Goal: Information Seeking & Learning: Find specific fact

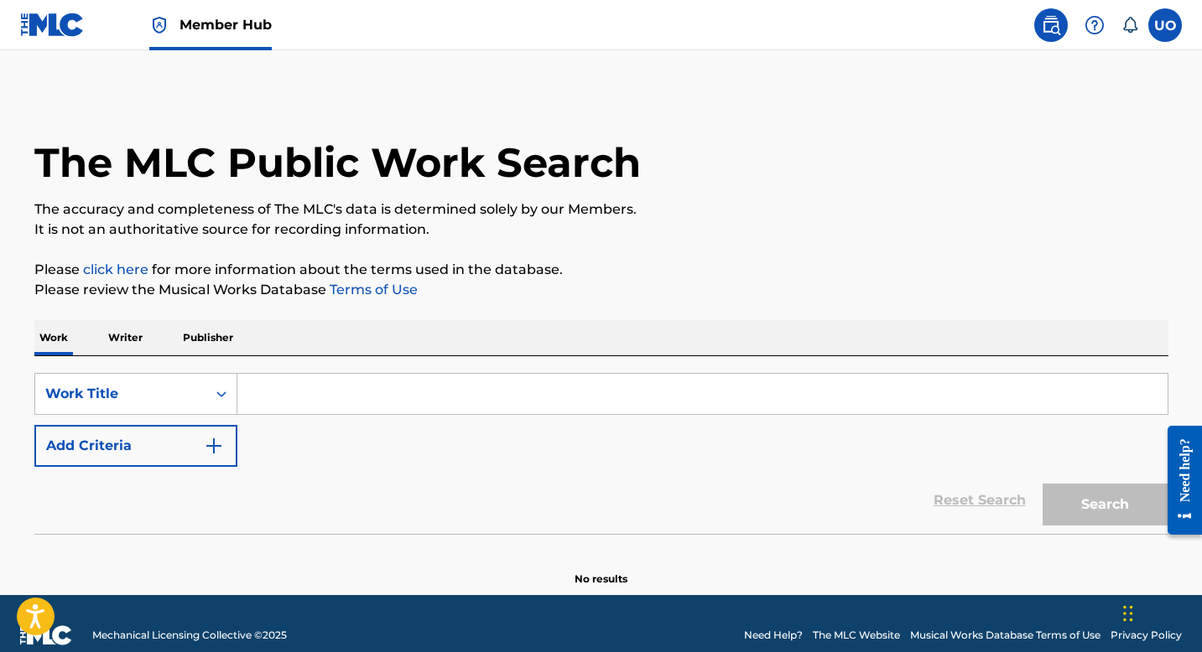
click at [450, 394] on input "Search Form" at bounding box center [702, 394] width 930 height 40
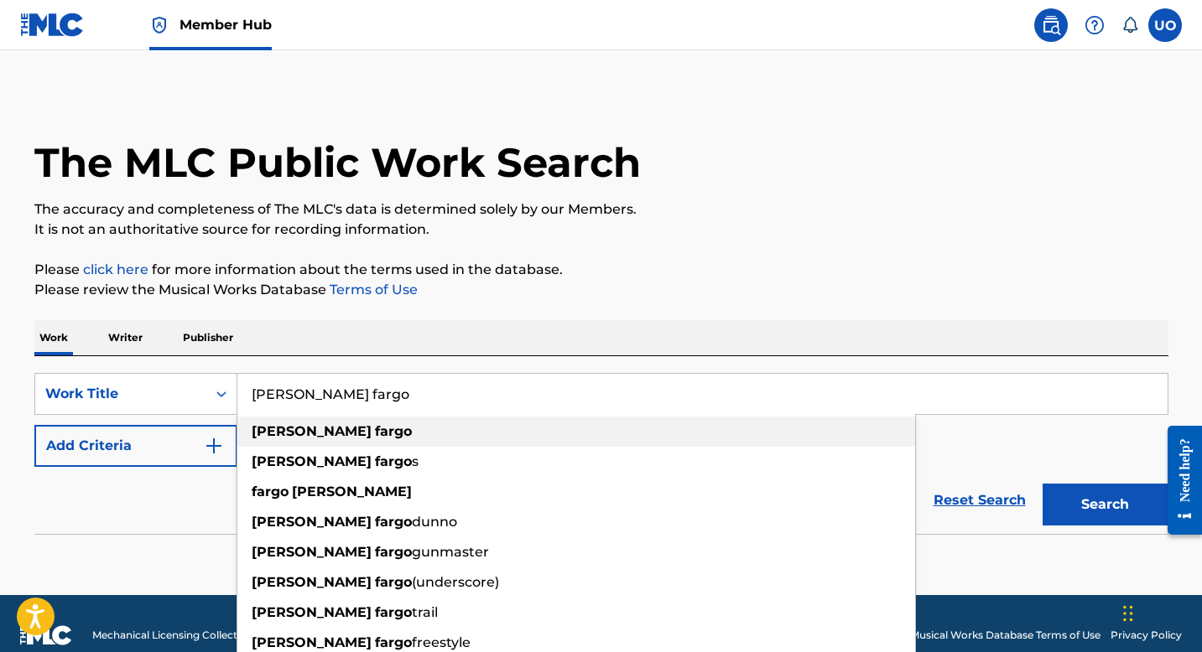
type input "[PERSON_NAME] fargo"
click at [436, 442] on div "[PERSON_NAME] fargo" at bounding box center [576, 432] width 678 height 30
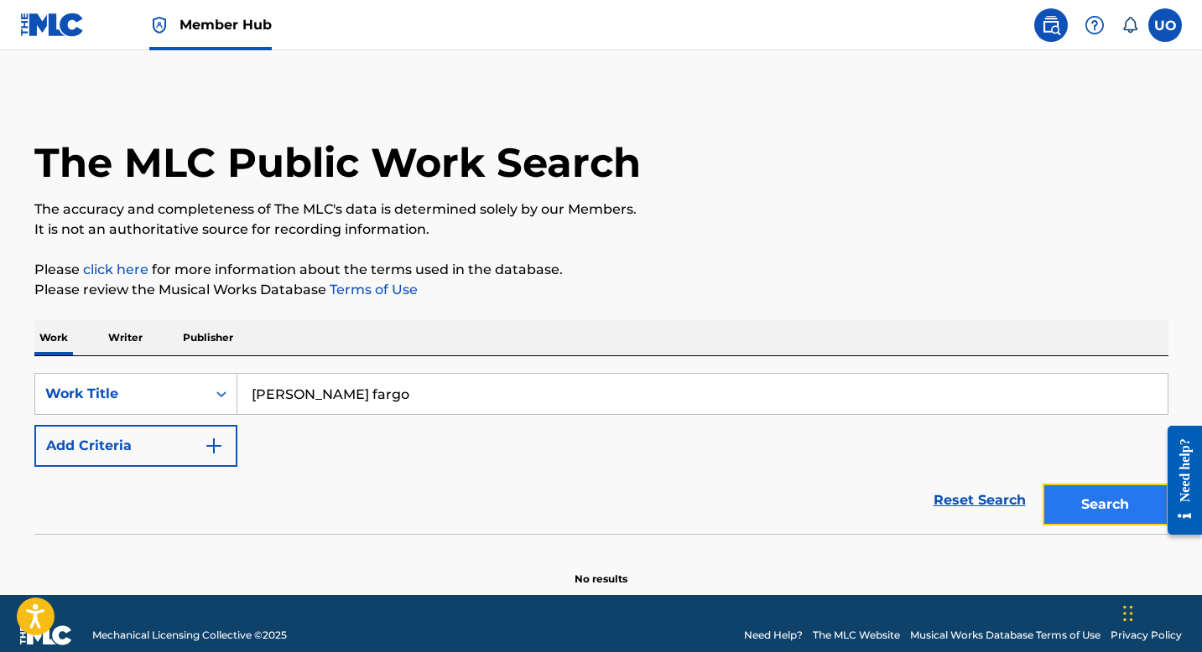
click at [1109, 507] on button "Search" at bounding box center [1105, 505] width 126 height 42
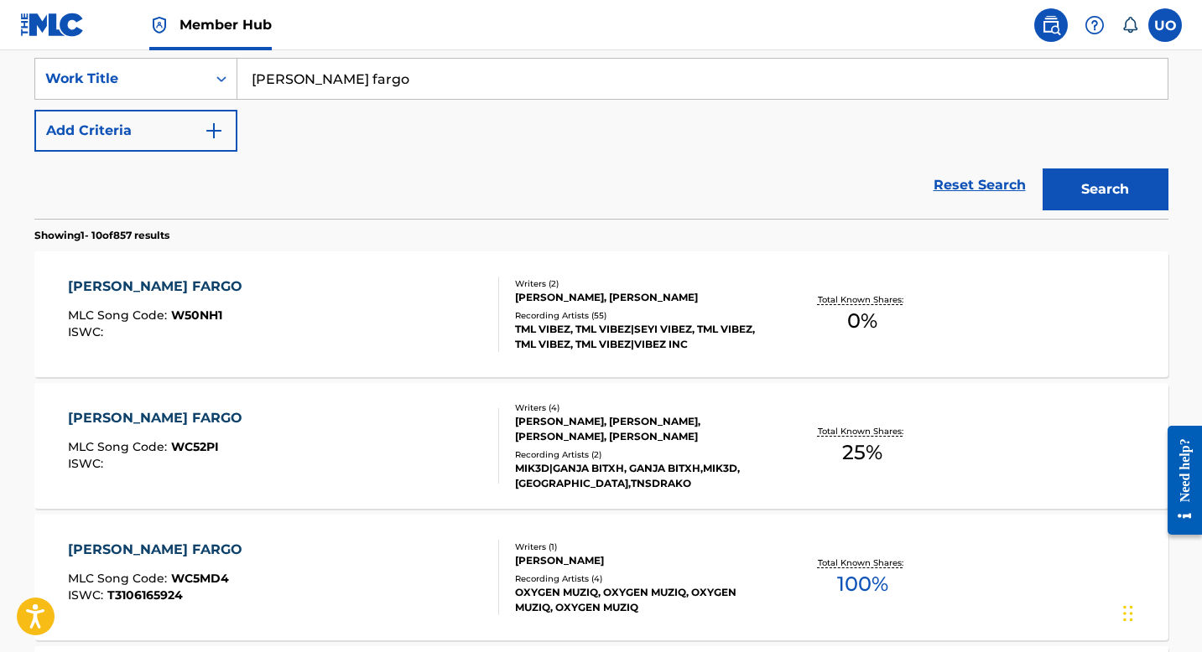
scroll to position [325, 0]
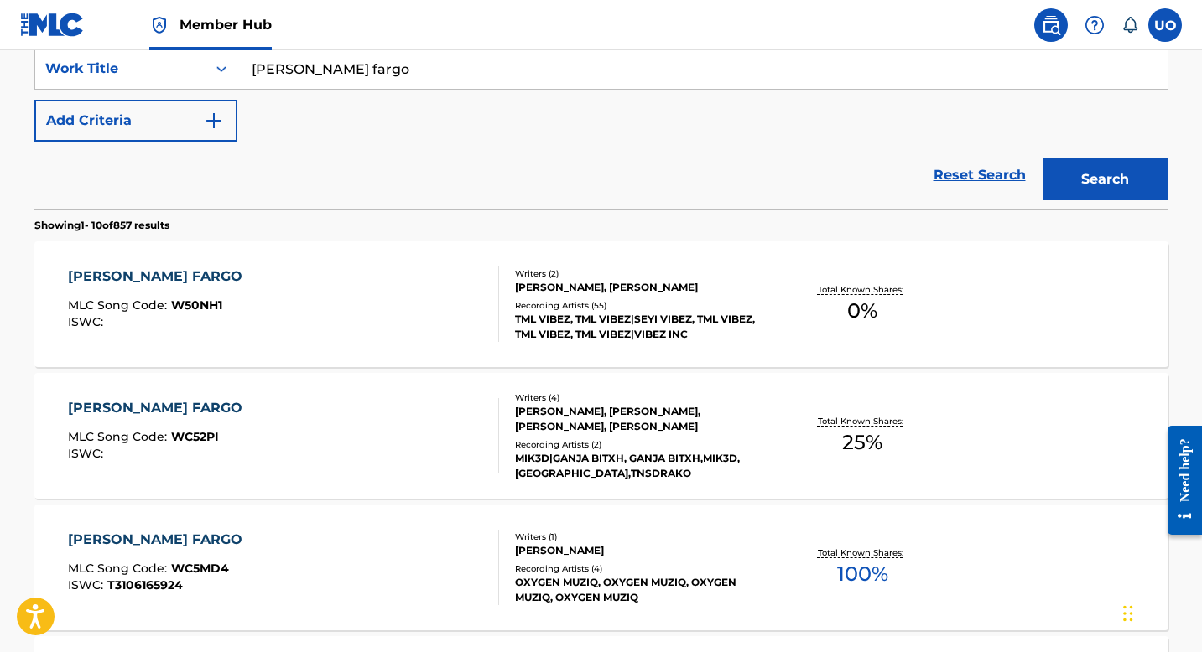
click at [196, 326] on div "ISWC :" at bounding box center [159, 322] width 183 height 13
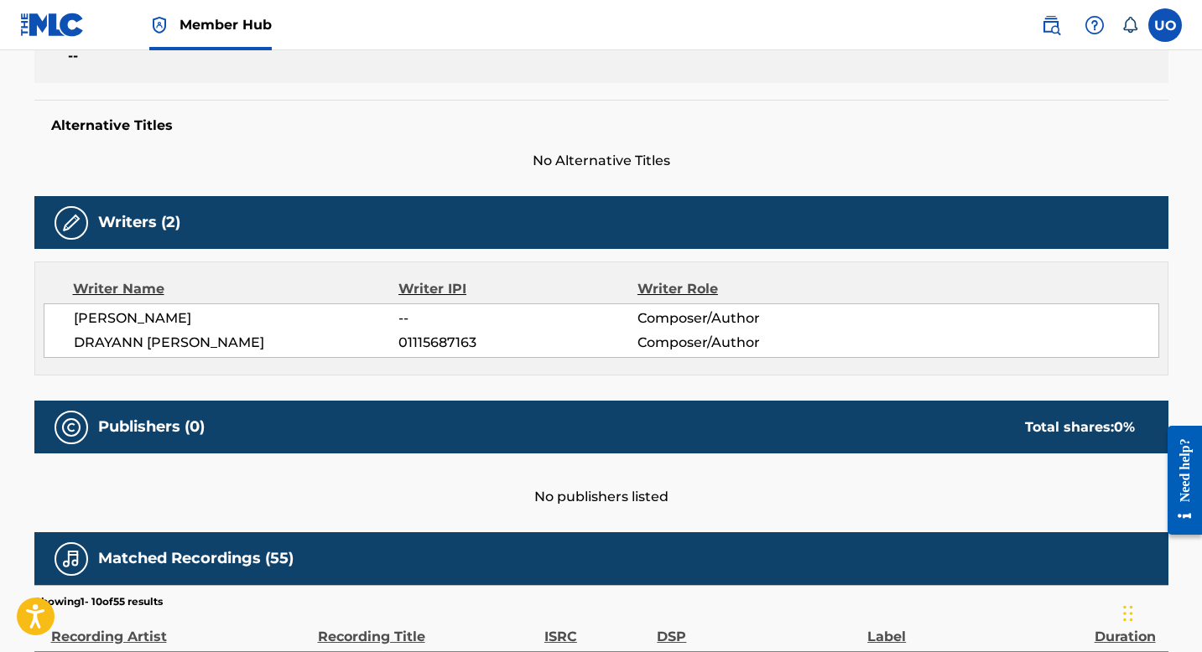
scroll to position [525, 0]
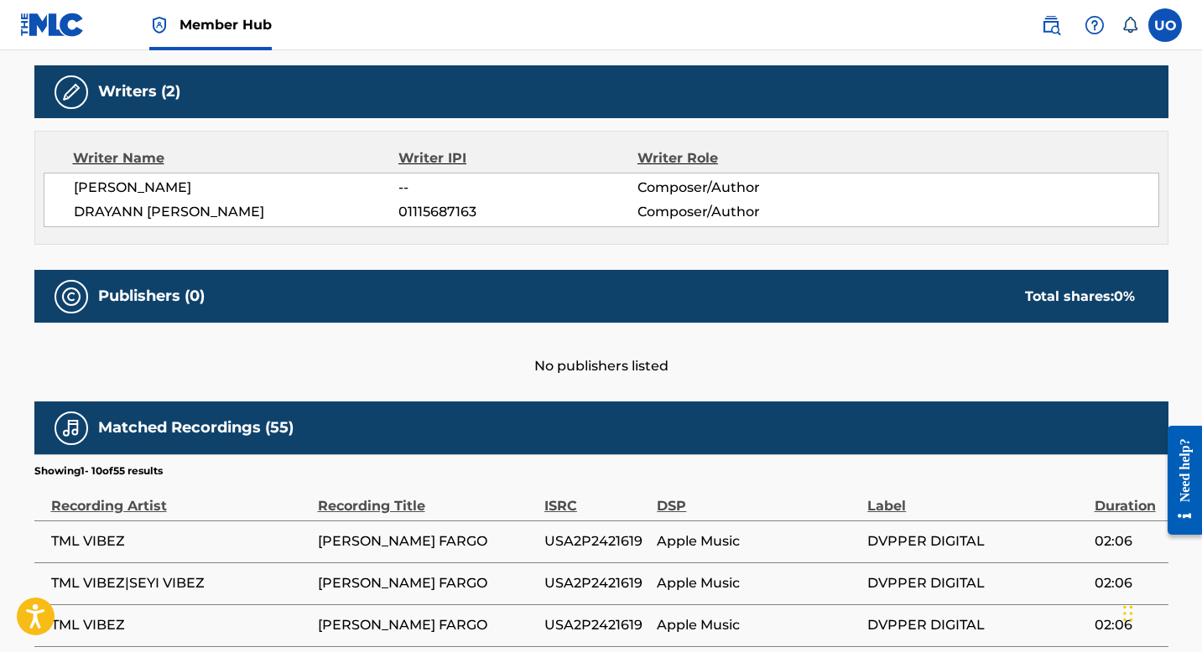
drag, startPoint x: 239, startPoint y: 198, endPoint x: 74, endPoint y: 187, distance: 165.6
click at [74, 187] on div "[PERSON_NAME] -- Composer/Author [PERSON_NAME] 01115687163 Composer/Author" at bounding box center [601, 200] width 1115 height 55
copy span "[PERSON_NAME]"
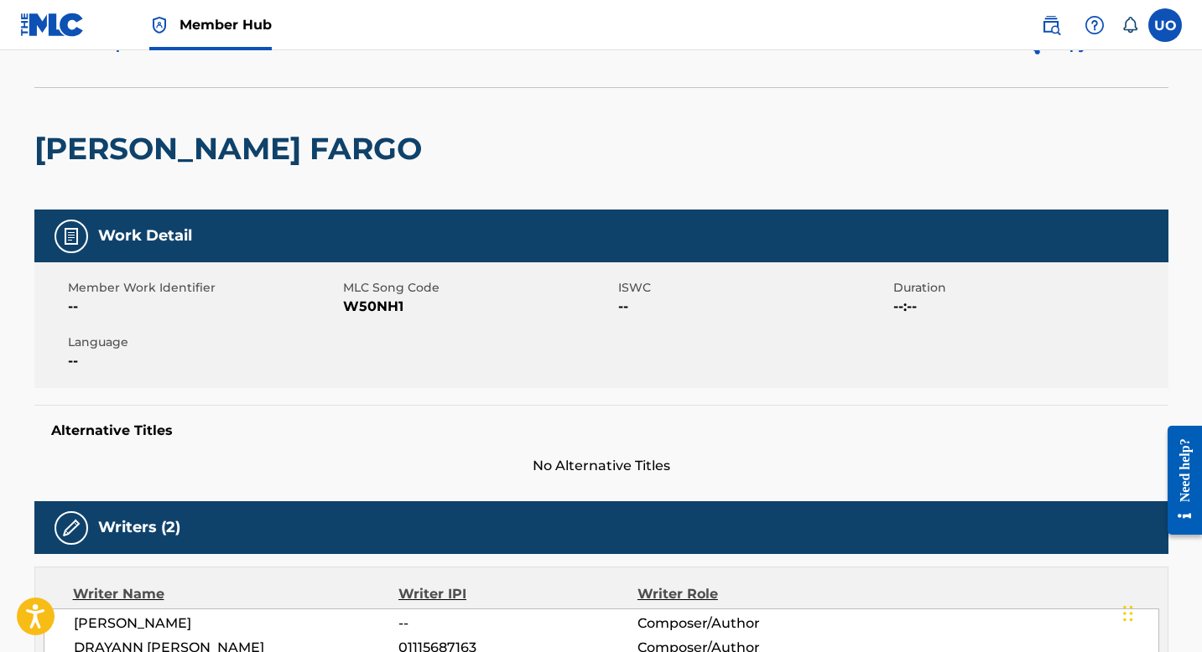
scroll to position [0, 0]
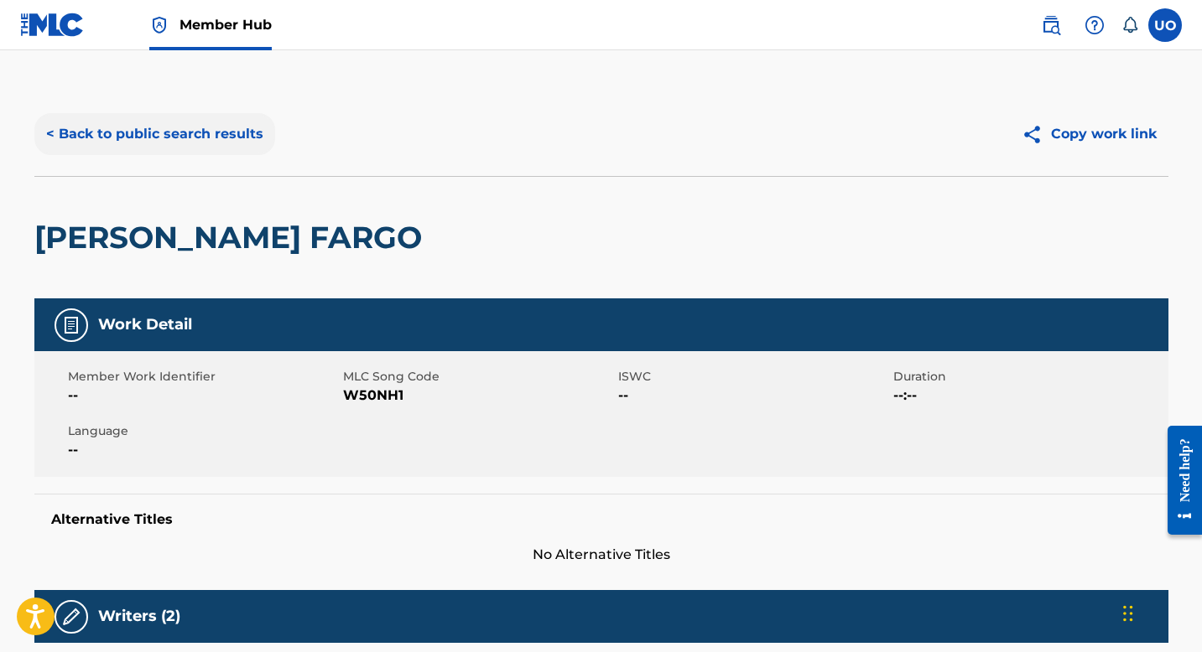
click at [75, 138] on button "< Back to public search results" at bounding box center [154, 134] width 241 height 42
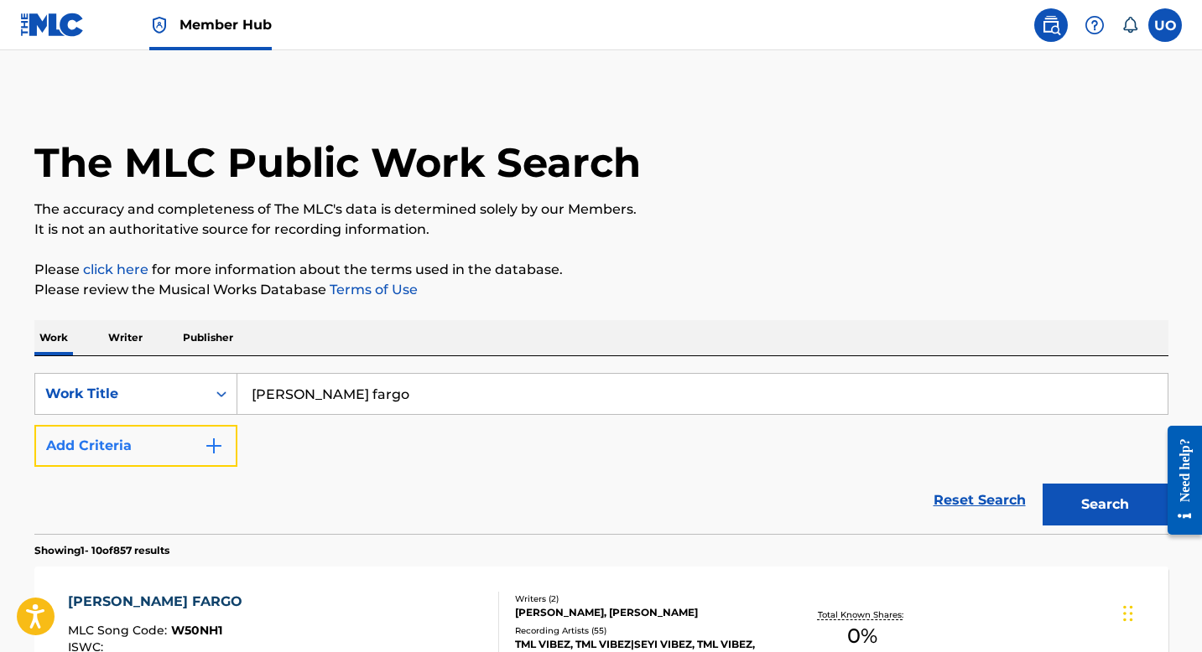
click at [207, 465] on button "Add Criteria" at bounding box center [135, 446] width 203 height 42
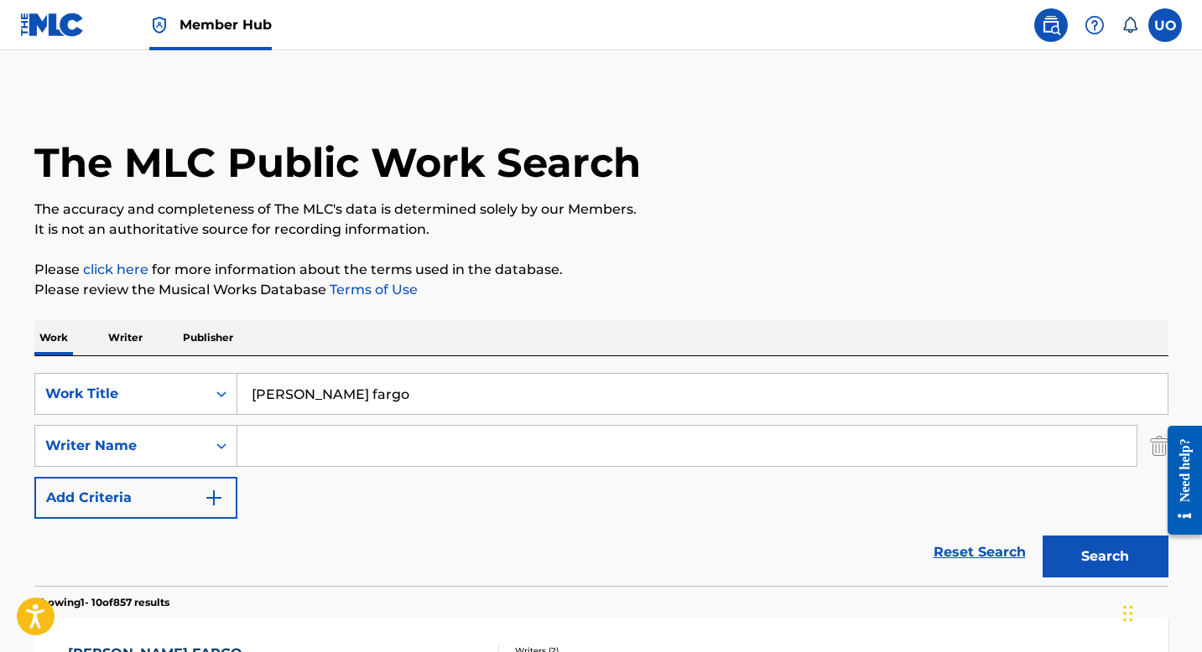
click at [289, 446] on input "Search Form" at bounding box center [686, 446] width 899 height 40
paste input "[PERSON_NAME]"
type input "[PERSON_NAME]"
click at [1042, 536] on button "Search" at bounding box center [1105, 557] width 126 height 42
click at [167, 594] on section "Showing 1 - 2 of 2 results" at bounding box center [601, 598] width 1134 height 24
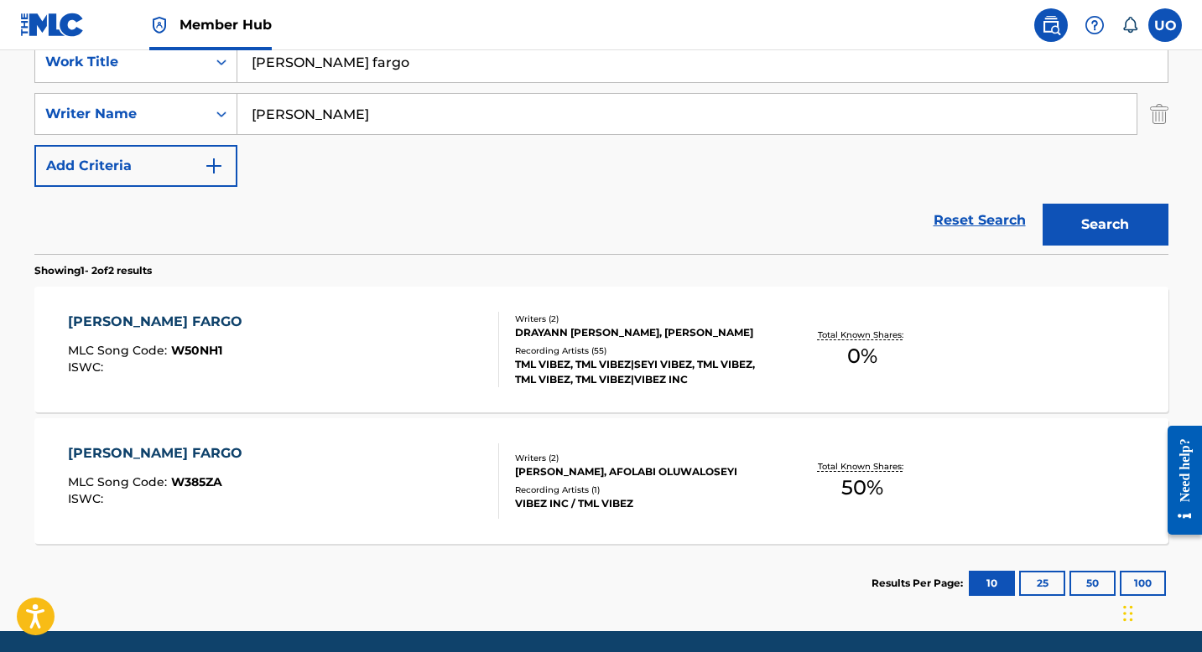
scroll to position [344, 0]
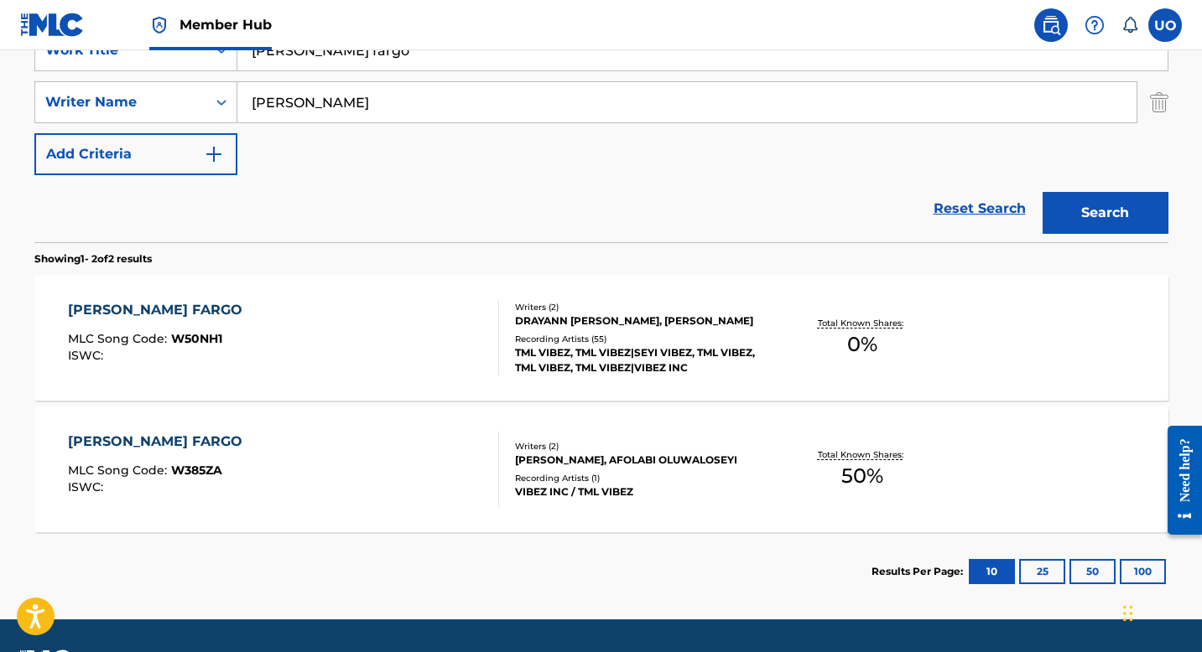
click at [133, 445] on div "[PERSON_NAME] FARGO" at bounding box center [159, 442] width 183 height 20
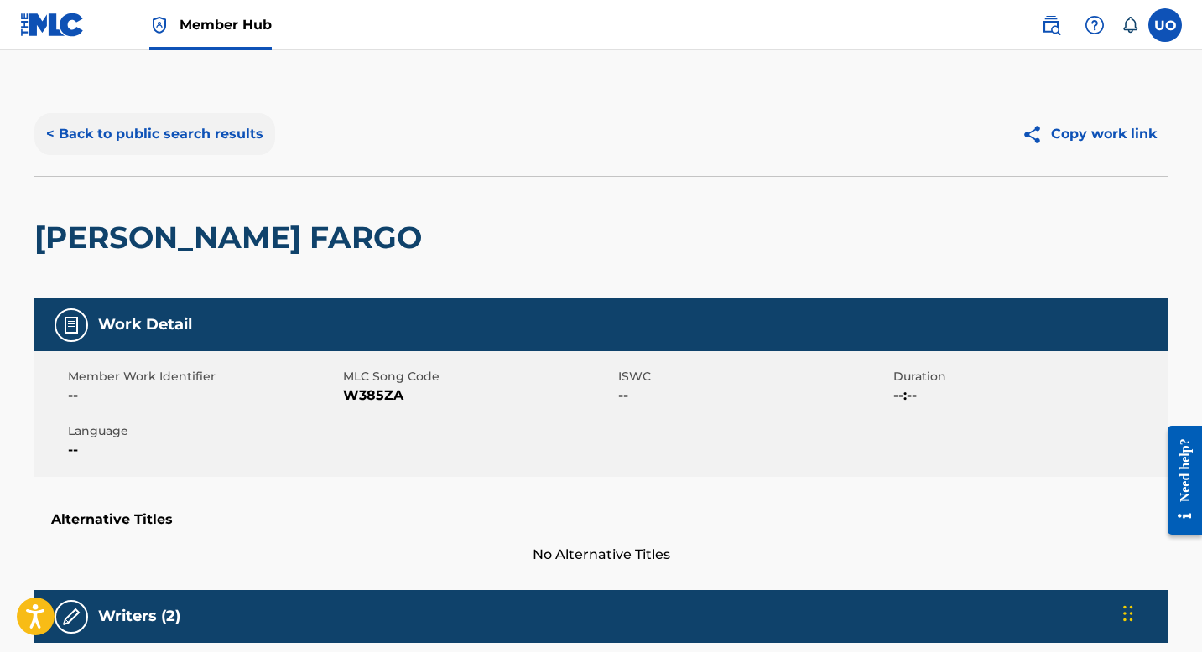
click at [56, 142] on button "< Back to public search results" at bounding box center [154, 134] width 241 height 42
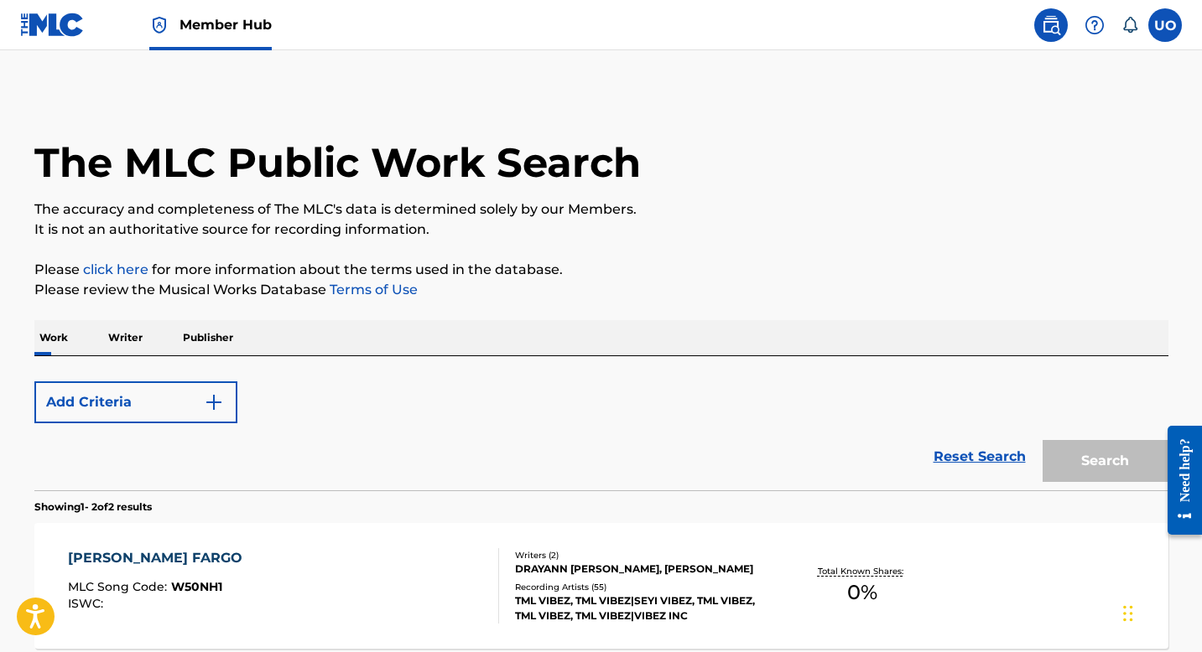
scroll to position [296, 0]
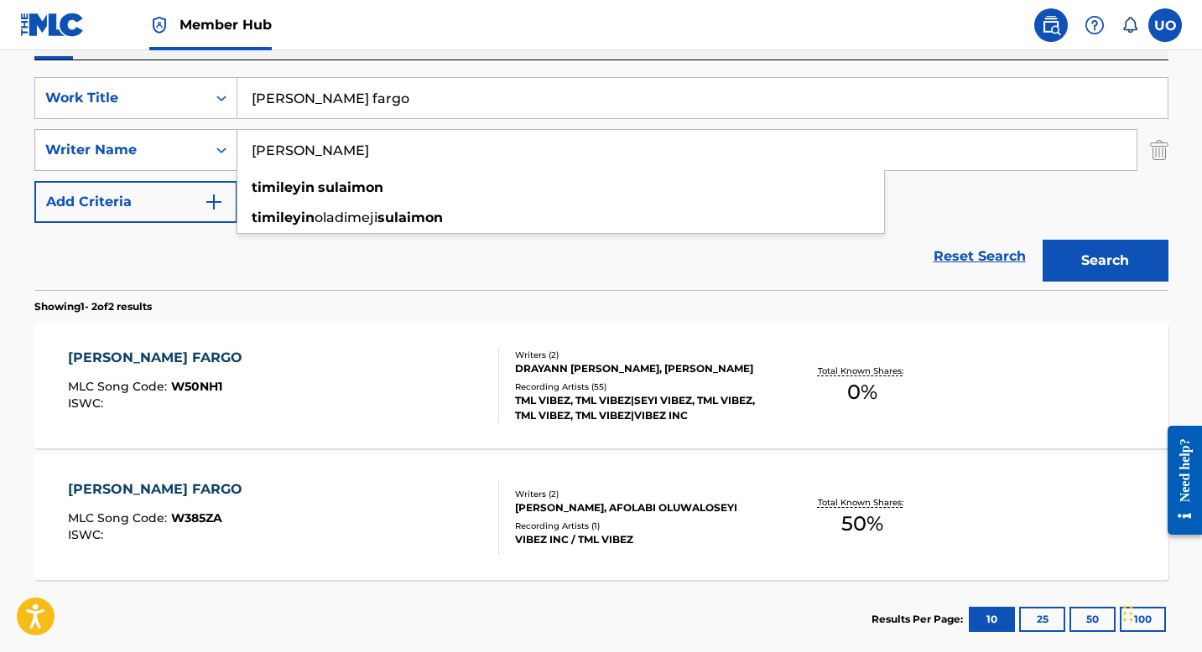
drag, startPoint x: 414, startPoint y: 160, endPoint x: 229, endPoint y: 152, distance: 185.5
click at [229, 152] on div "SearchWithCriteria21fa8a94-e502-48fb-a0a0-6689cd808aa5 Writer Name [PERSON_NAME…" at bounding box center [601, 150] width 1134 height 42
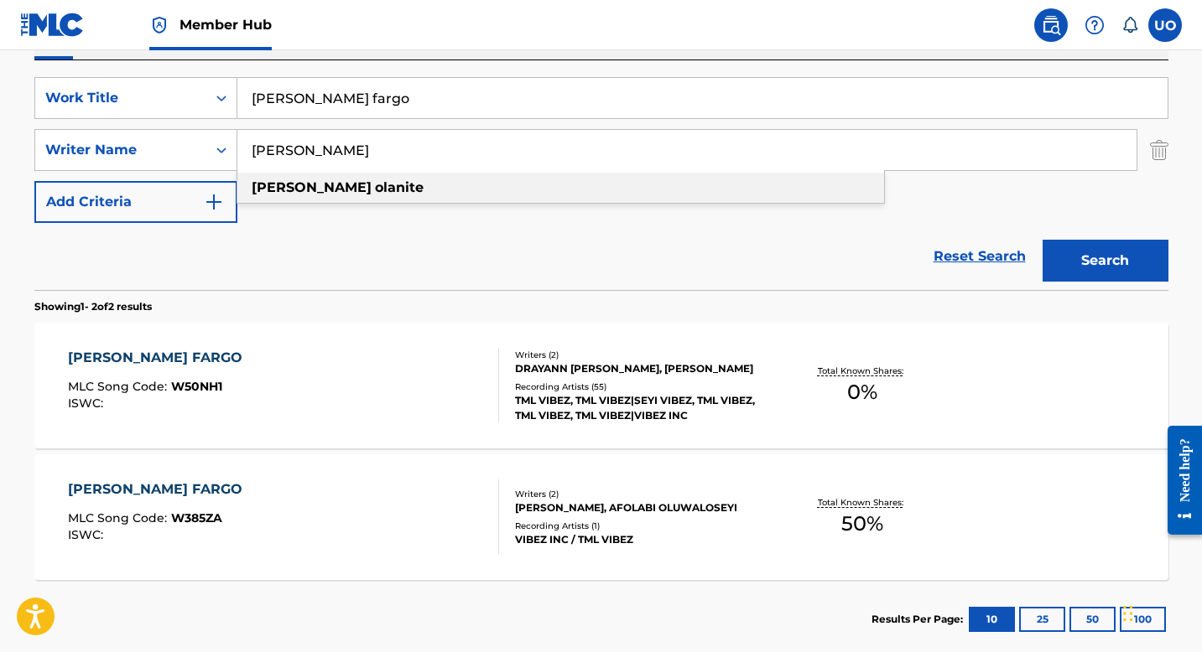
type input "[PERSON_NAME]"
click at [275, 190] on strong "[PERSON_NAME]" at bounding box center [312, 187] width 120 height 16
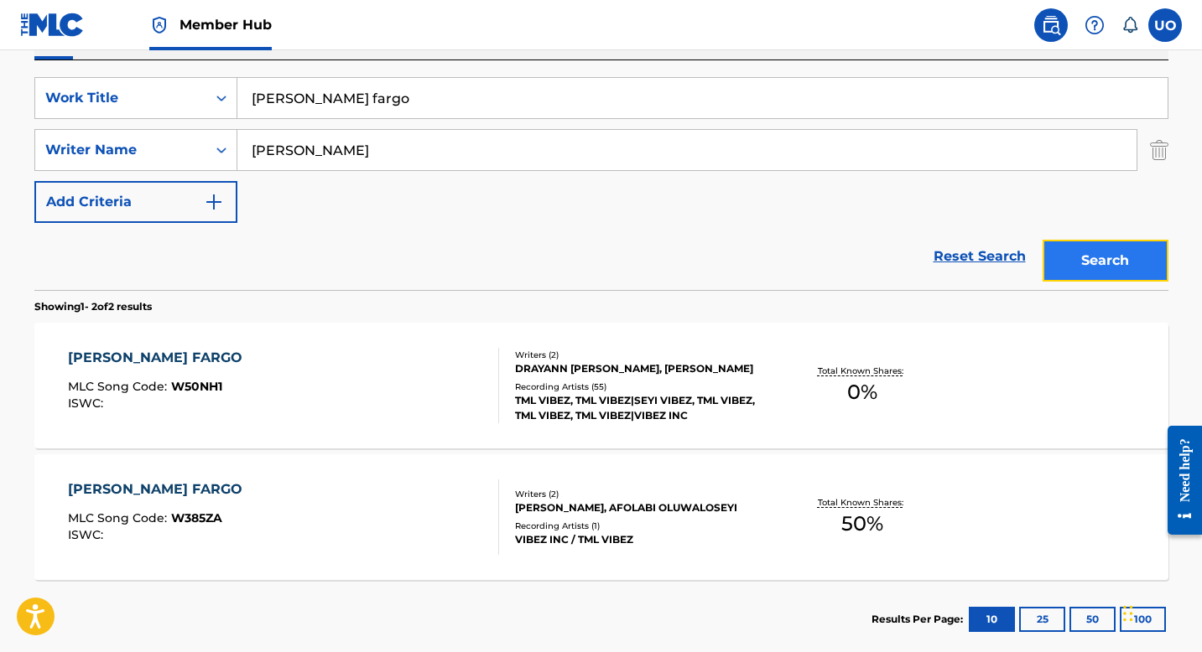
click at [1072, 252] on button "Search" at bounding box center [1105, 261] width 126 height 42
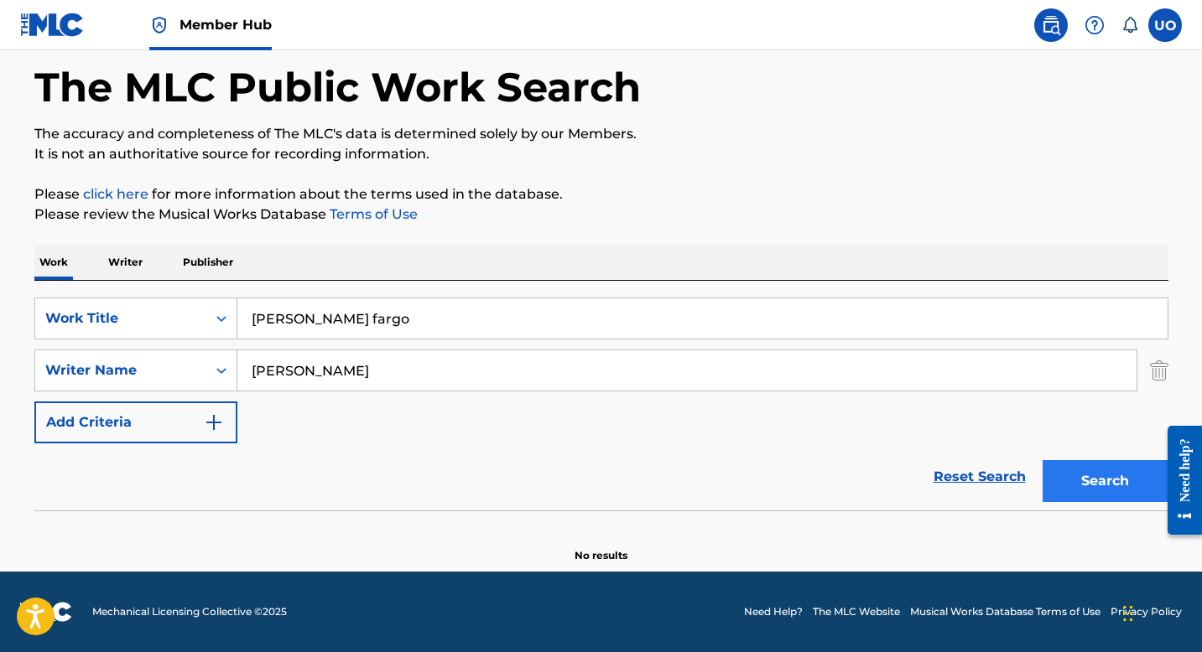
scroll to position [75, 0]
drag, startPoint x: 351, startPoint y: 317, endPoint x: 227, endPoint y: 315, distance: 124.1
click at [227, 315] on div "SearchWithCriteria5f9b4e6d-43f1-4608-b95a-f07754a987e0 Work Title [PERSON_NAME]…" at bounding box center [601, 319] width 1134 height 42
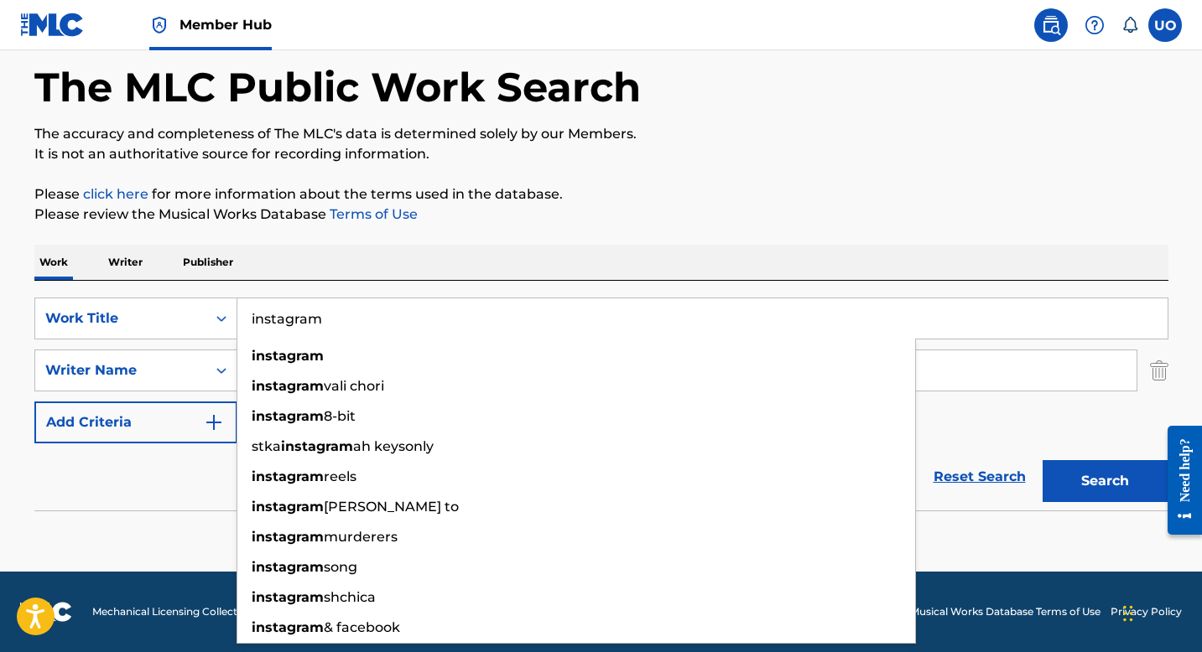
type input "instagram"
click at [325, 357] on div "instagram" at bounding box center [576, 356] width 678 height 30
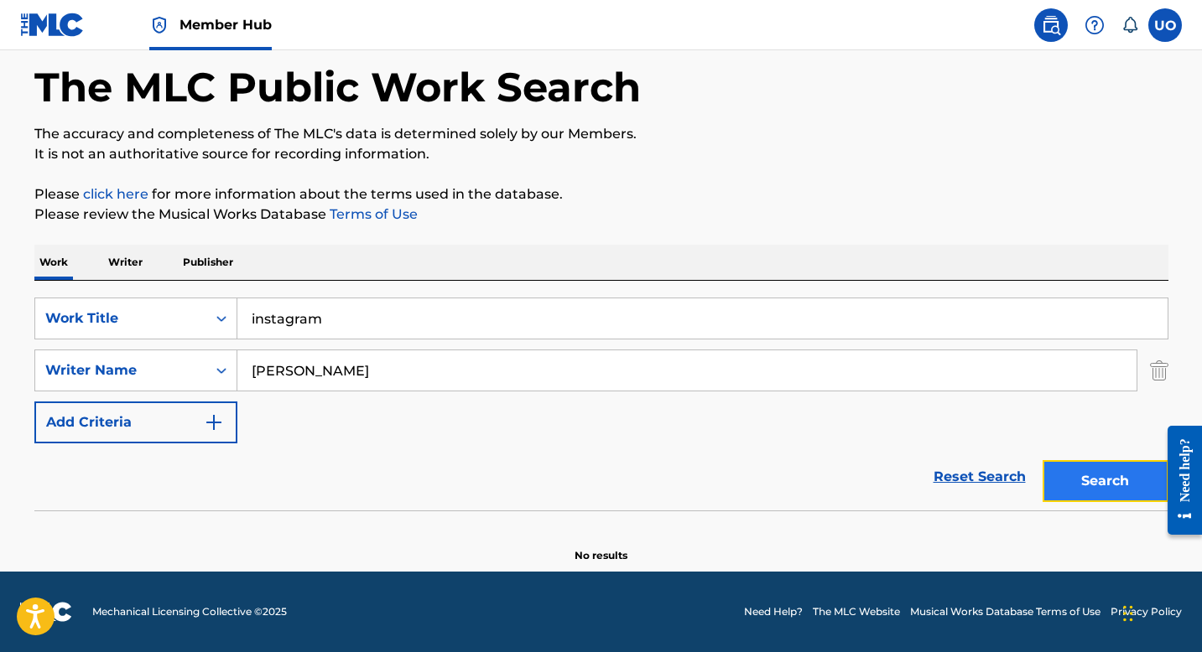
click at [1082, 491] on button "Search" at bounding box center [1105, 481] width 126 height 42
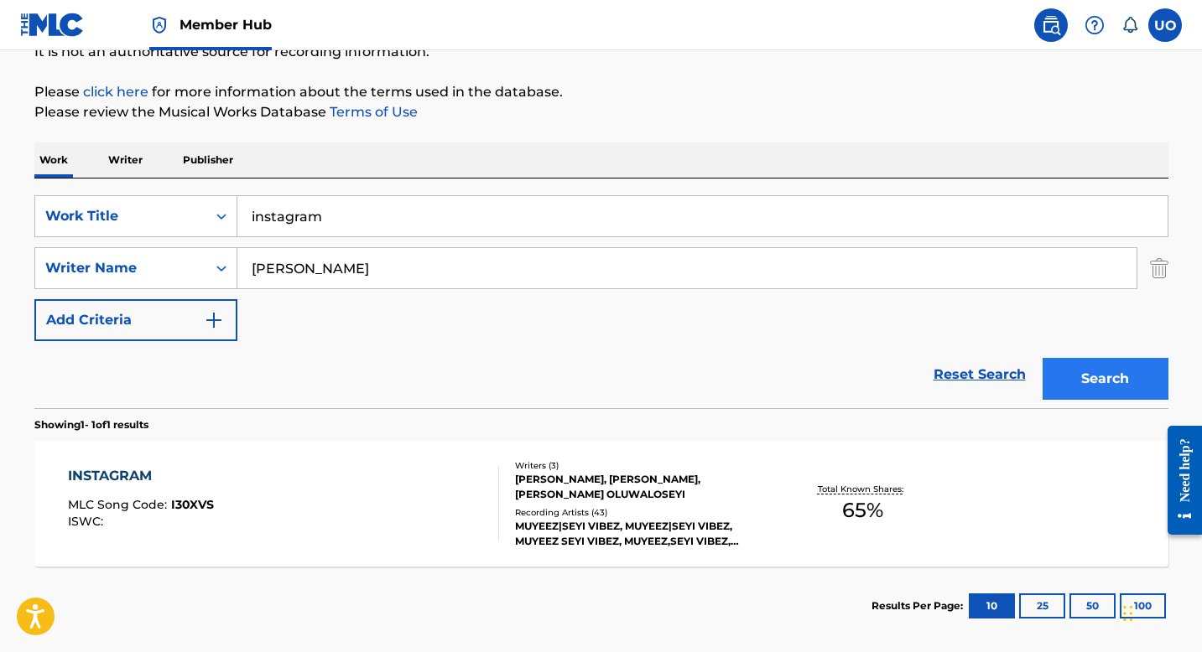
scroll to position [260, 0]
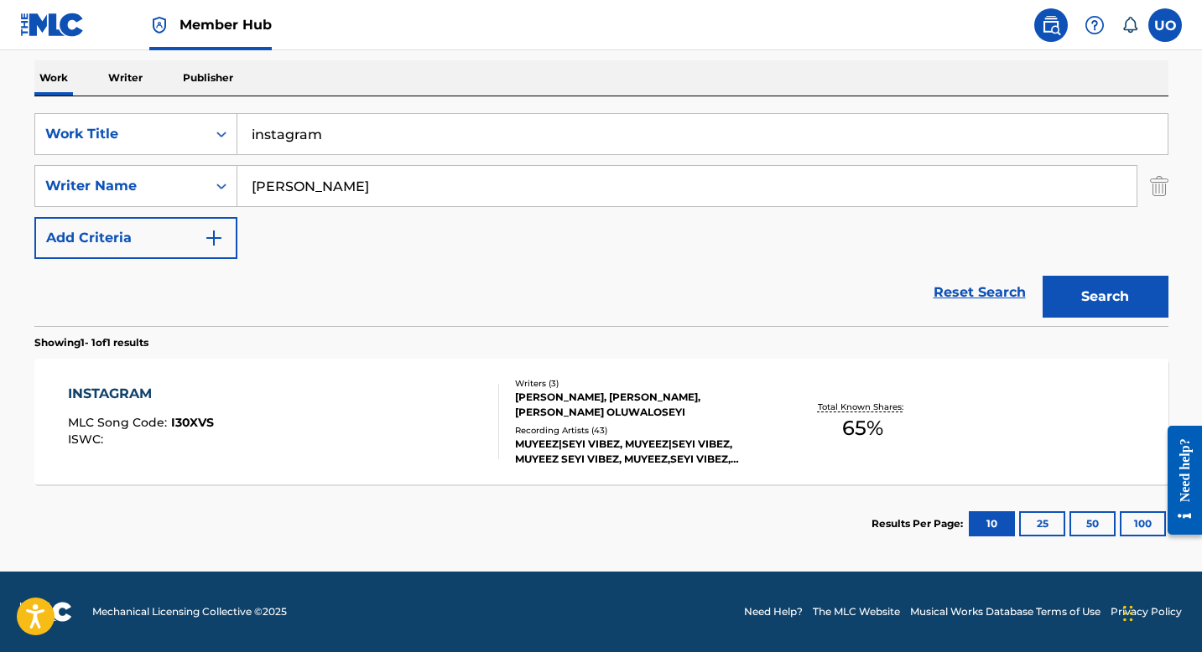
click at [86, 393] on div "INSTAGRAM" at bounding box center [141, 394] width 146 height 20
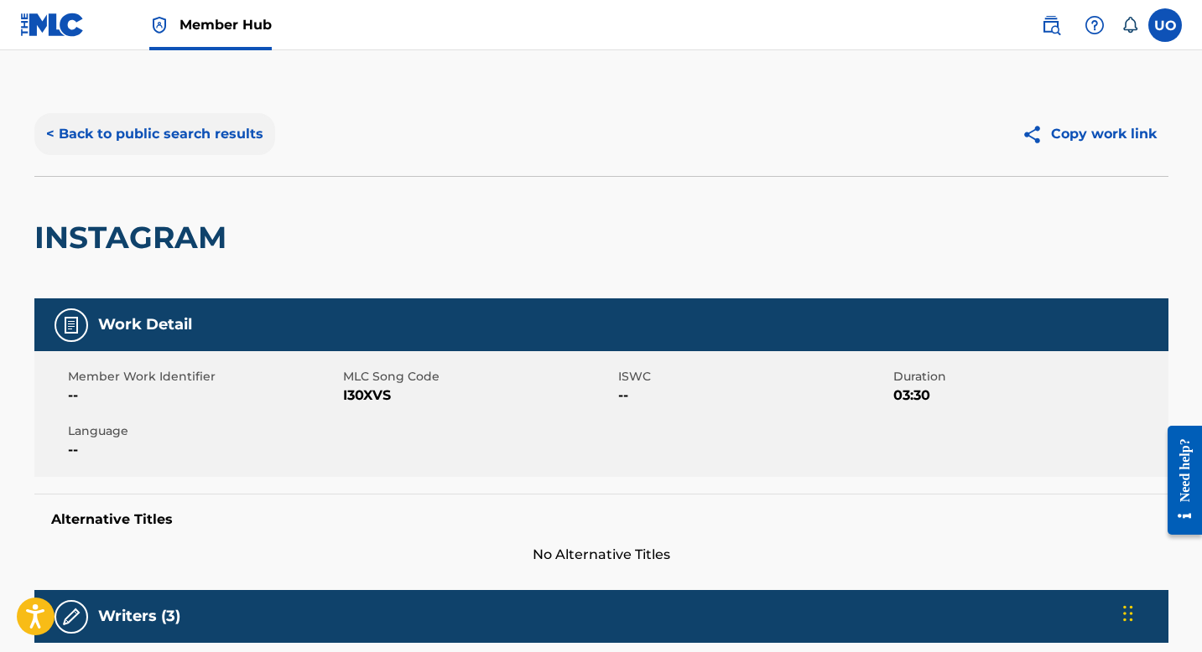
click at [88, 138] on button "< Back to public search results" at bounding box center [154, 134] width 241 height 42
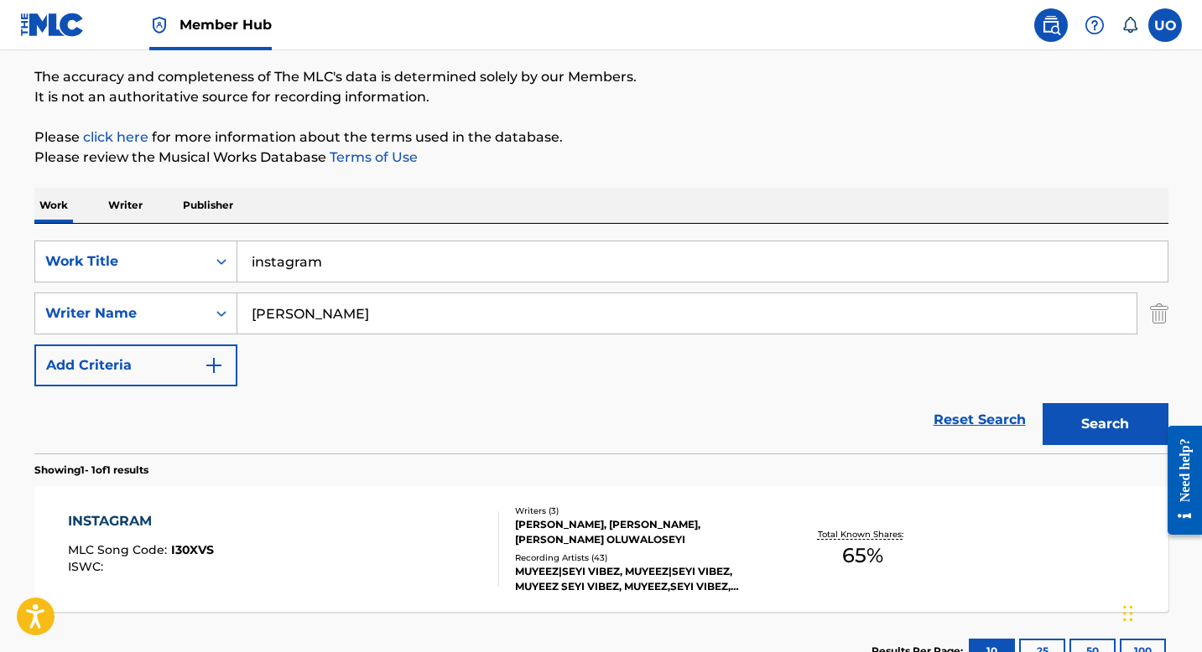
scroll to position [130, 0]
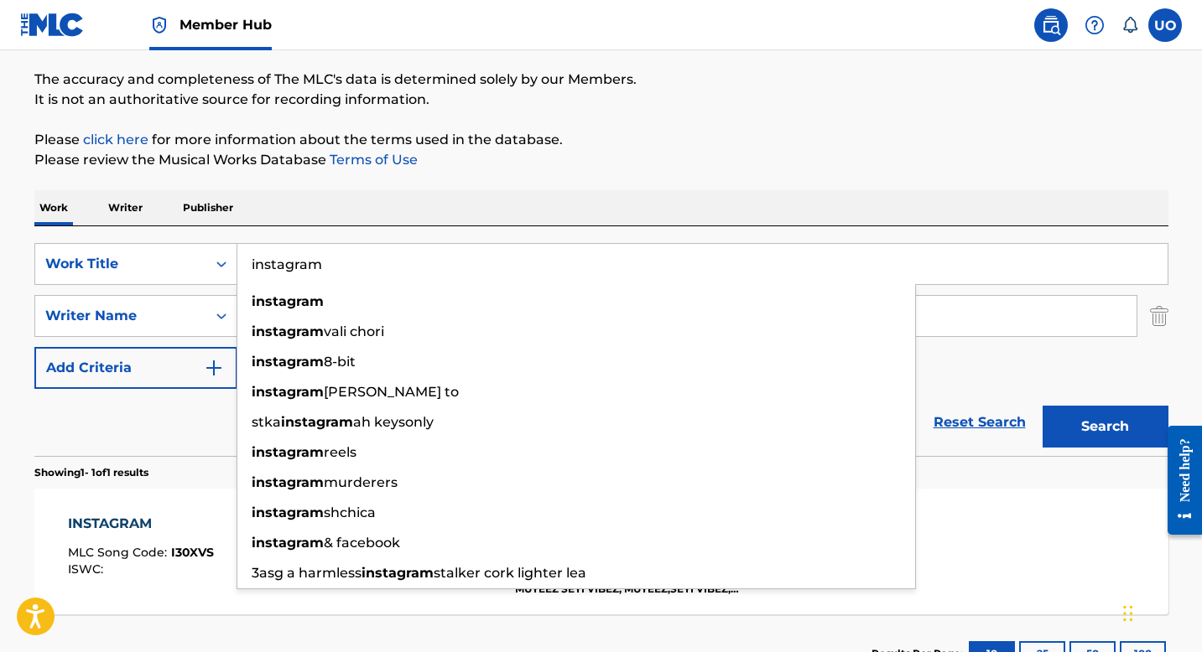
drag, startPoint x: 336, startPoint y: 271, endPoint x: 249, endPoint y: 260, distance: 87.9
click at [249, 260] on input "instagram" at bounding box center [702, 264] width 930 height 40
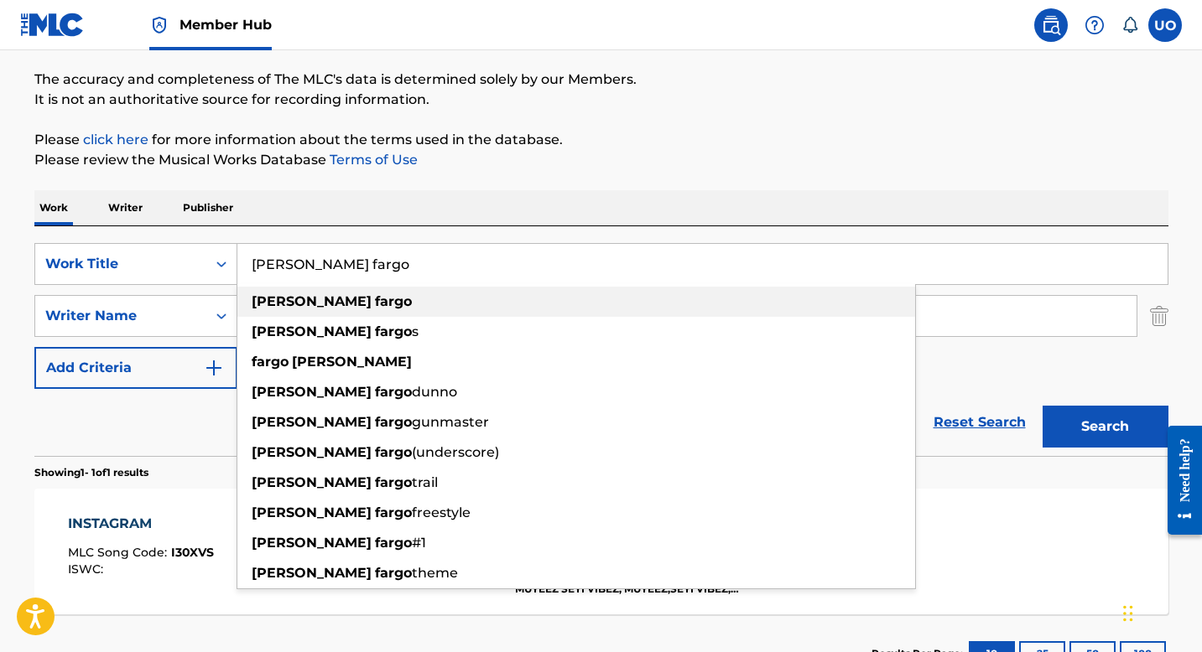
click at [254, 297] on strong "[PERSON_NAME]" at bounding box center [312, 302] width 120 height 16
type input "[PERSON_NAME] fargo"
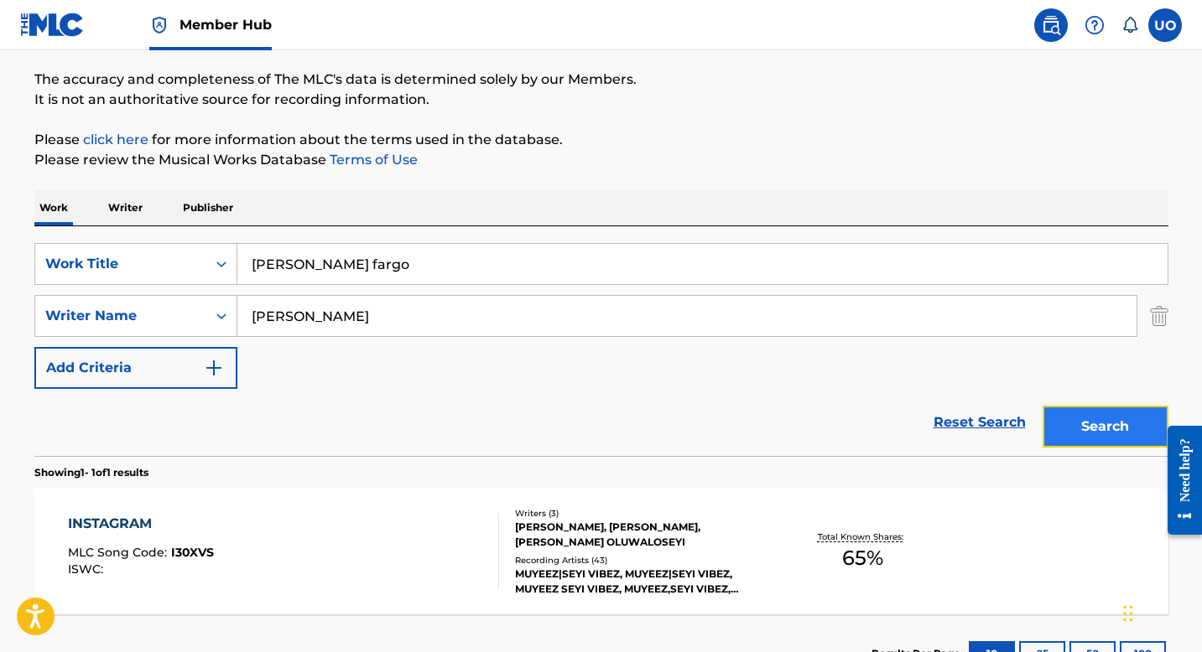
click at [1123, 419] on button "Search" at bounding box center [1105, 427] width 126 height 42
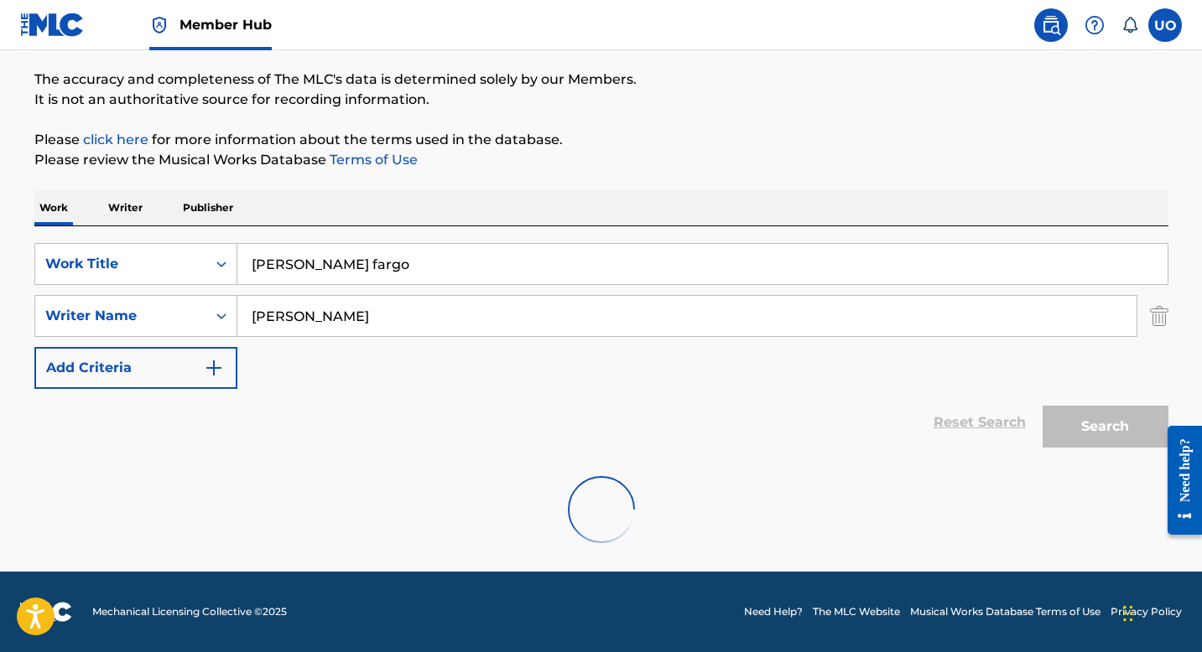
scroll to position [75, 0]
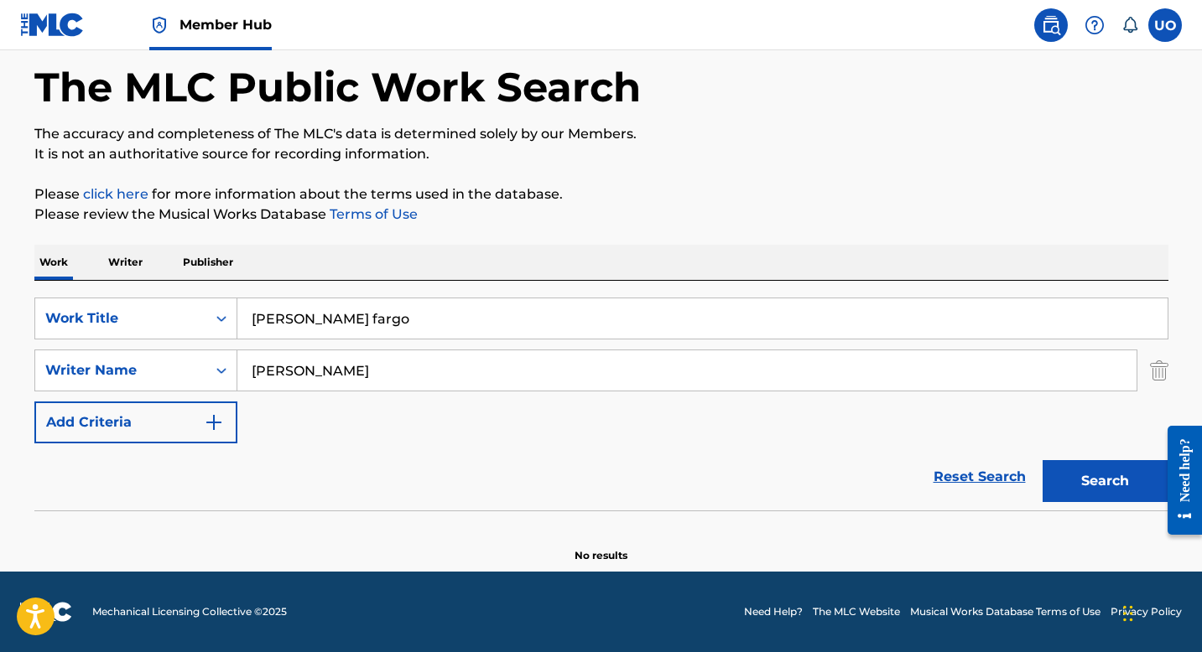
click at [133, 267] on p "Writer" at bounding box center [125, 262] width 44 height 35
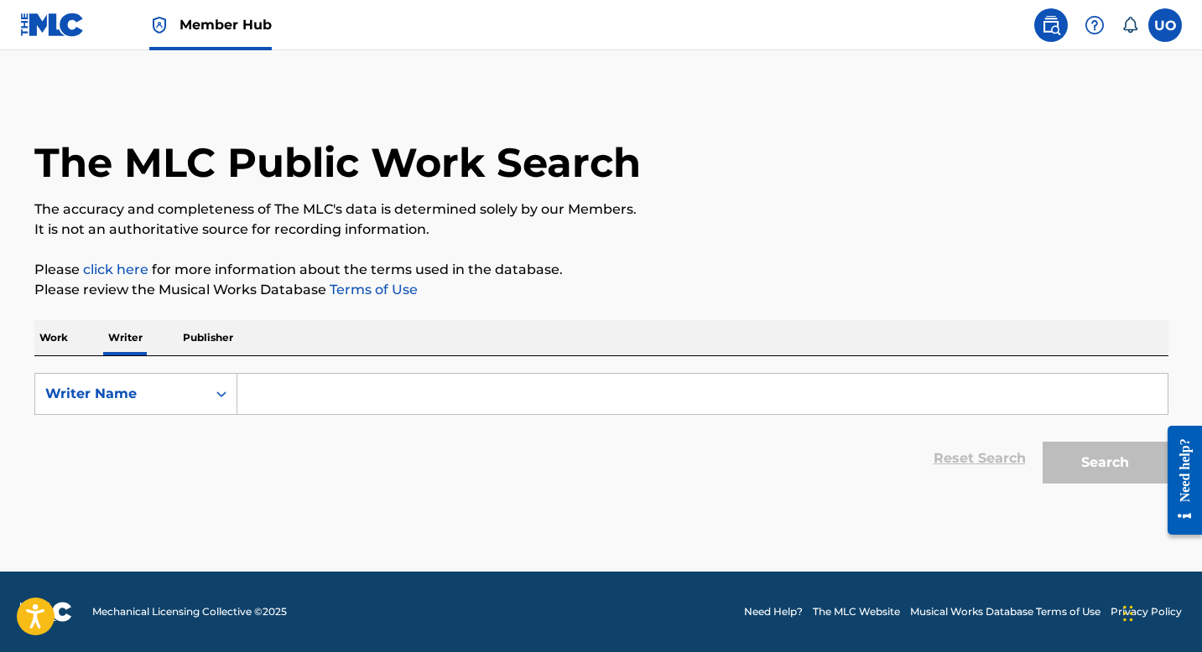
click at [367, 398] on input "Search Form" at bounding box center [702, 394] width 930 height 40
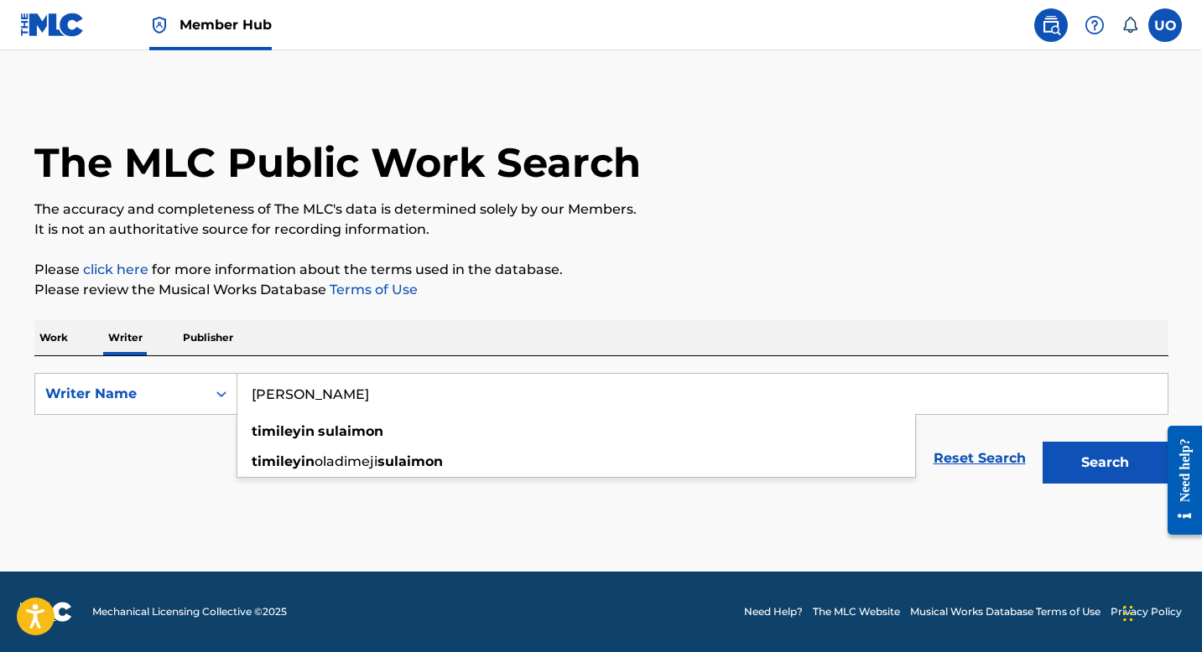
type input "[PERSON_NAME]"
click at [1042, 442] on button "Search" at bounding box center [1105, 463] width 126 height 42
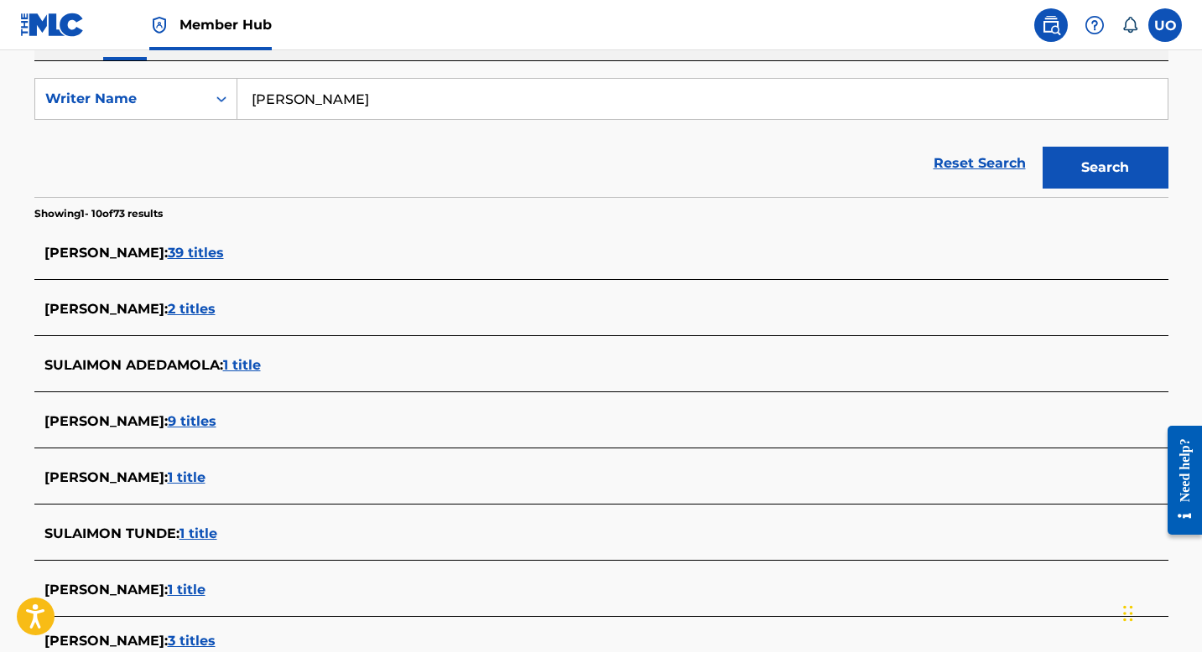
scroll to position [299, 0]
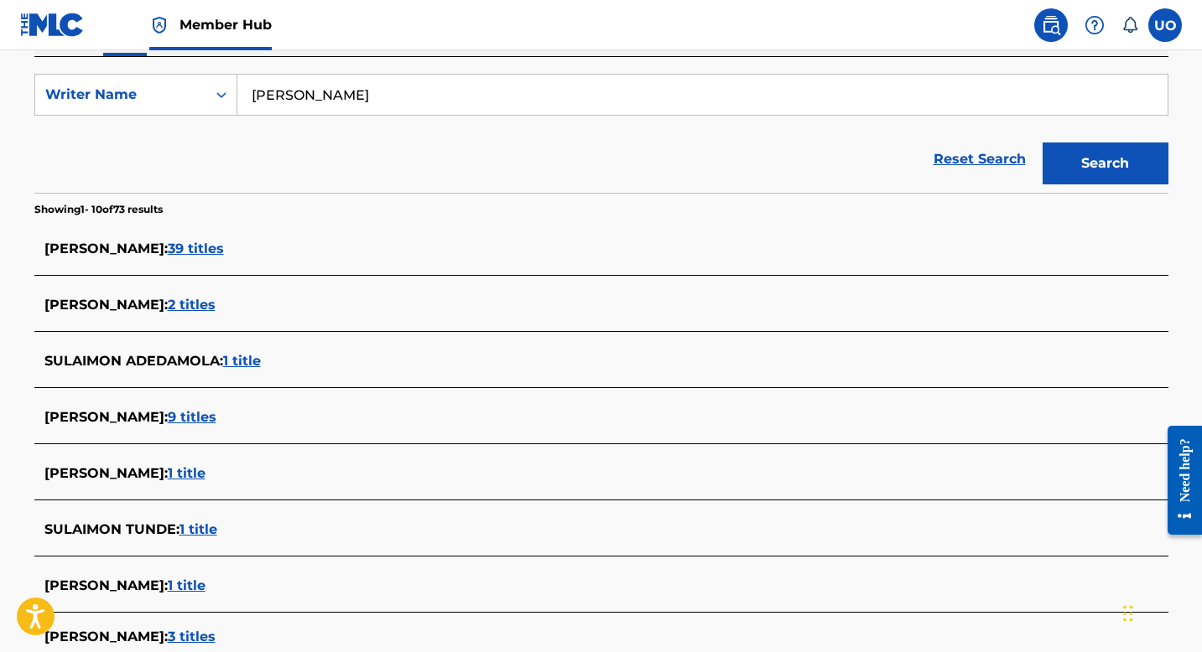
click at [224, 250] on span "39 titles" at bounding box center [196, 249] width 56 height 16
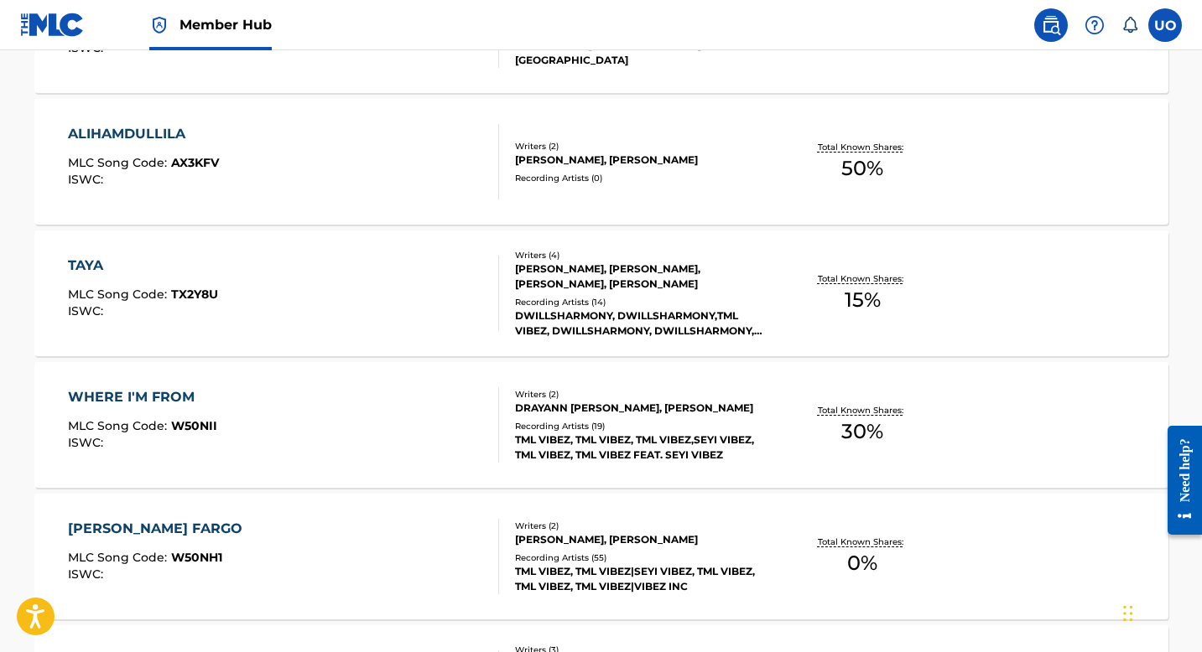
scroll to position [868, 0]
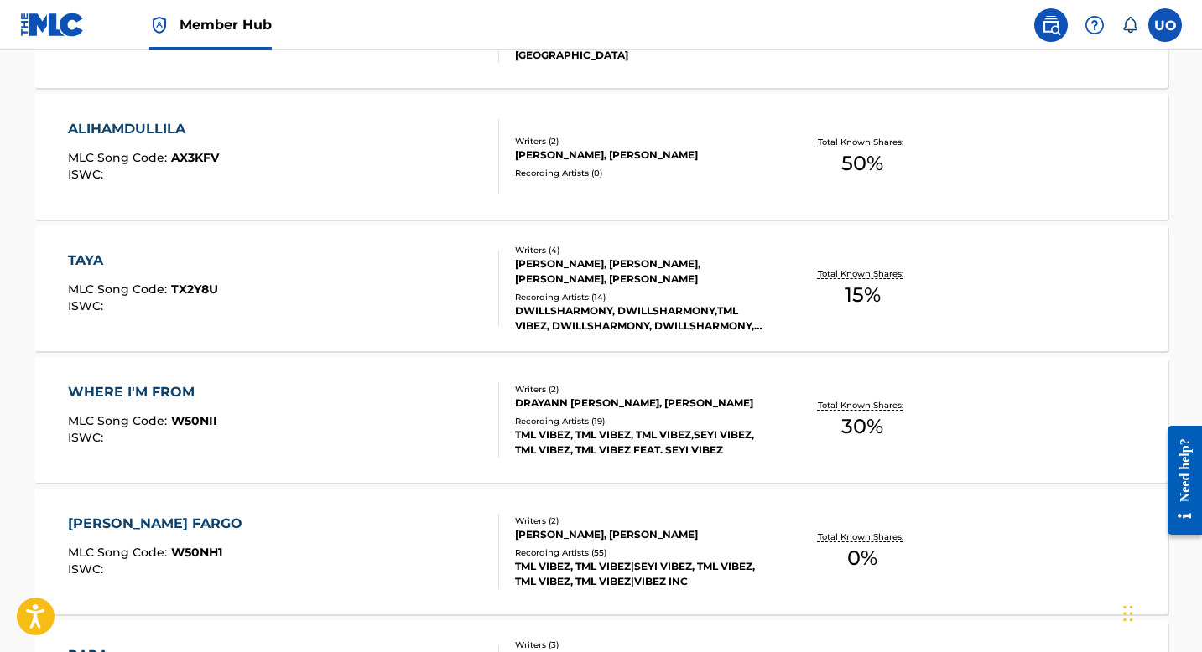
click at [187, 400] on div "WHERE I'M FROM" at bounding box center [142, 392] width 149 height 20
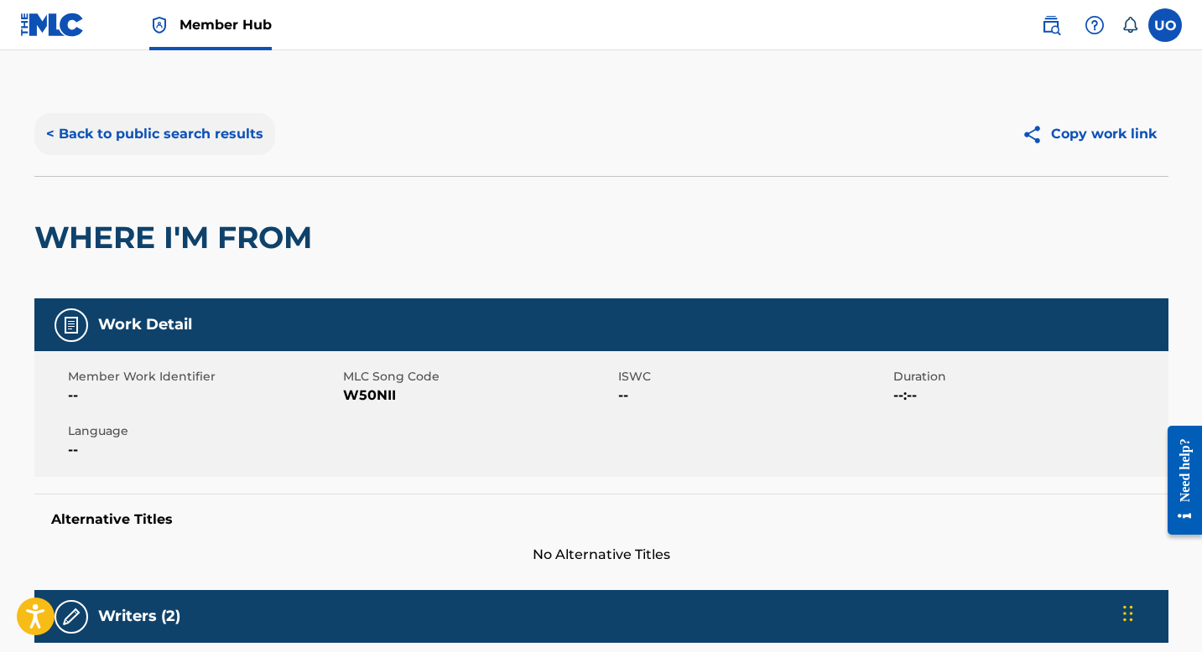
click at [53, 138] on button "< Back to public search results" at bounding box center [154, 134] width 241 height 42
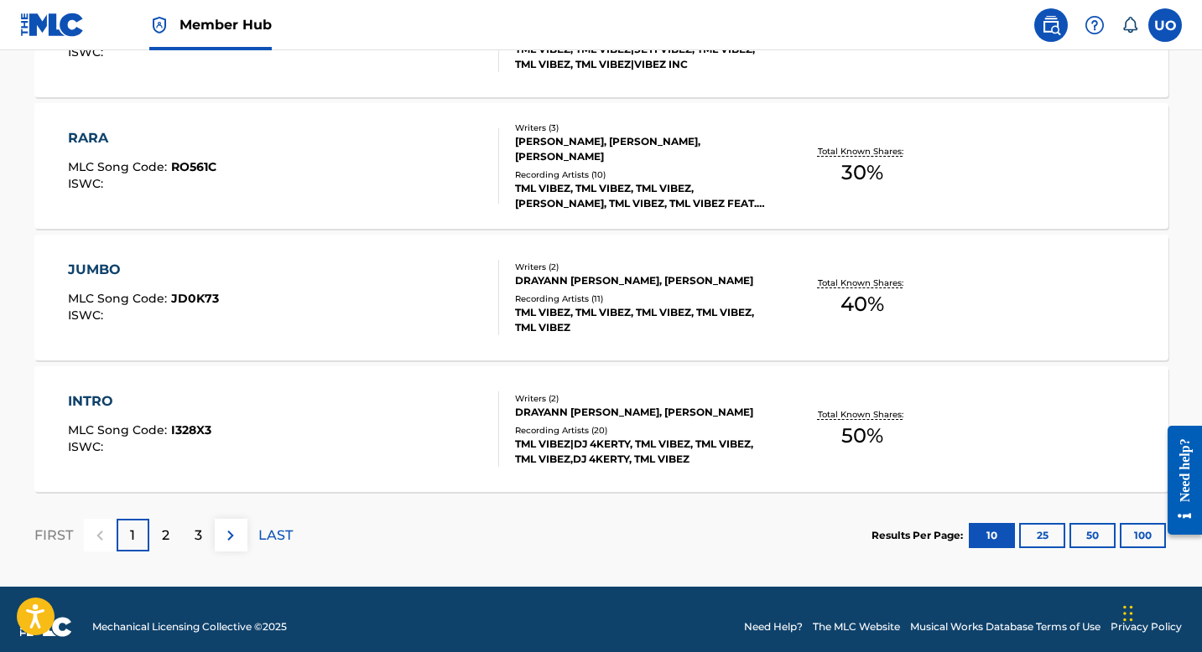
scroll to position [1387, 0]
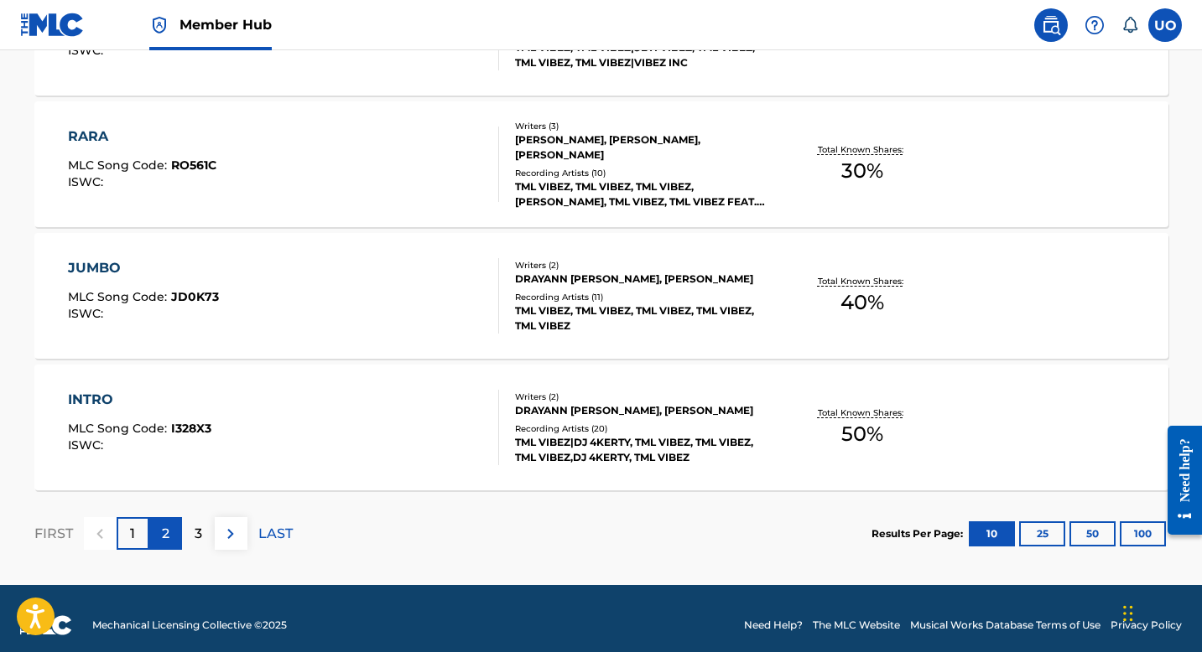
click at [174, 532] on div "2" at bounding box center [165, 533] width 33 height 33
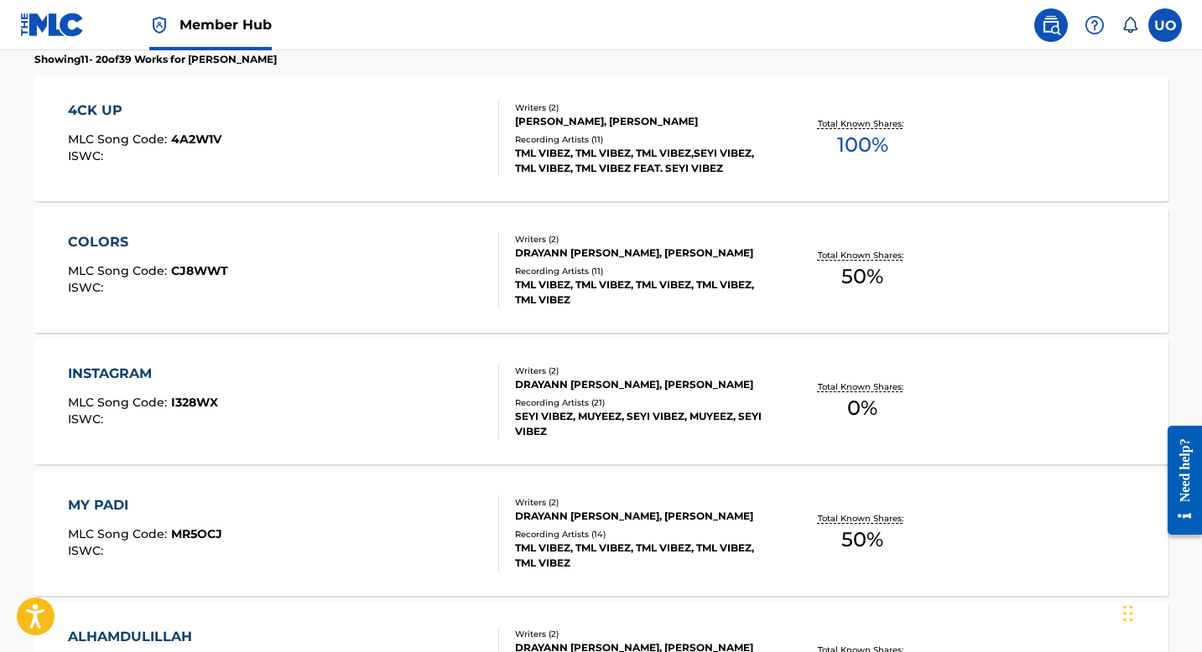
scroll to position [453, 0]
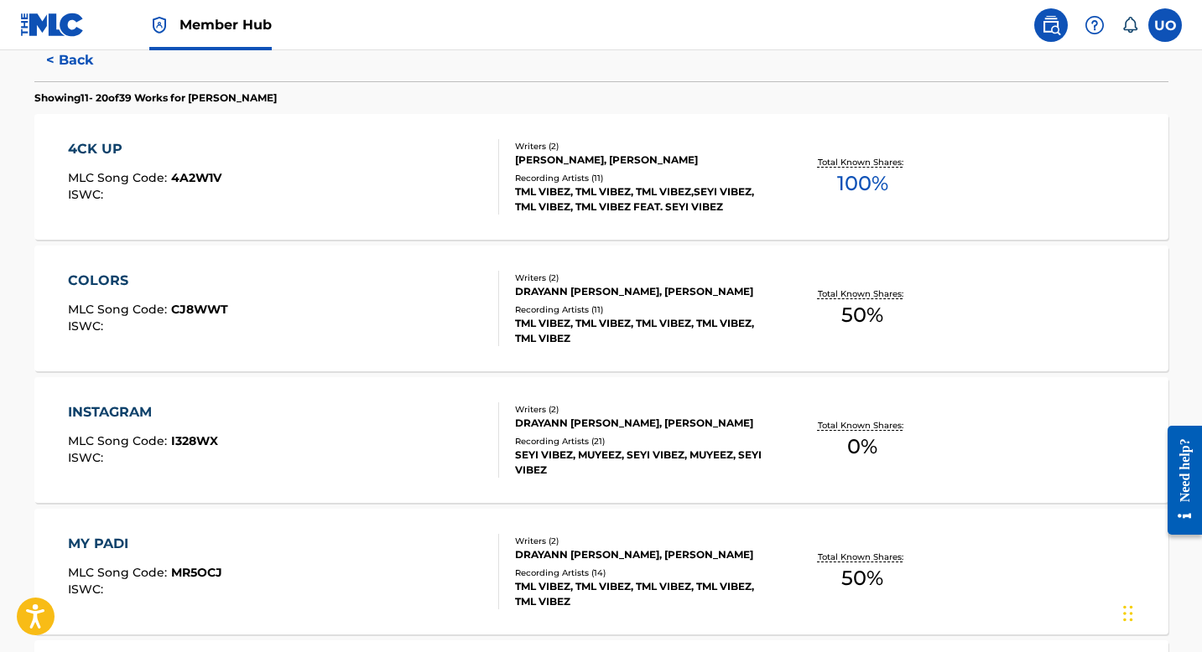
click at [239, 189] on div "4CK UP MLC Song Code : 4A2W1V ISWC :" at bounding box center [283, 176] width 431 height 75
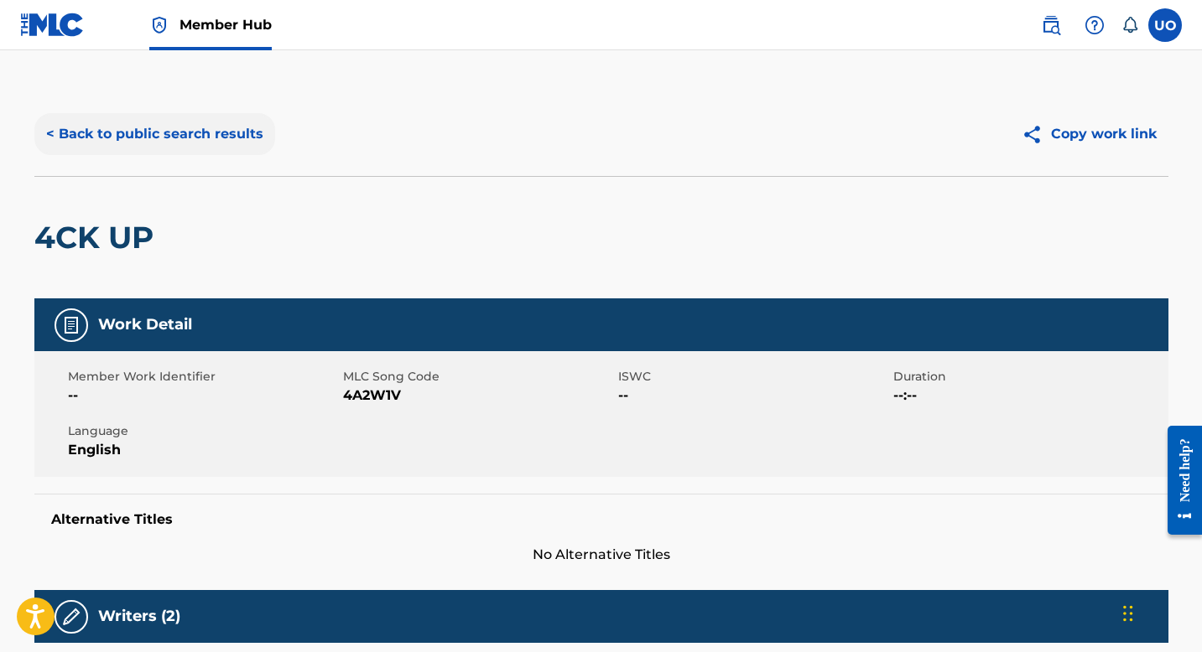
click at [68, 136] on button "< Back to public search results" at bounding box center [154, 134] width 241 height 42
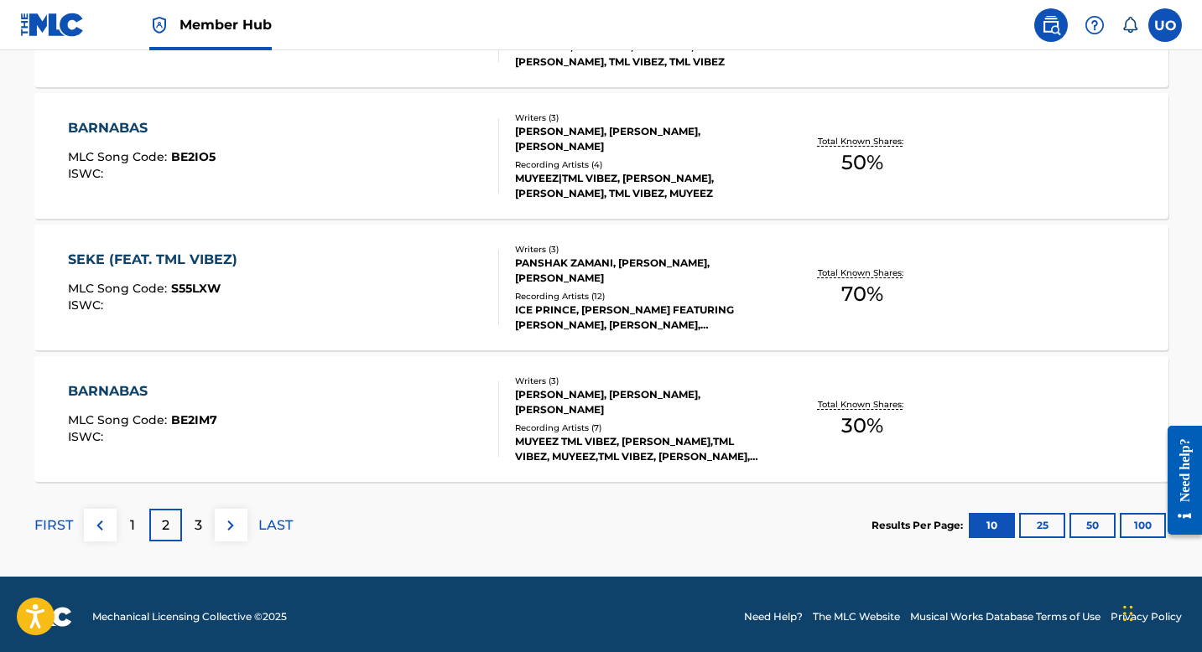
scroll to position [1401, 0]
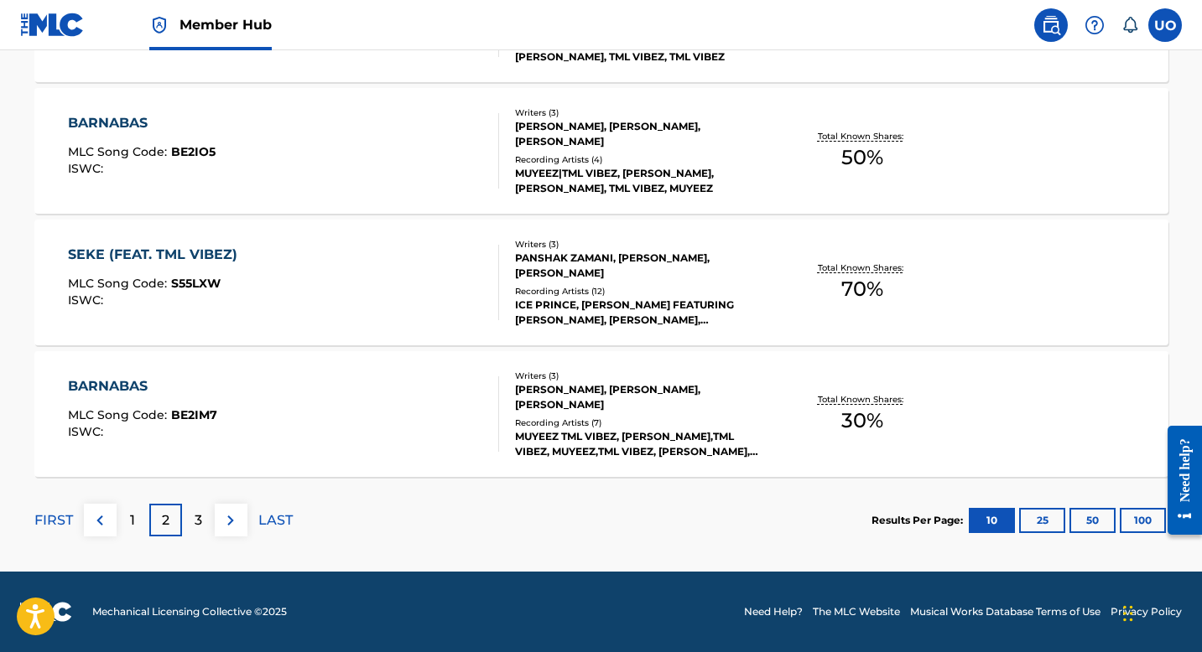
click at [283, 431] on div "BARNABAS MLC Song Code : BE2IM7 ISWC :" at bounding box center [283, 414] width 431 height 75
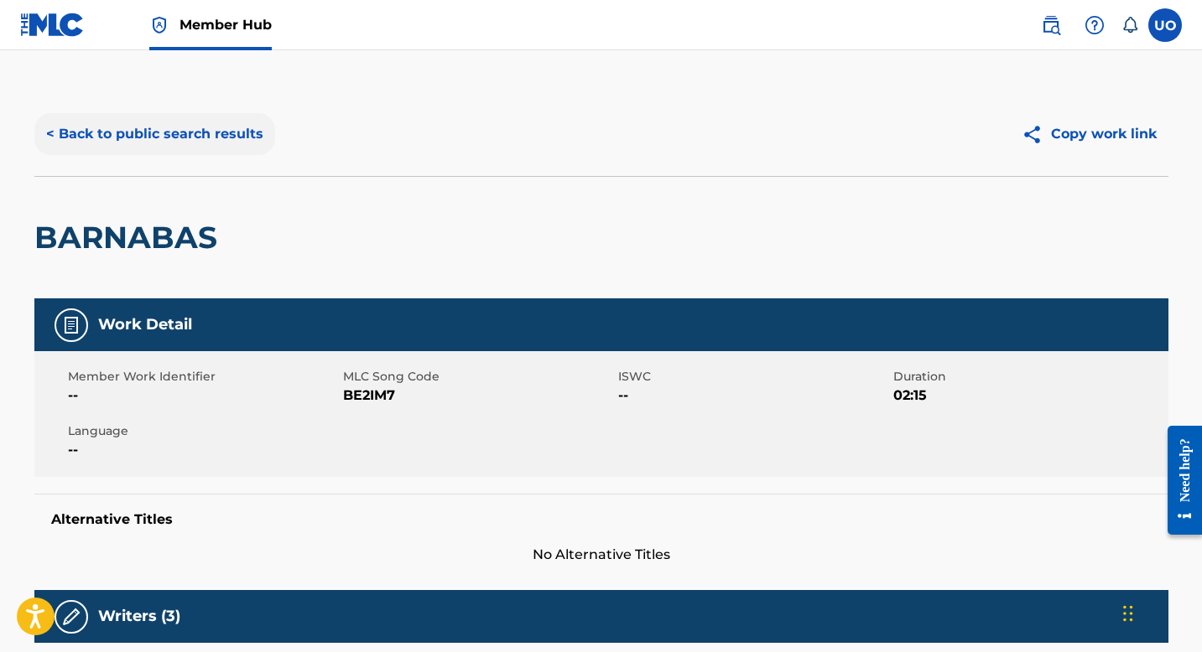
click at [55, 143] on button "< Back to public search results" at bounding box center [154, 134] width 241 height 42
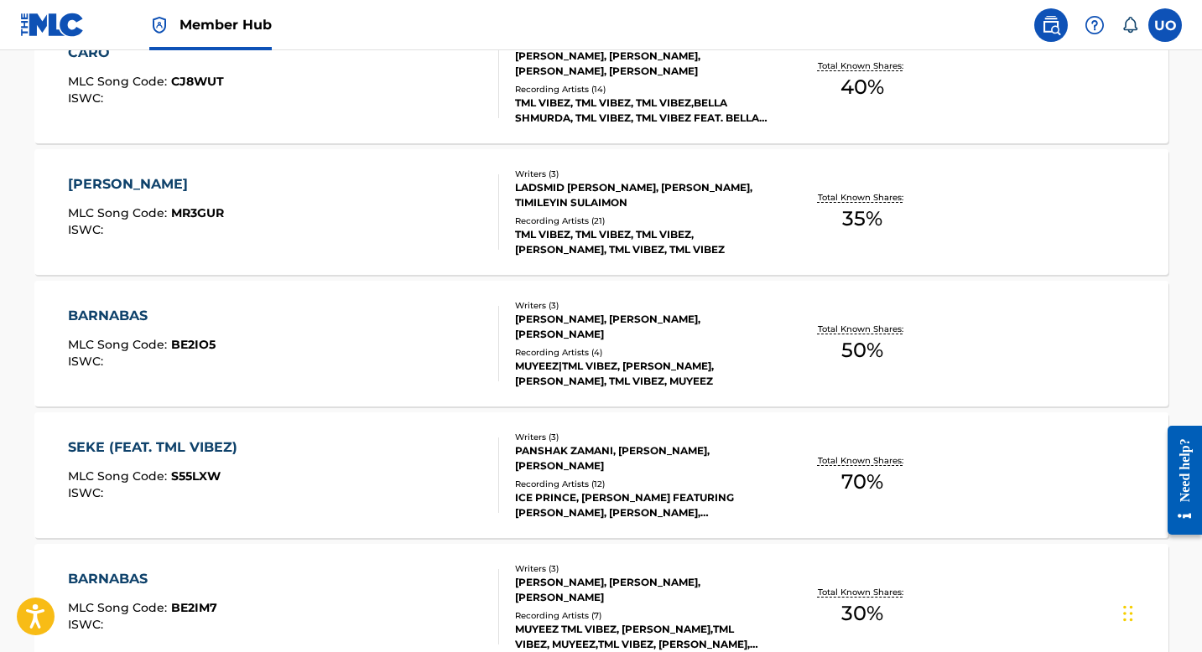
scroll to position [1401, 0]
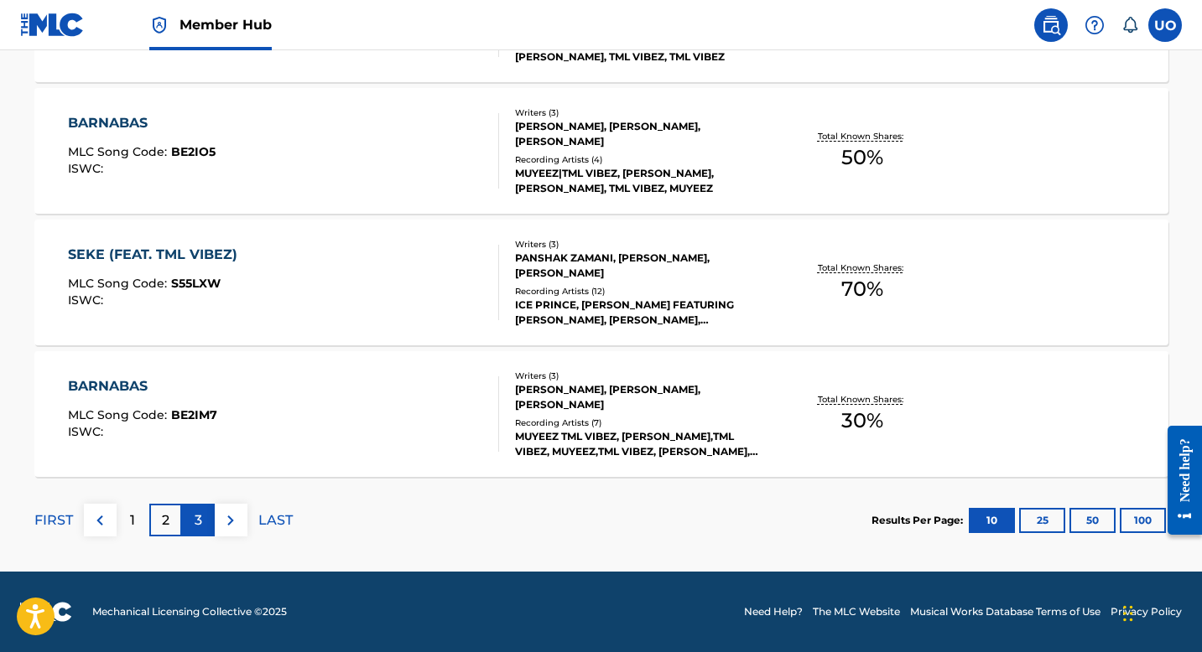
click at [203, 529] on div "3" at bounding box center [198, 520] width 33 height 33
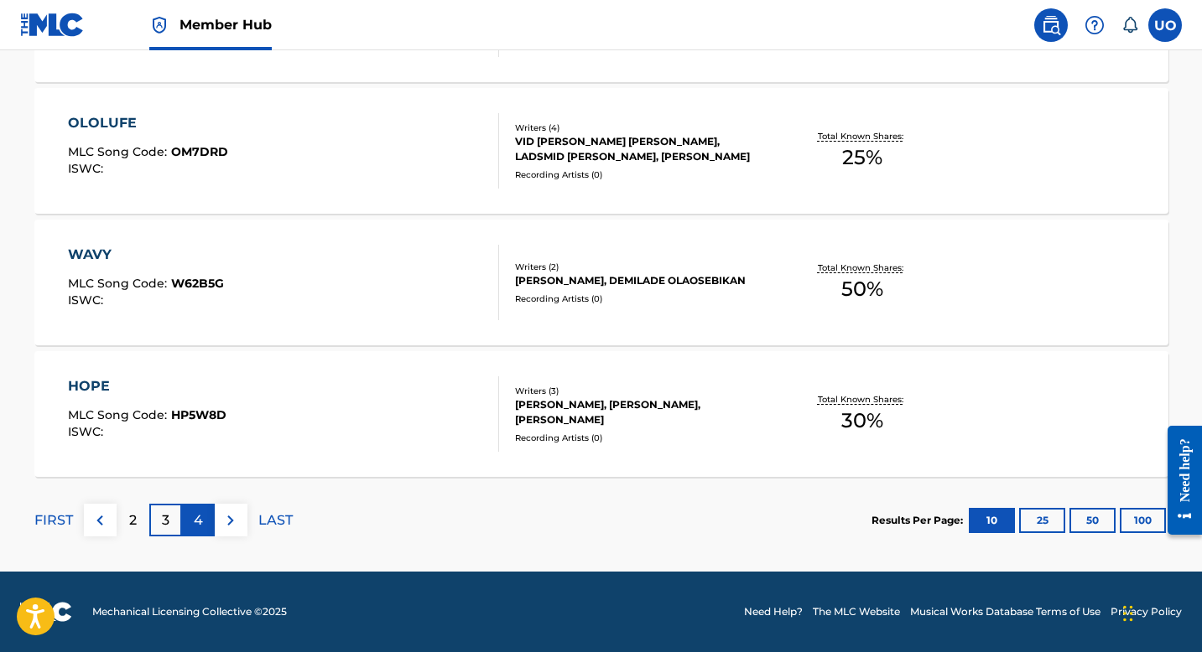
click at [190, 519] on div "4" at bounding box center [198, 520] width 33 height 33
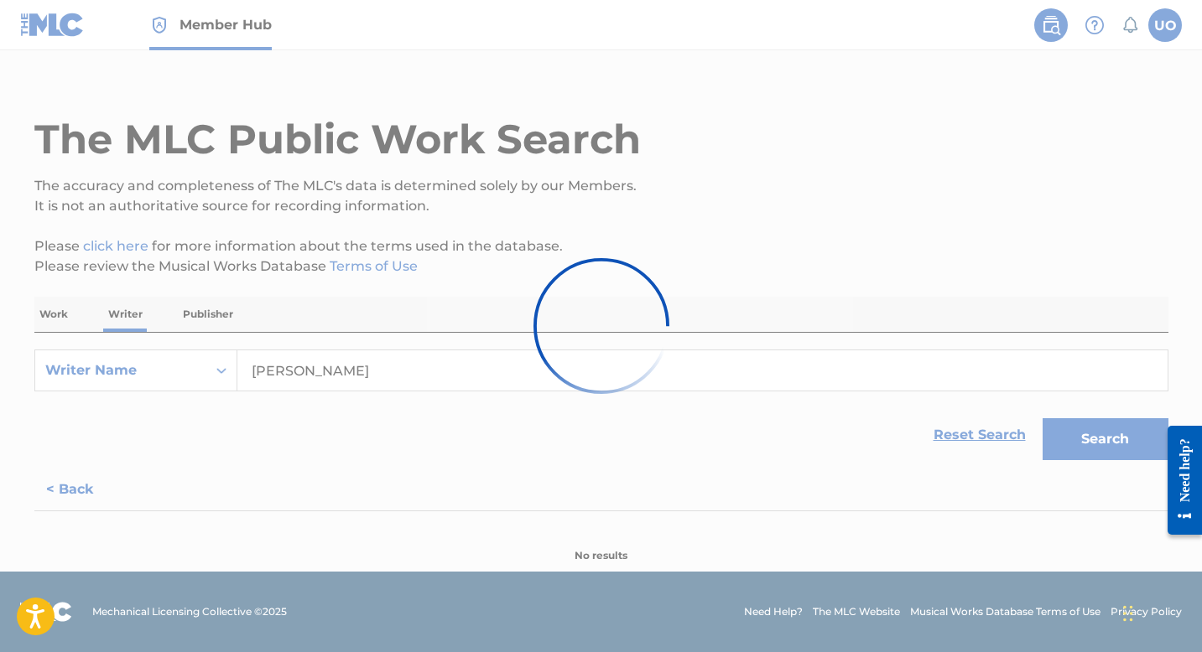
scroll to position [1269, 0]
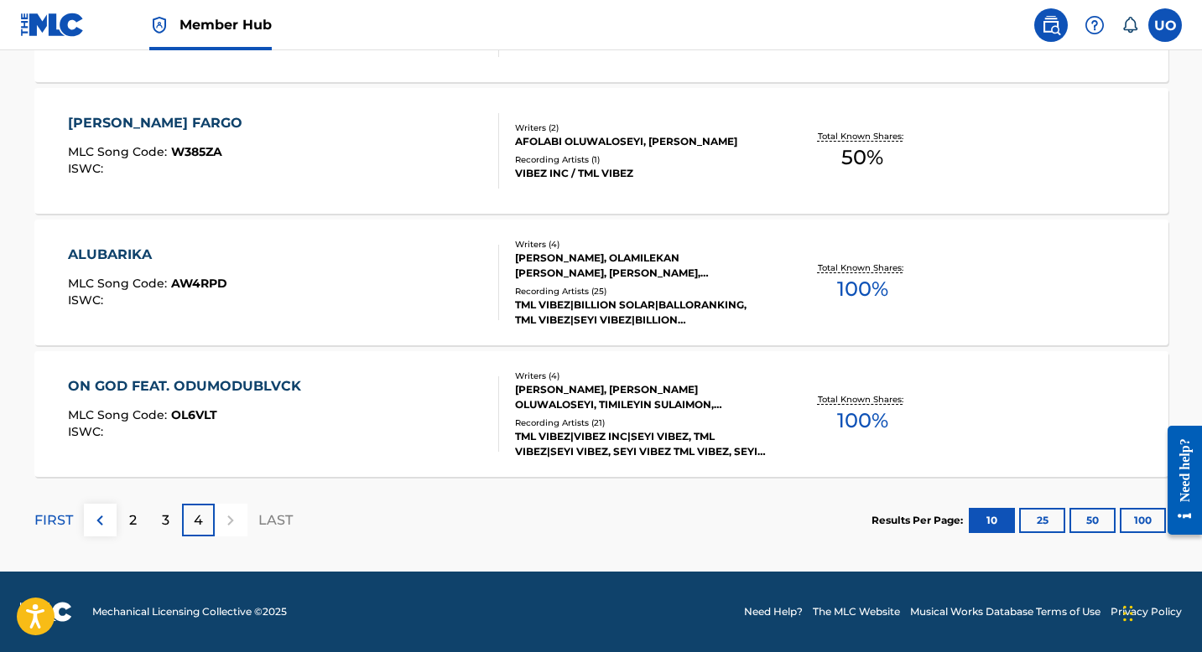
click at [250, 389] on div "ON GOD FEAT. ODUMODUBLVCK" at bounding box center [189, 387] width 242 height 20
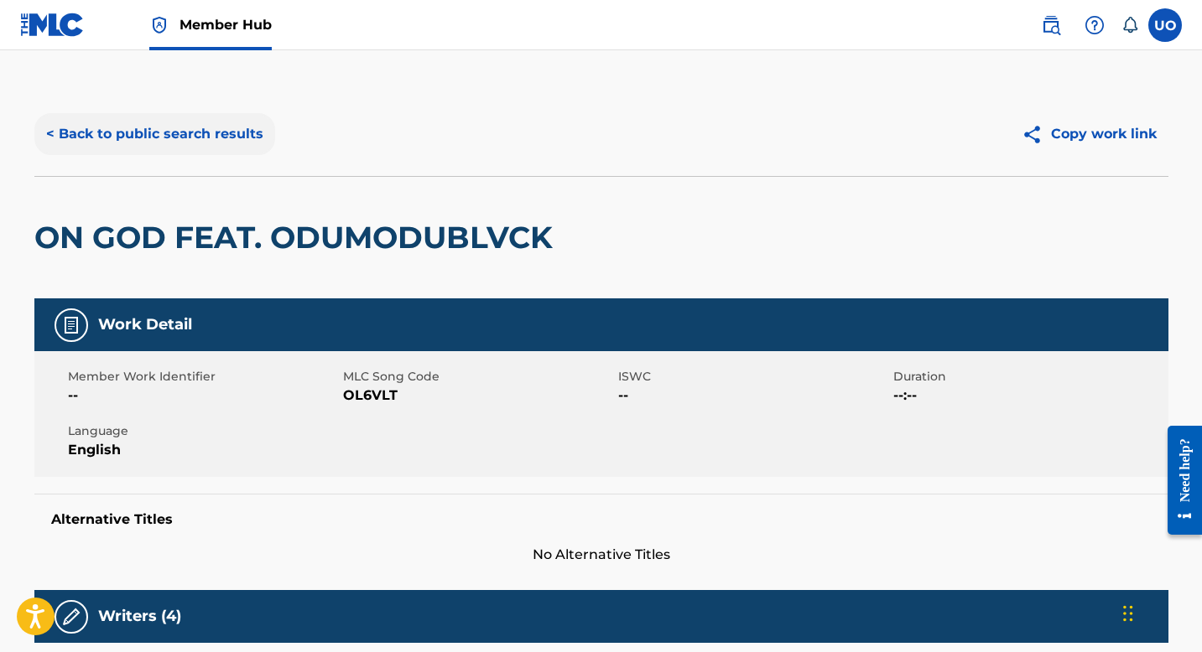
click at [86, 143] on button "< Back to public search results" at bounding box center [154, 134] width 241 height 42
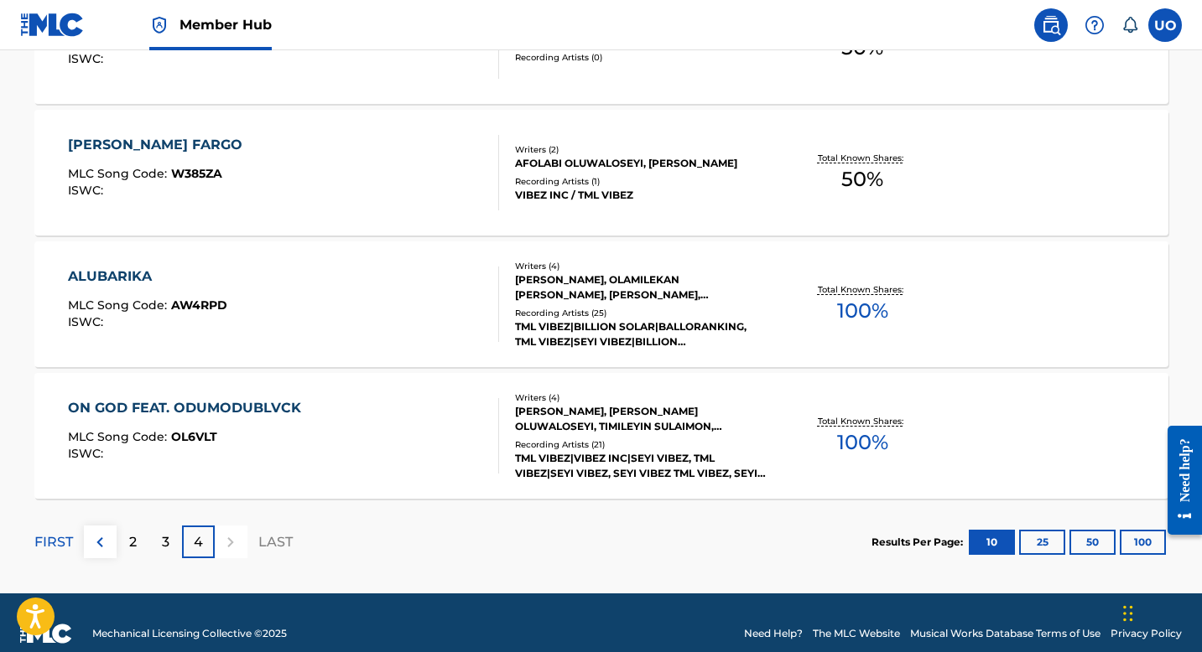
scroll to position [1269, 0]
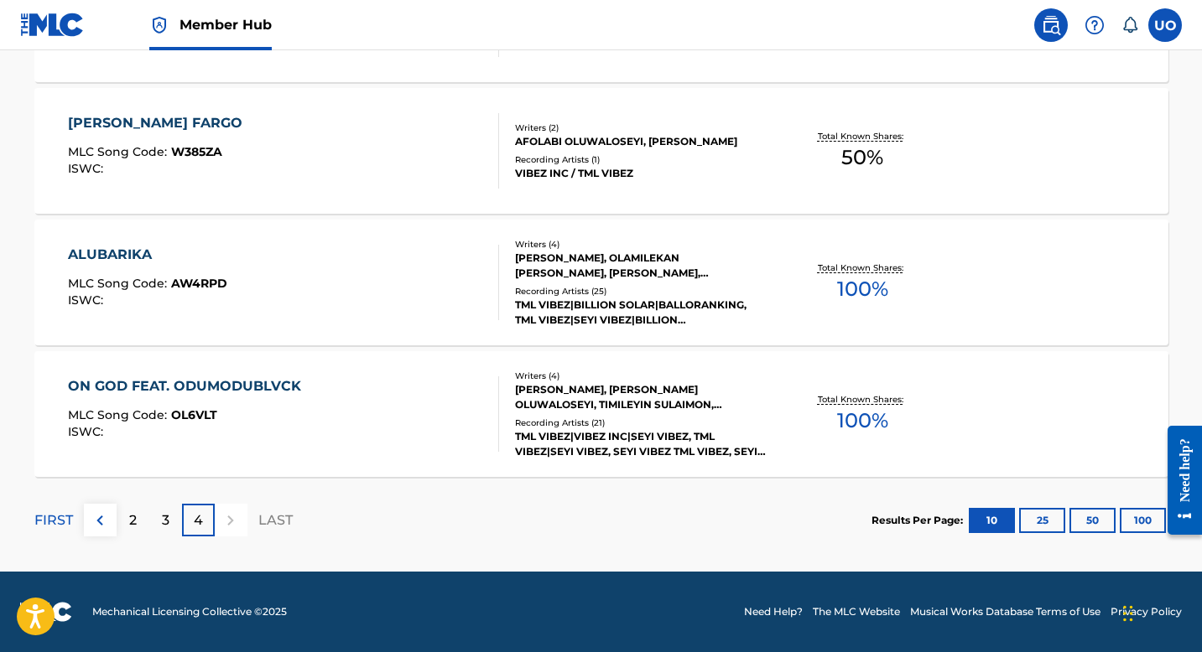
click at [206, 285] on span "AW4RPD" at bounding box center [199, 283] width 56 height 15
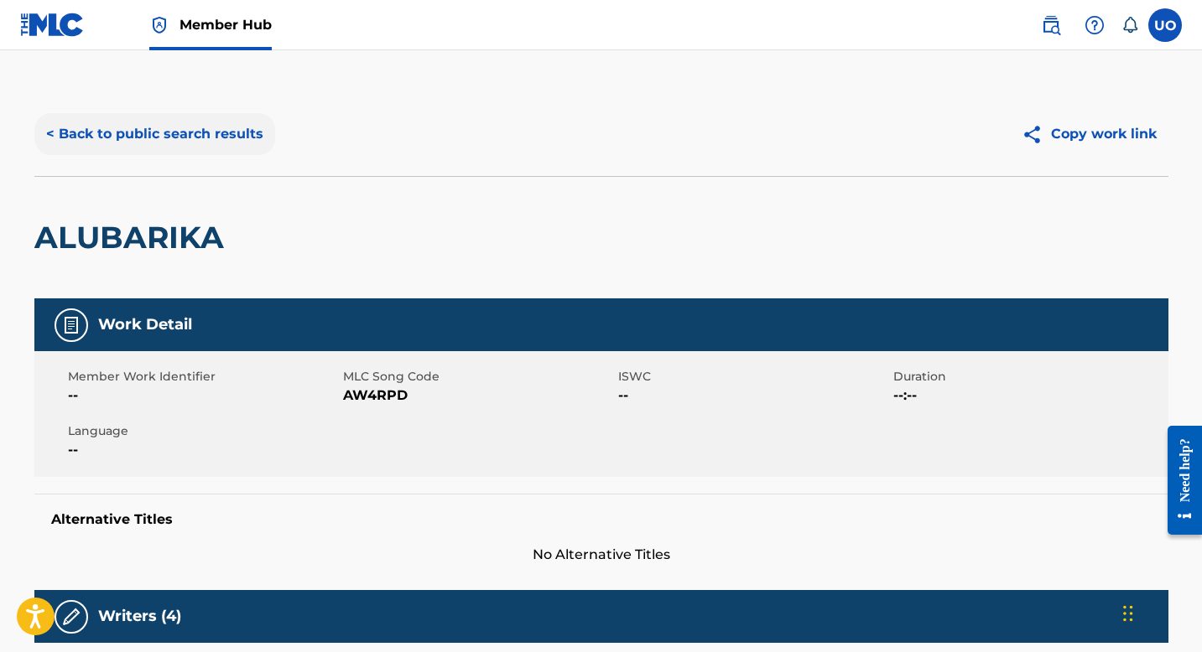
click at [78, 143] on button "< Back to public search results" at bounding box center [154, 134] width 241 height 42
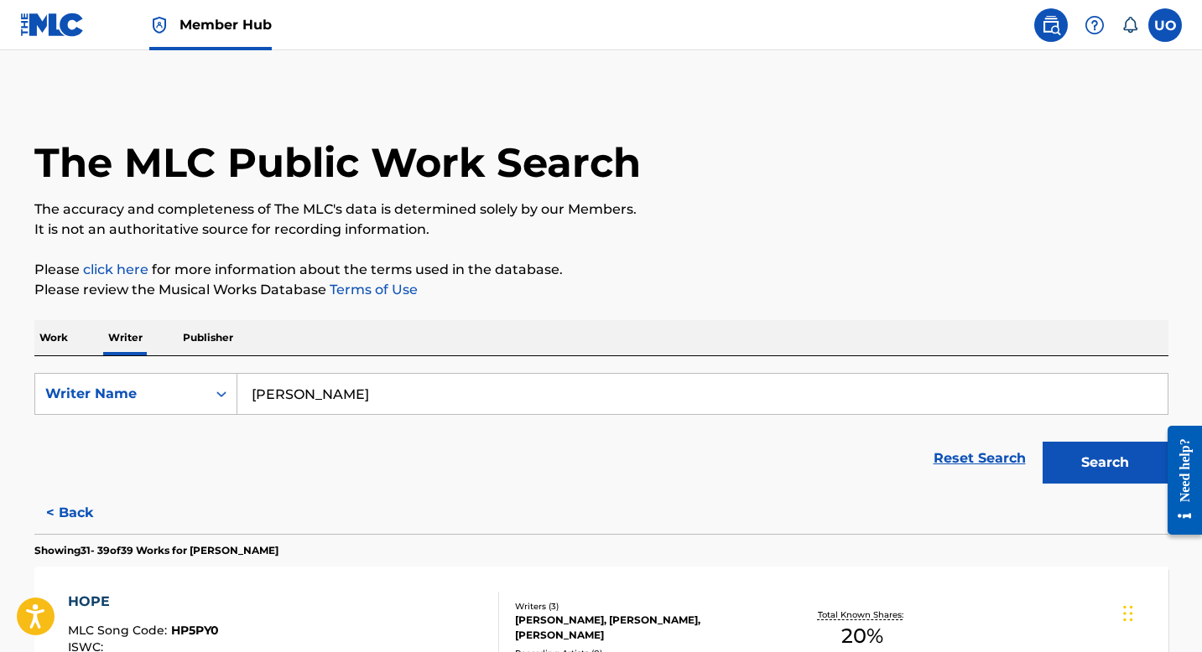
drag, startPoint x: 402, startPoint y: 403, endPoint x: 252, endPoint y: 399, distance: 149.3
click at [252, 399] on input "[PERSON_NAME]" at bounding box center [702, 394] width 930 height 40
click at [105, 485] on div "Reset Search Search" at bounding box center [601, 458] width 1134 height 67
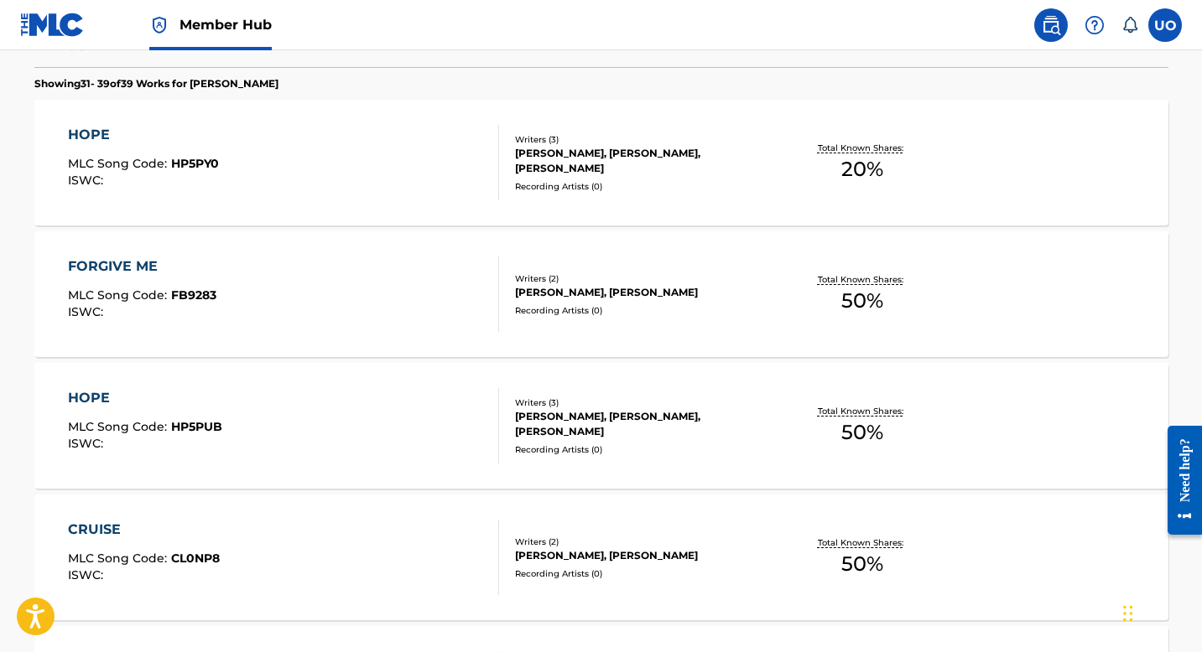
scroll to position [460, 0]
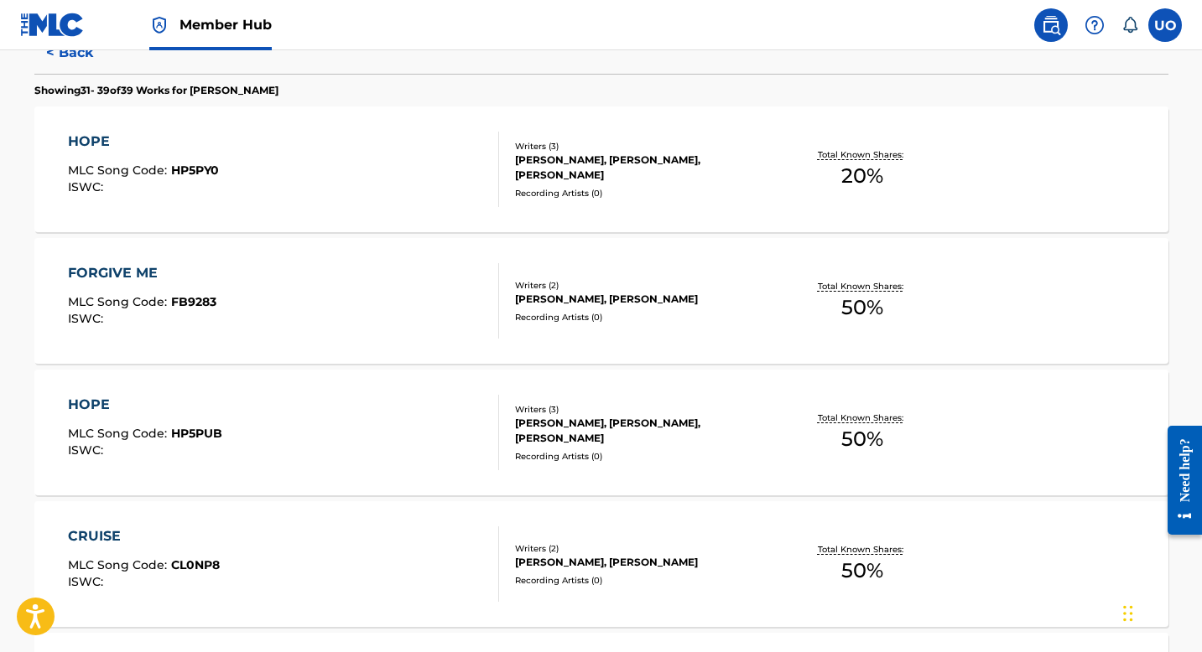
click at [245, 306] on div "FORGIVE ME MLC Song Code : FB9283 ISWC :" at bounding box center [283, 300] width 431 height 75
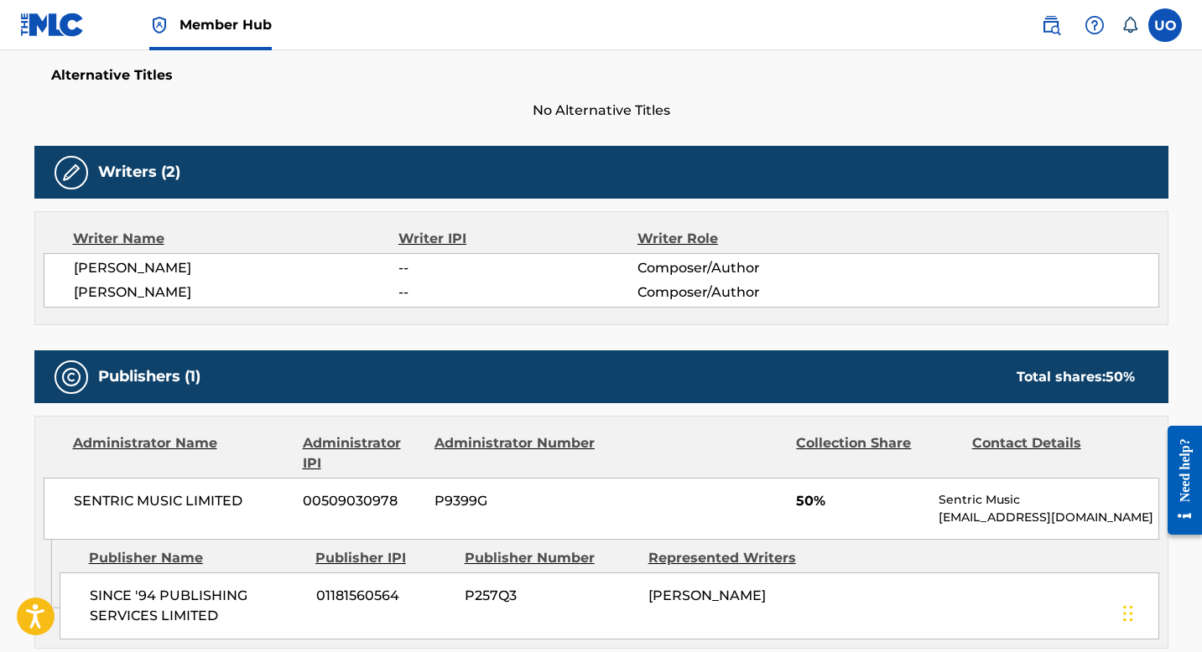
scroll to position [445, 0]
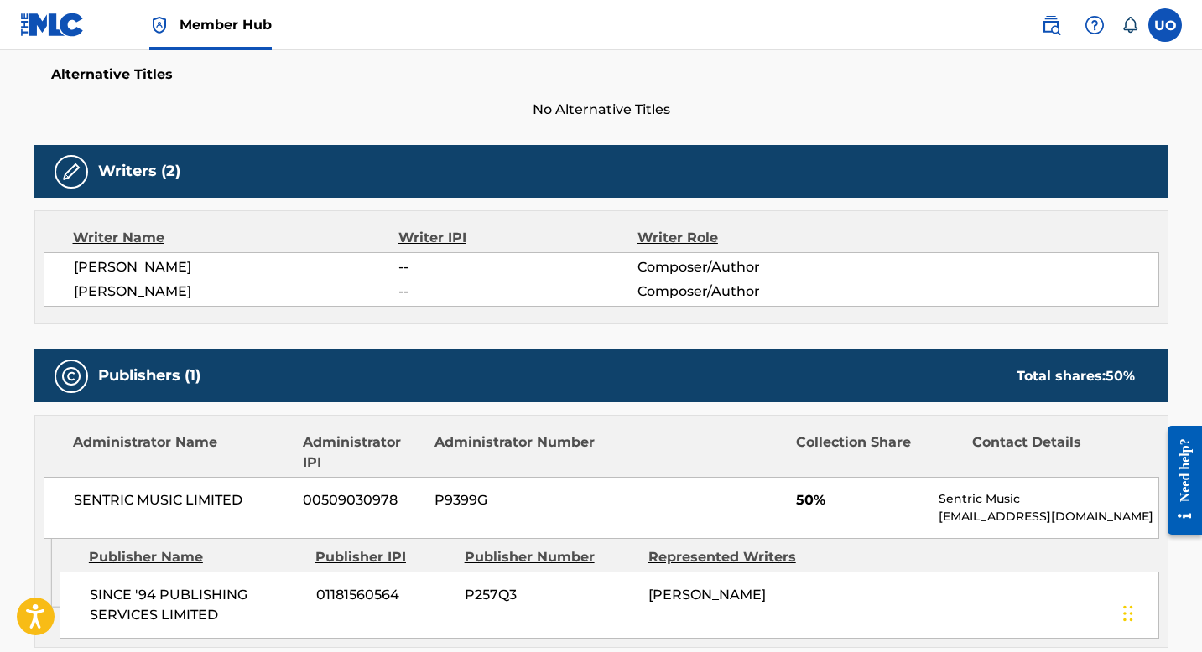
drag, startPoint x: 237, startPoint y: 302, endPoint x: 36, endPoint y: 281, distance: 202.4
click at [36, 281] on div "Writer Name Writer IPI Writer Role [PERSON_NAME] -- Composer/Author [PERSON_NAM…" at bounding box center [601, 268] width 1134 height 114
copy span "[PERSON_NAME]"
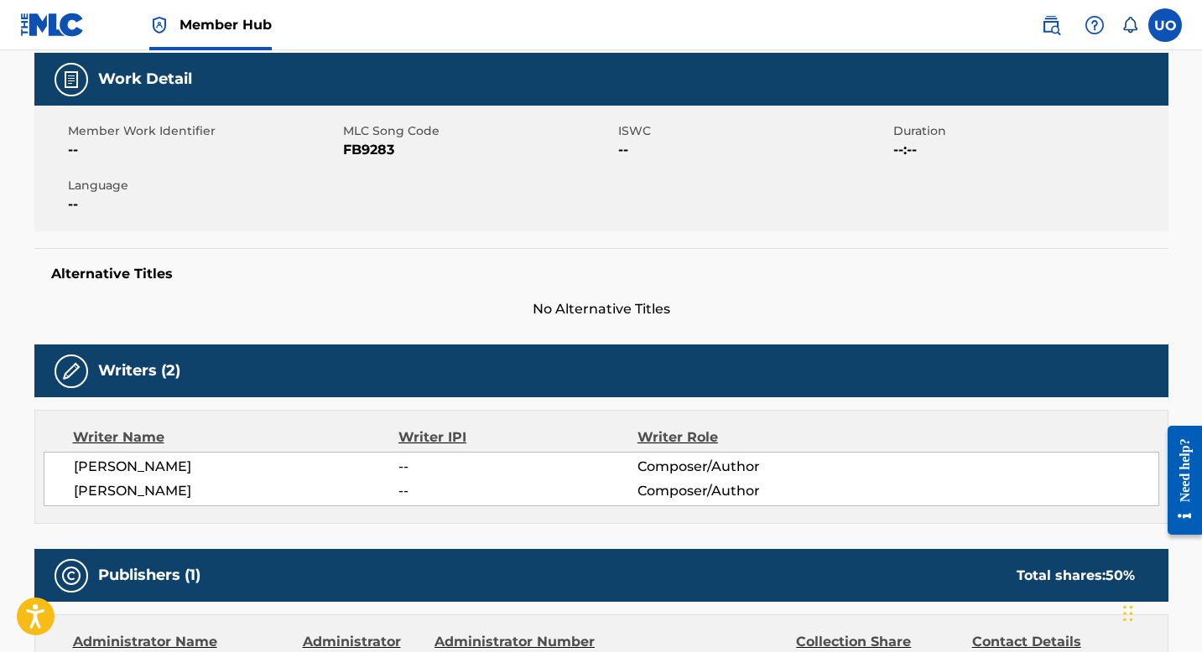
scroll to position [0, 0]
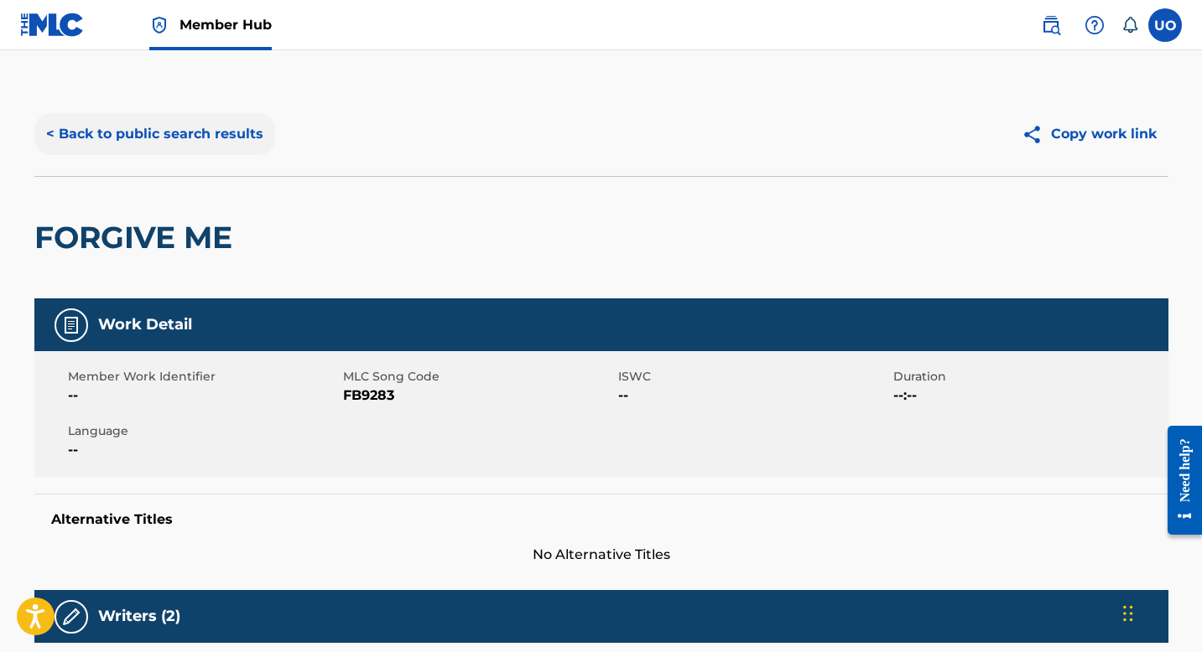
click at [67, 143] on button "< Back to public search results" at bounding box center [154, 134] width 241 height 42
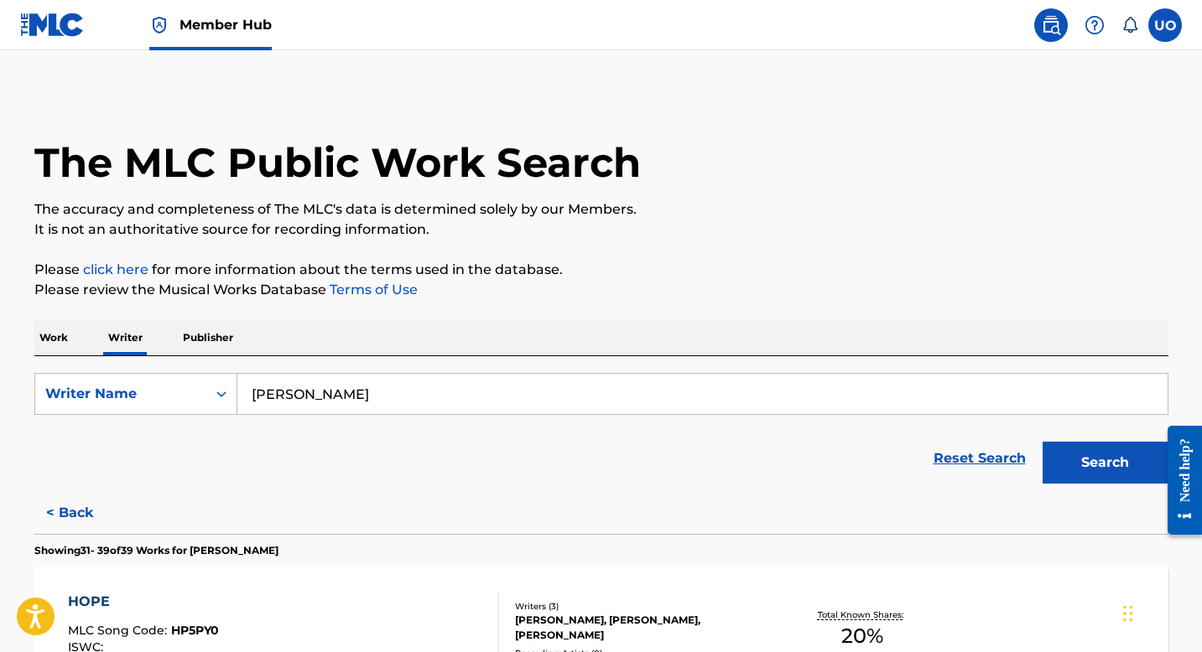
click at [61, 336] on p "Work" at bounding box center [53, 337] width 39 height 35
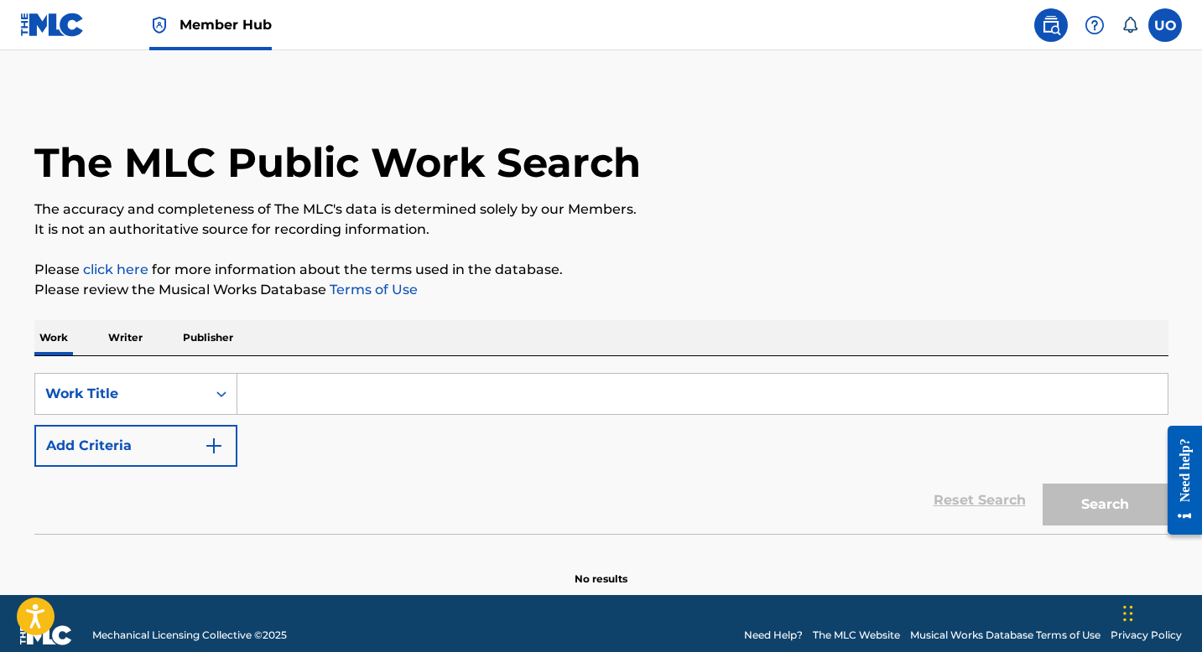
click at [289, 405] on input "Search Form" at bounding box center [702, 394] width 930 height 40
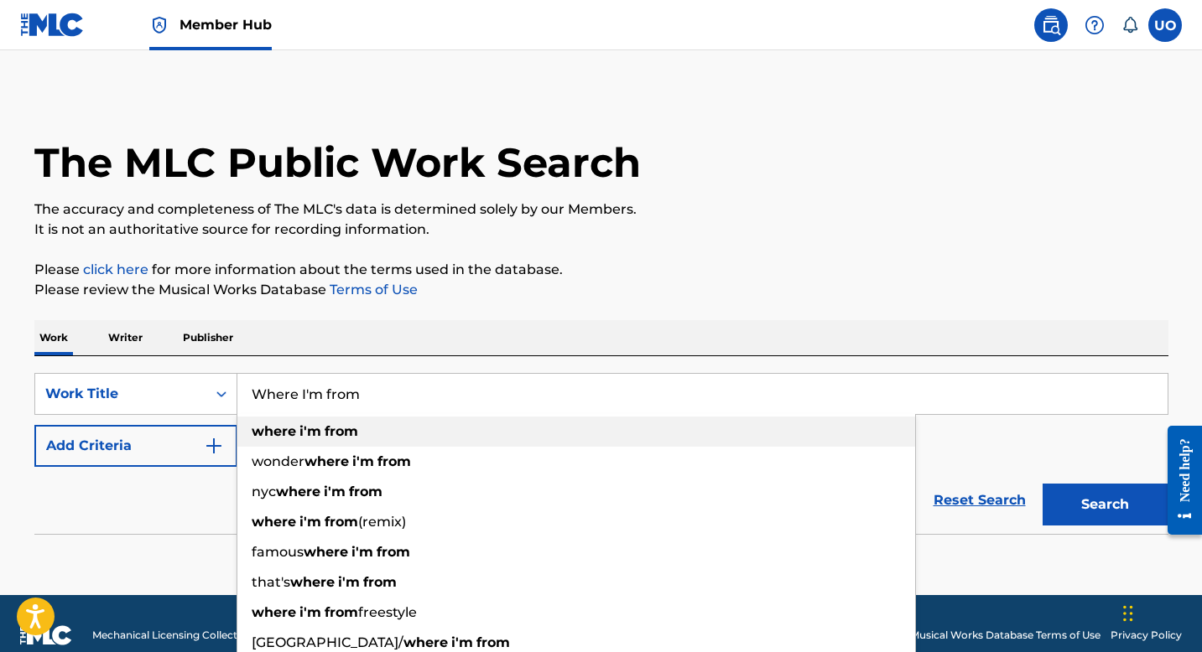
click at [268, 439] on strong "where" at bounding box center [274, 432] width 44 height 16
type input "where i'm from"
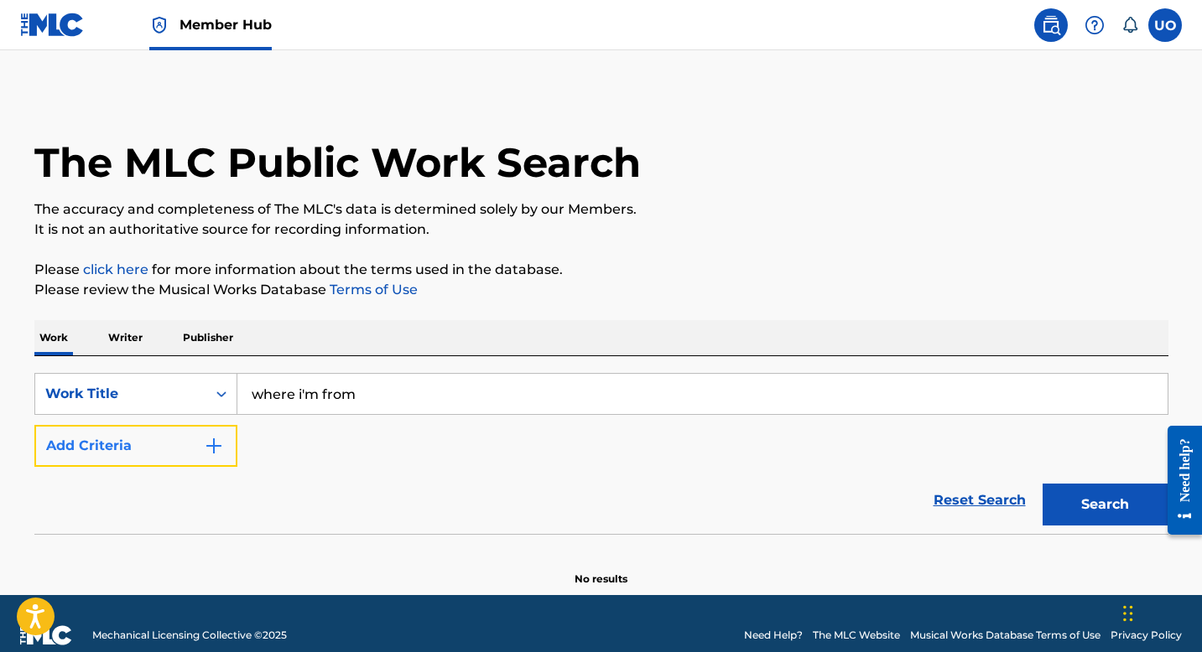
click at [147, 444] on button "Add Criteria" at bounding box center [135, 446] width 203 height 42
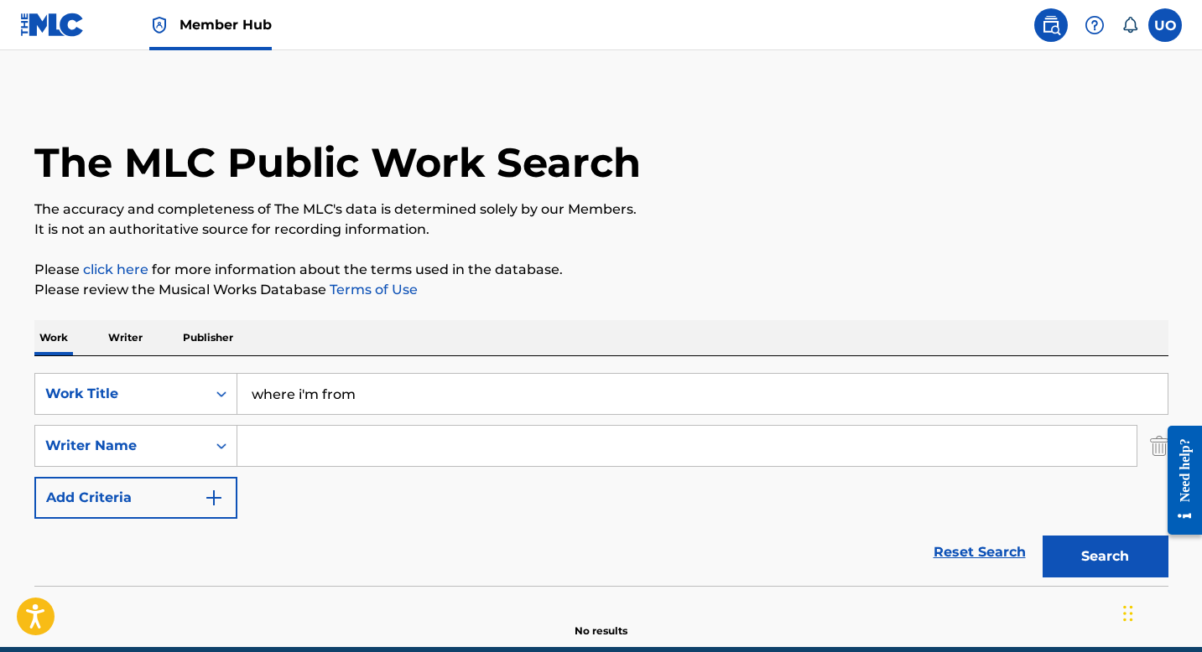
click at [307, 445] on input "Search Form" at bounding box center [686, 446] width 899 height 40
paste input "[PERSON_NAME]"
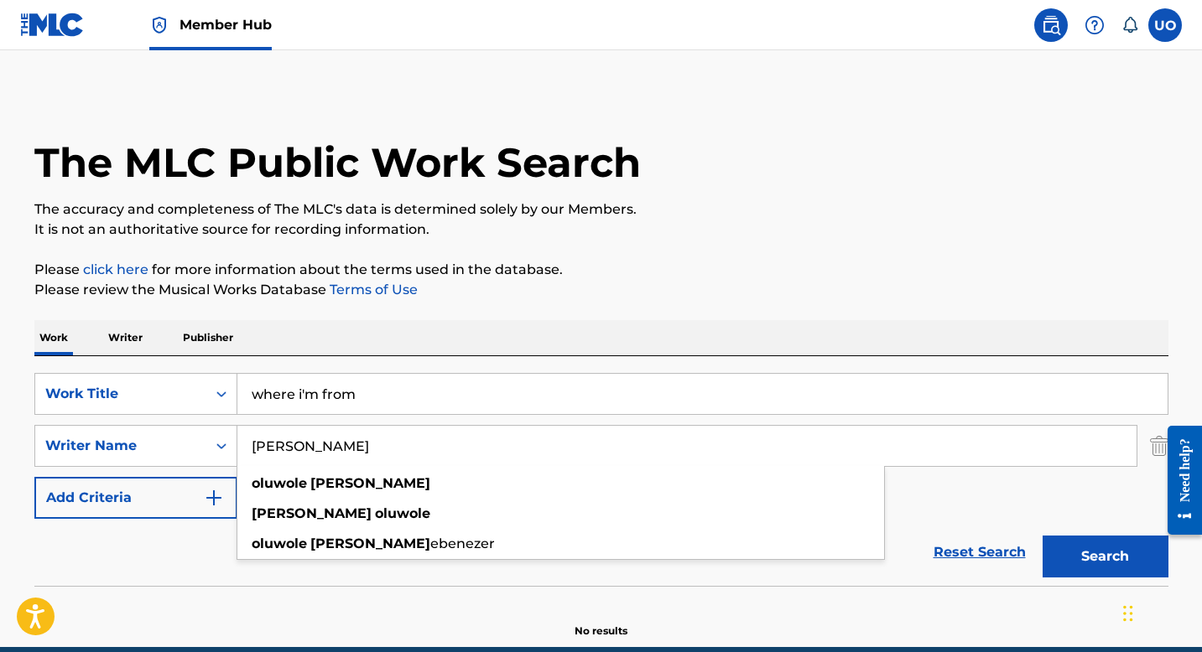
drag, startPoint x: 435, startPoint y: 431, endPoint x: 279, endPoint y: 436, distance: 156.1
click at [279, 436] on input "[PERSON_NAME]" at bounding box center [686, 446] width 899 height 40
drag, startPoint x: 414, startPoint y: 446, endPoint x: 224, endPoint y: 445, distance: 190.4
click at [224, 445] on div "SearchWithCriteria21fa8a94-e502-48fb-a0a0-6689cd808aa5 Writer Name [PERSON_NAME…" at bounding box center [601, 446] width 1134 height 42
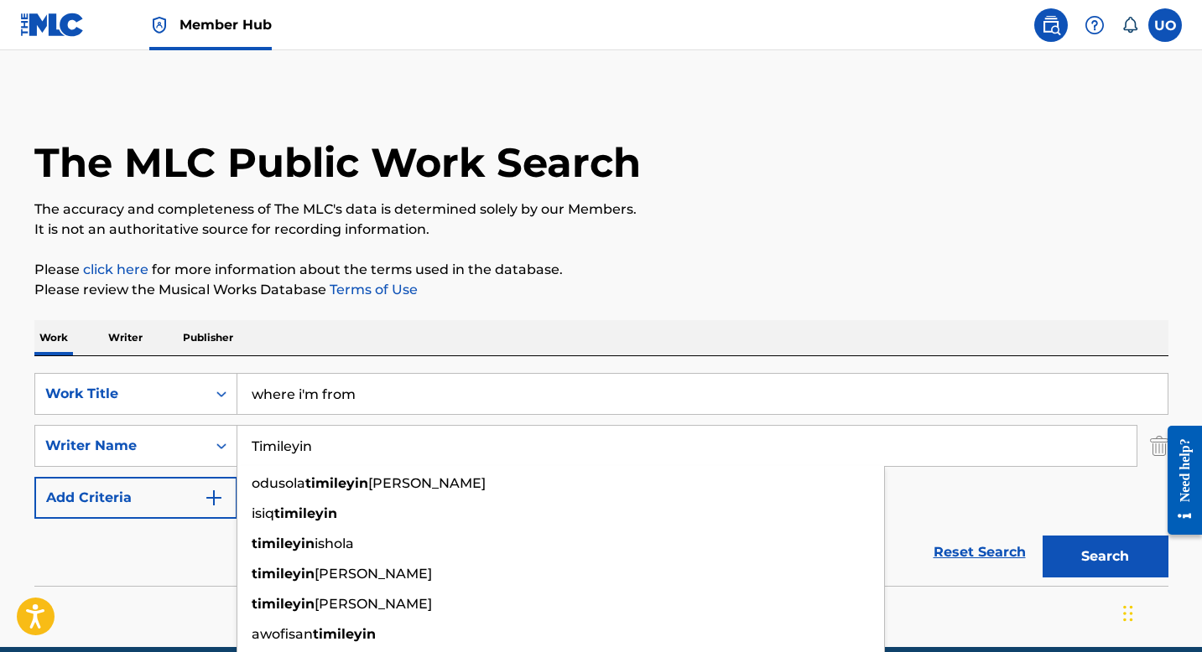
type input "Timileyin"
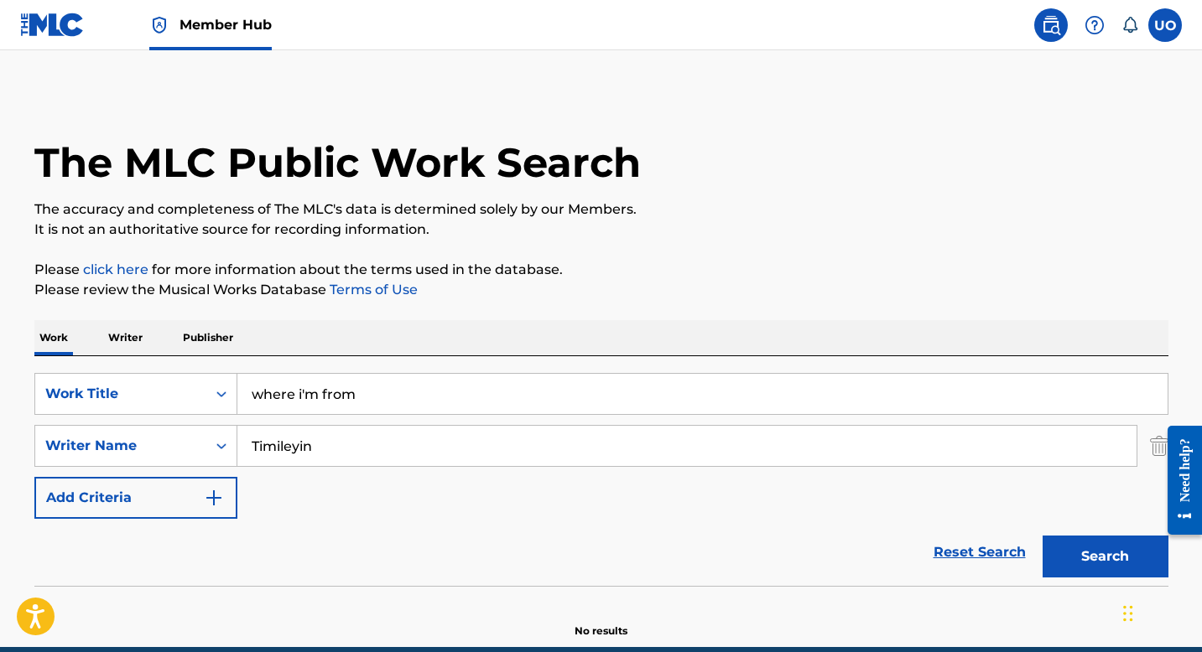
click at [940, 490] on div "SearchWithCriteria5f9b4e6d-43f1-4608-b95a-f07754a987e0 Work Title where i'm fro…" at bounding box center [601, 446] width 1134 height 146
click at [1070, 552] on button "Search" at bounding box center [1105, 557] width 126 height 42
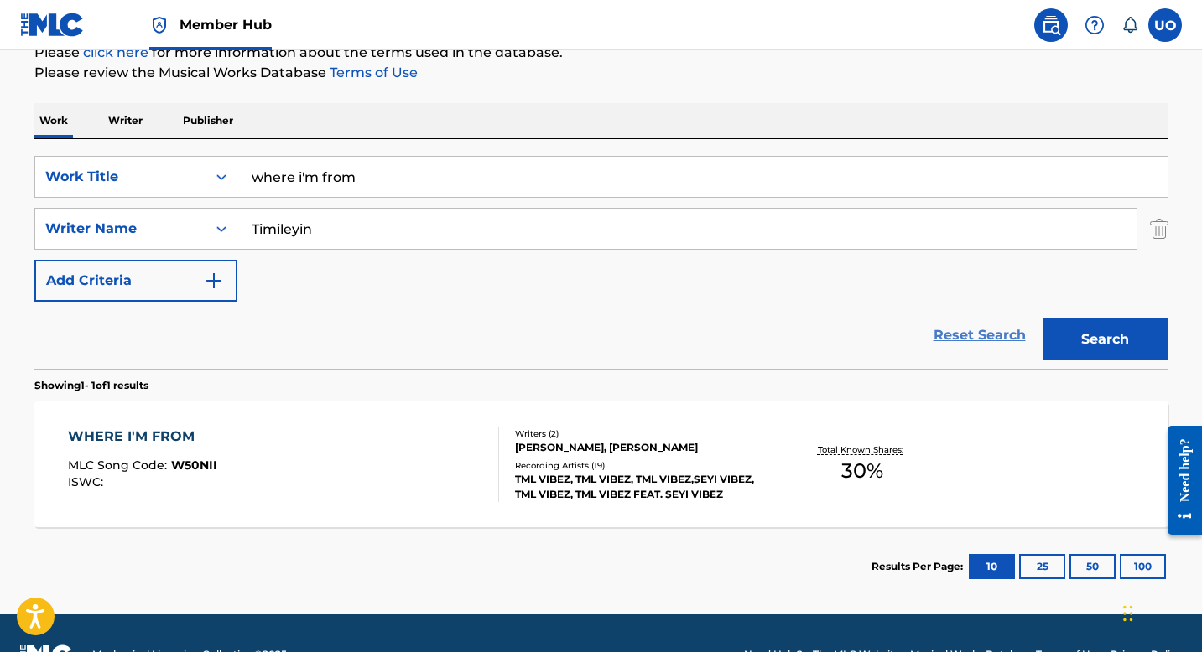
scroll to position [221, 0]
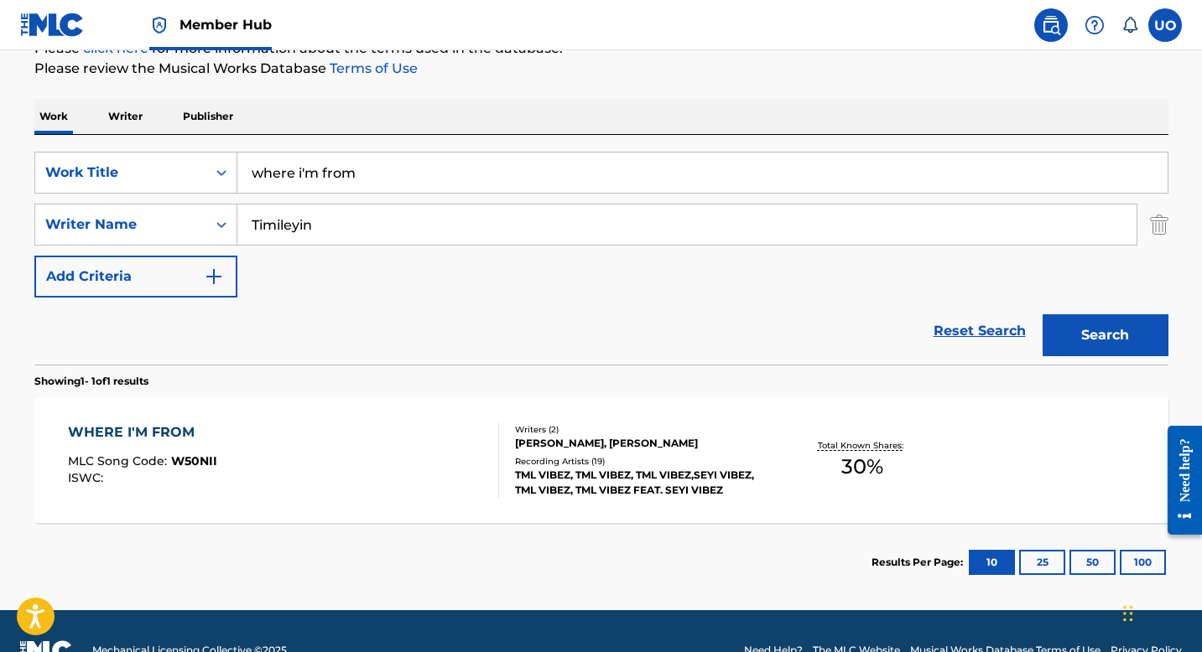
click at [340, 428] on div "WHERE I'M FROM MLC Song Code : W50NII ISWC :" at bounding box center [283, 460] width 431 height 75
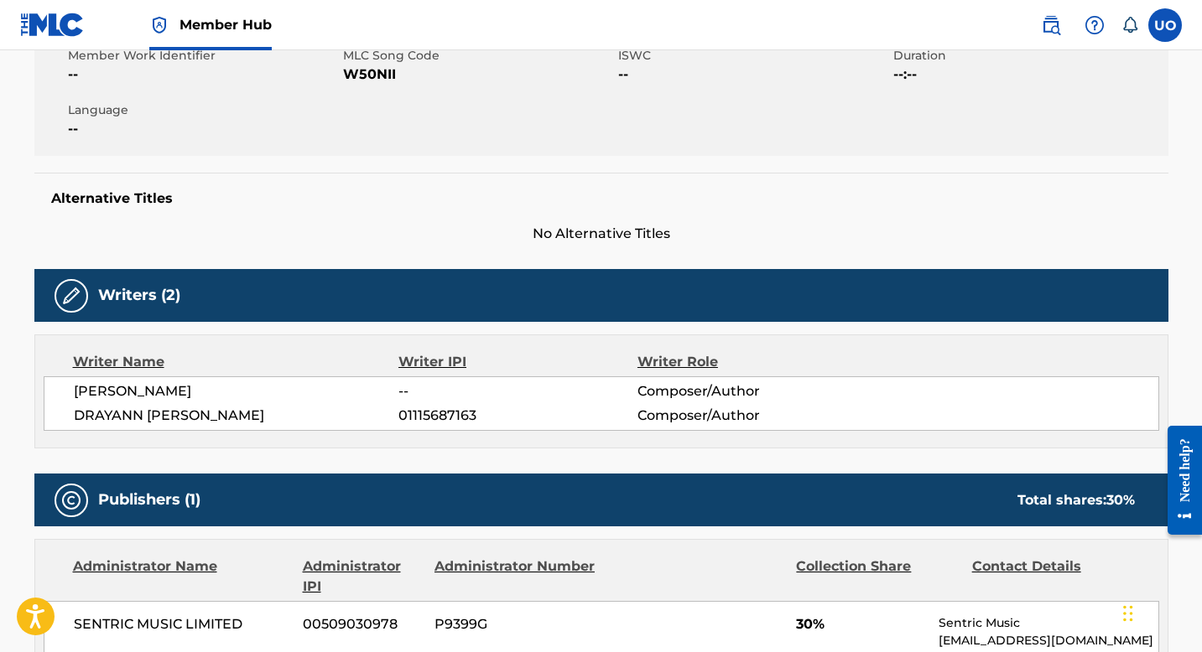
scroll to position [375, 0]
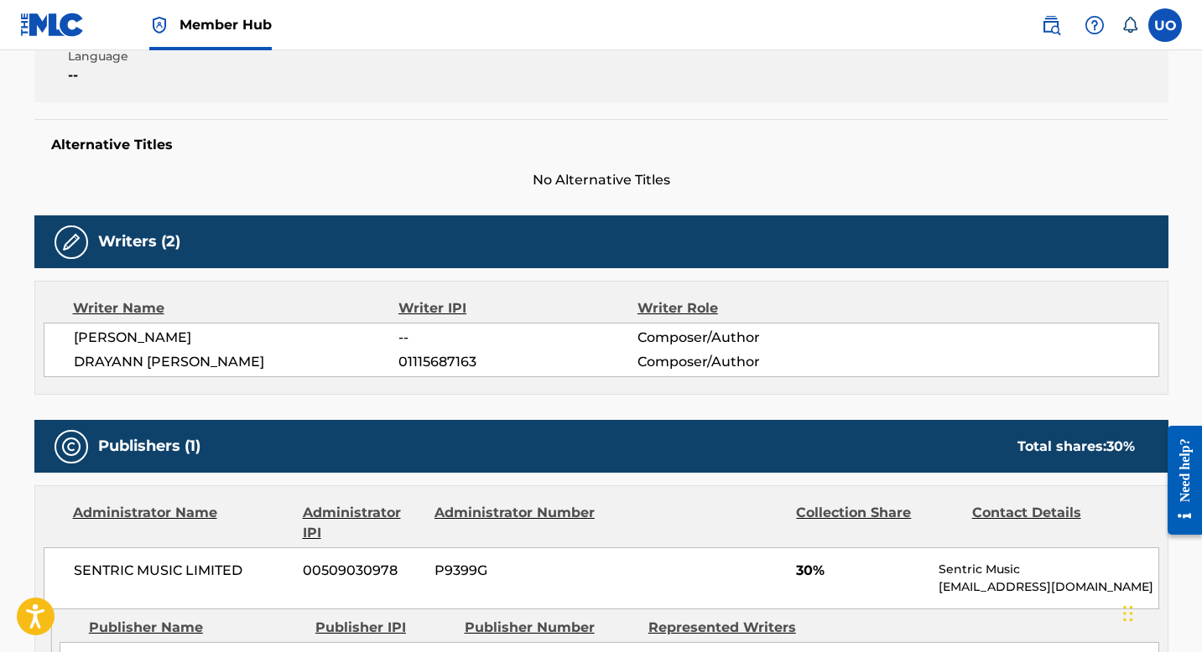
drag, startPoint x: 252, startPoint y: 334, endPoint x: 71, endPoint y: 325, distance: 180.5
click at [71, 325] on div "[PERSON_NAME] -- Composer/Author [PERSON_NAME] 01115687163 Composer/Author" at bounding box center [601, 350] width 1115 height 55
copy span "[PERSON_NAME]"
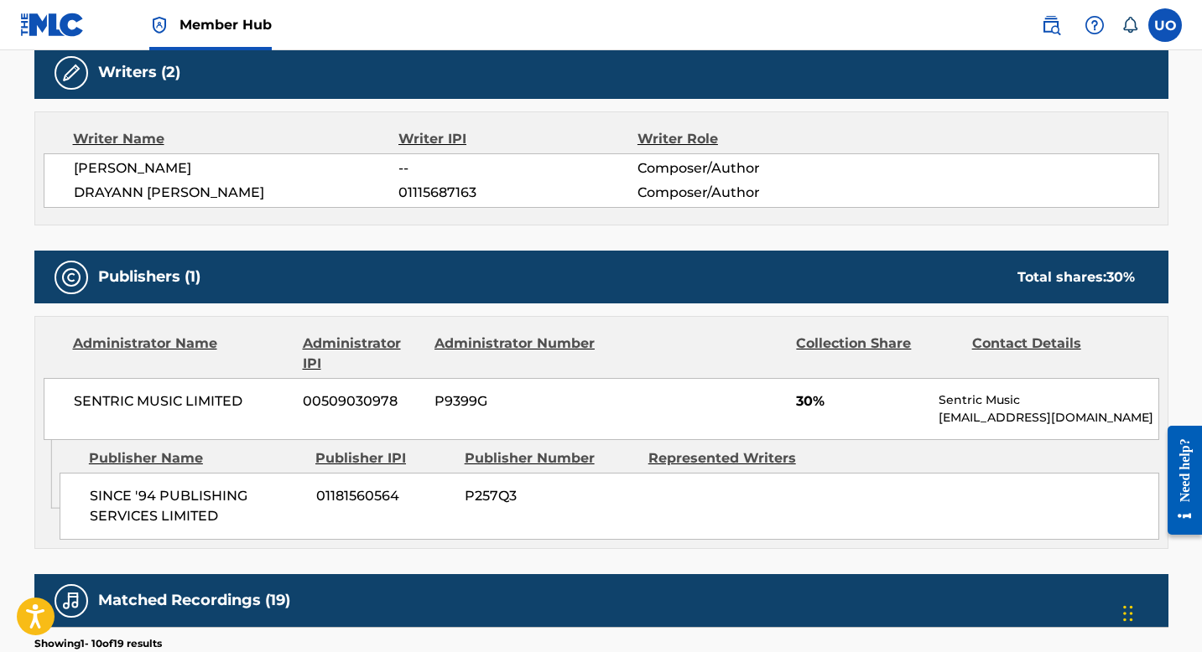
scroll to position [0, 0]
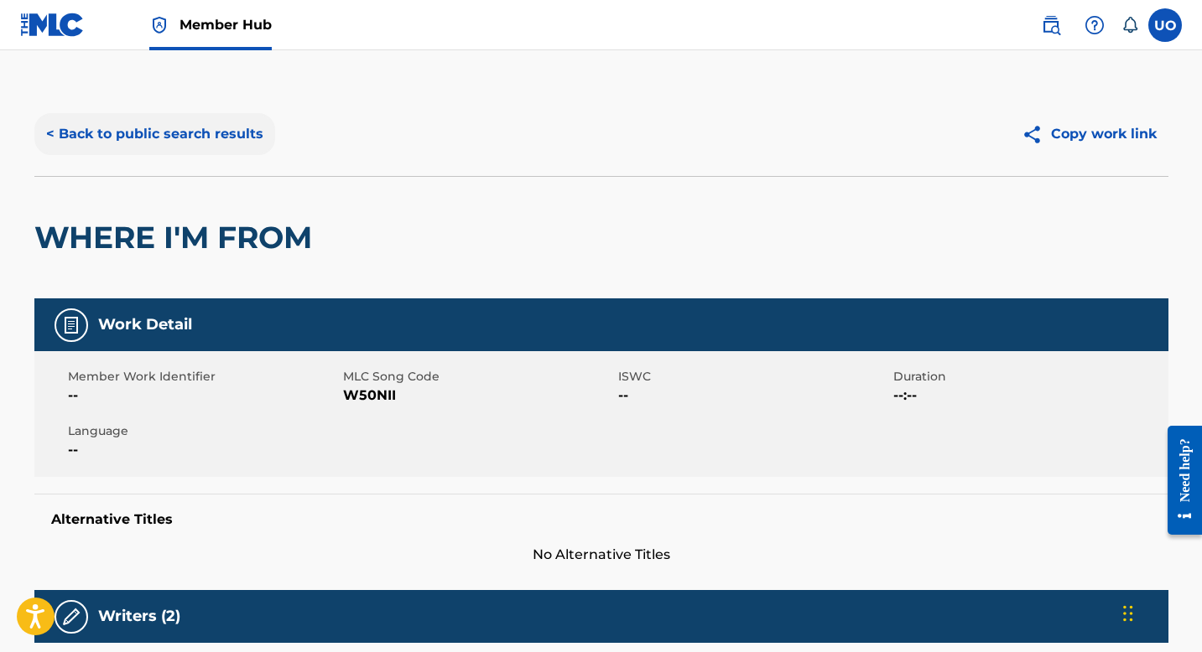
click at [113, 133] on button "< Back to public search results" at bounding box center [154, 134] width 241 height 42
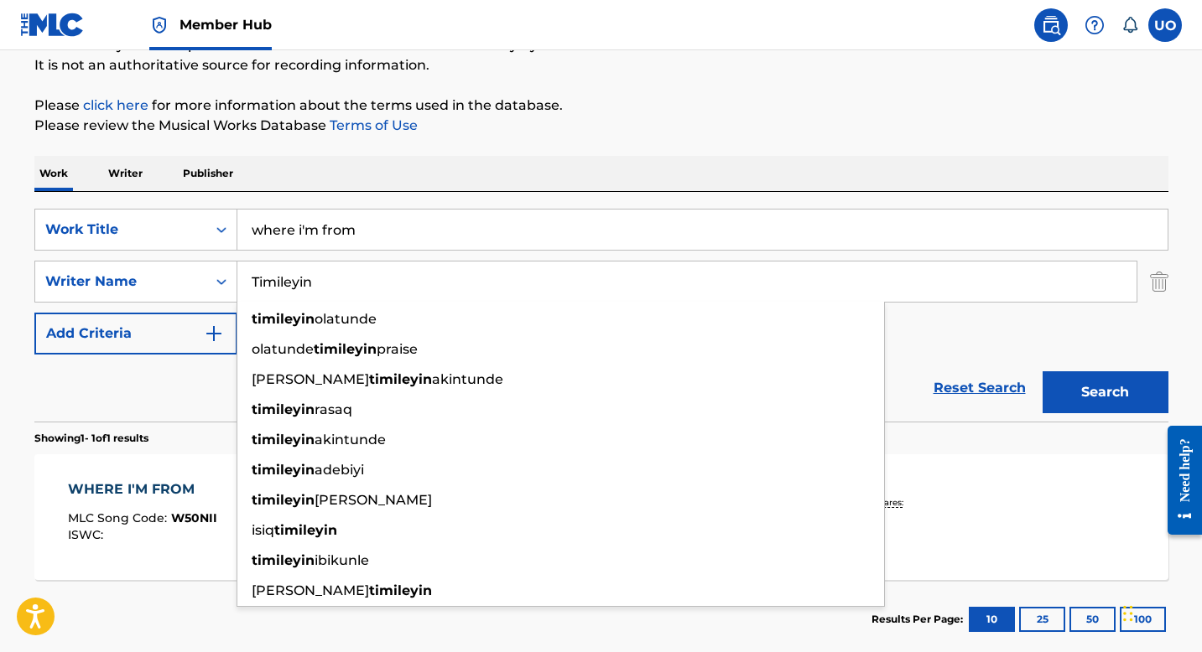
drag, startPoint x: 320, startPoint y: 283, endPoint x: 244, endPoint y: 278, distance: 75.6
click at [244, 278] on input "Timileyin" at bounding box center [686, 282] width 899 height 40
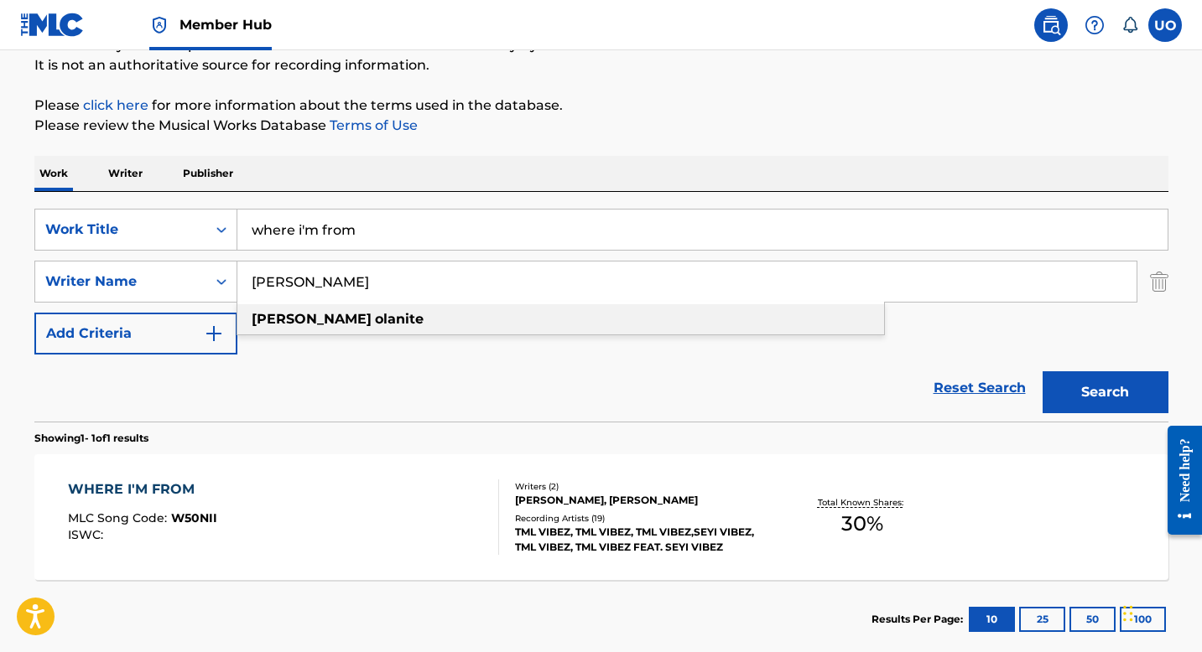
click at [268, 314] on strong "[PERSON_NAME]" at bounding box center [312, 319] width 120 height 16
type input "[PERSON_NAME]"
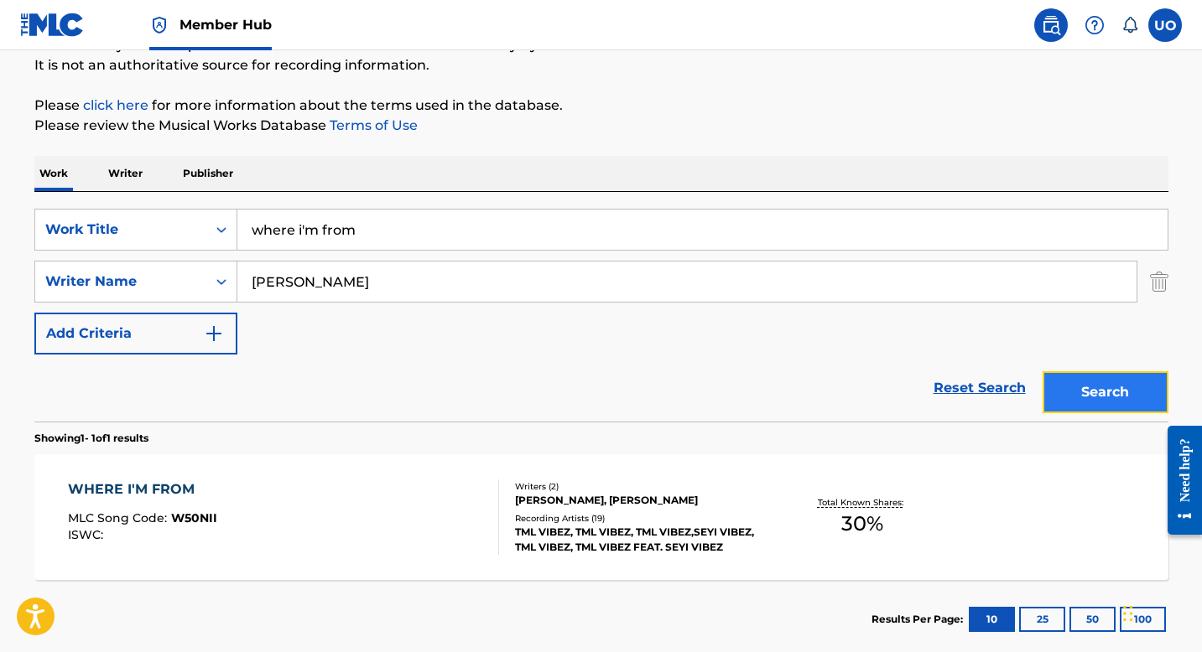
click at [1063, 405] on button "Search" at bounding box center [1105, 393] width 126 height 42
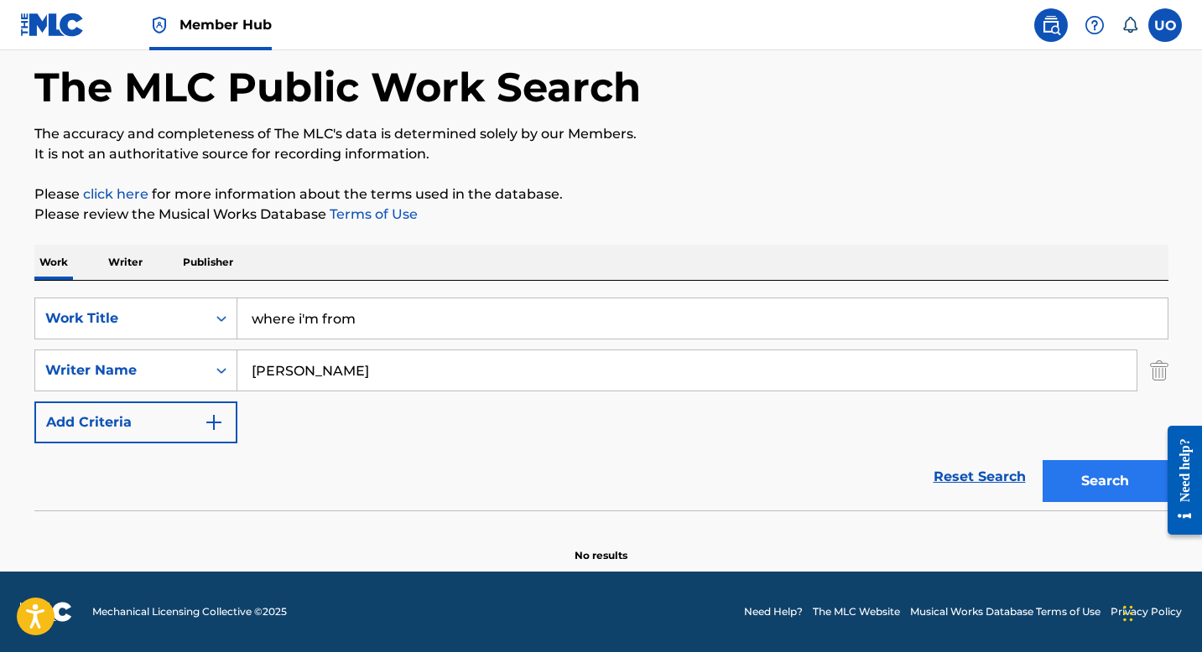
scroll to position [75, 0]
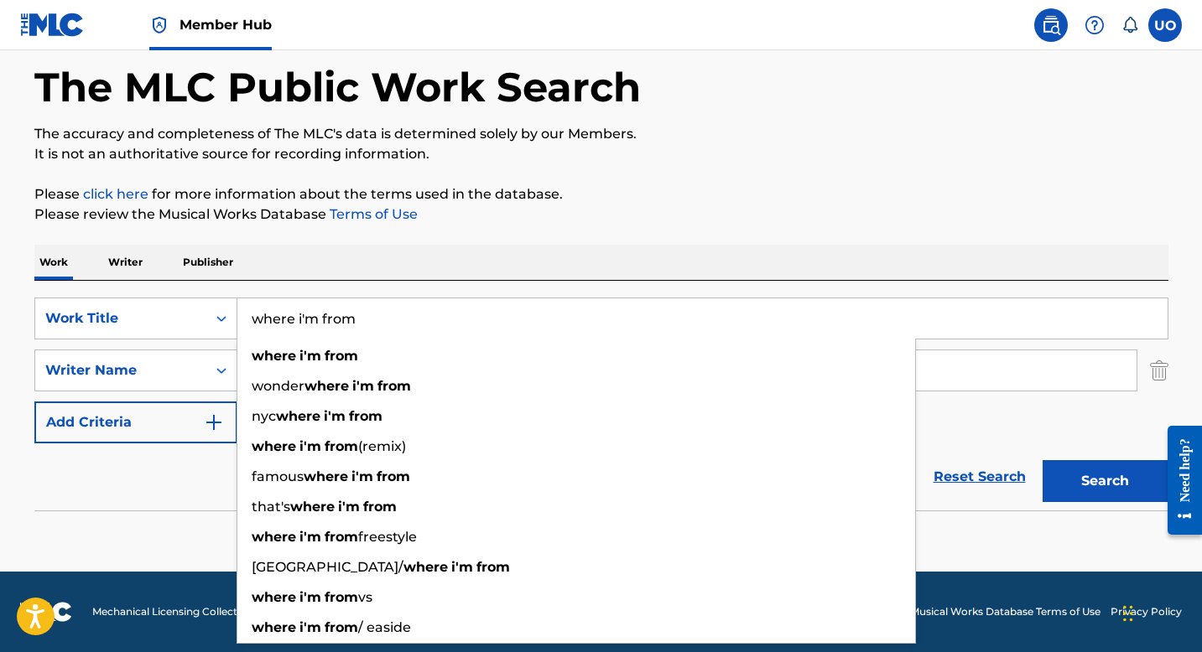
drag, startPoint x: 367, startPoint y: 329, endPoint x: 256, endPoint y: 313, distance: 111.8
click at [256, 313] on input "where i'm from" at bounding box center [702, 319] width 930 height 40
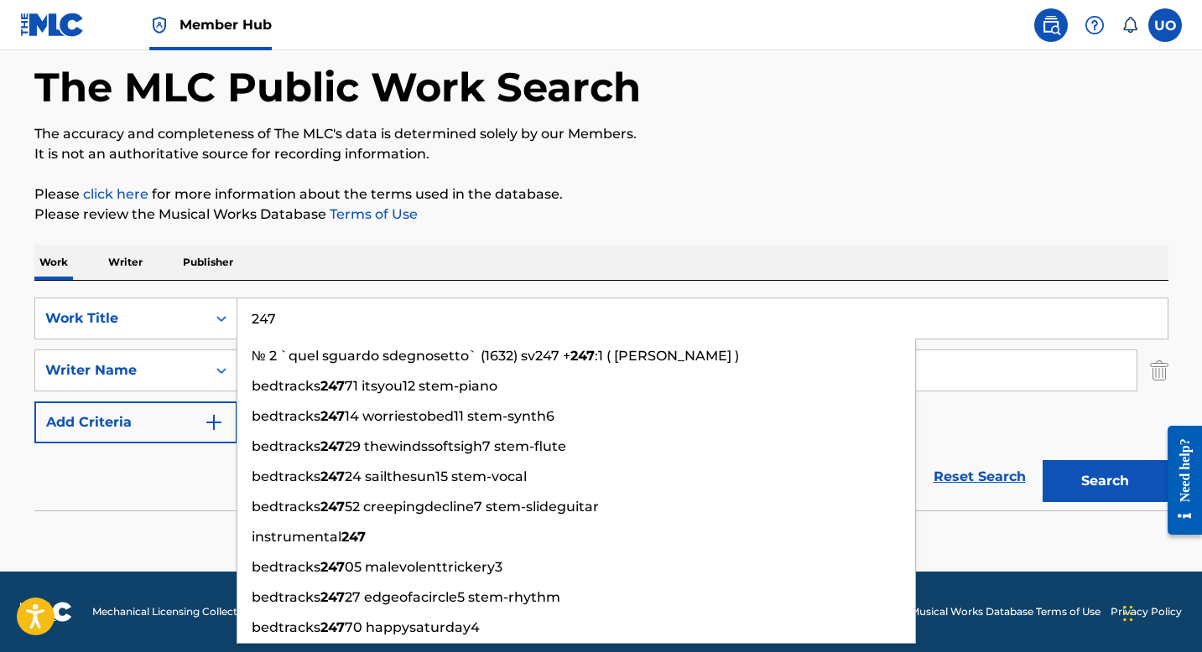
type input "247"
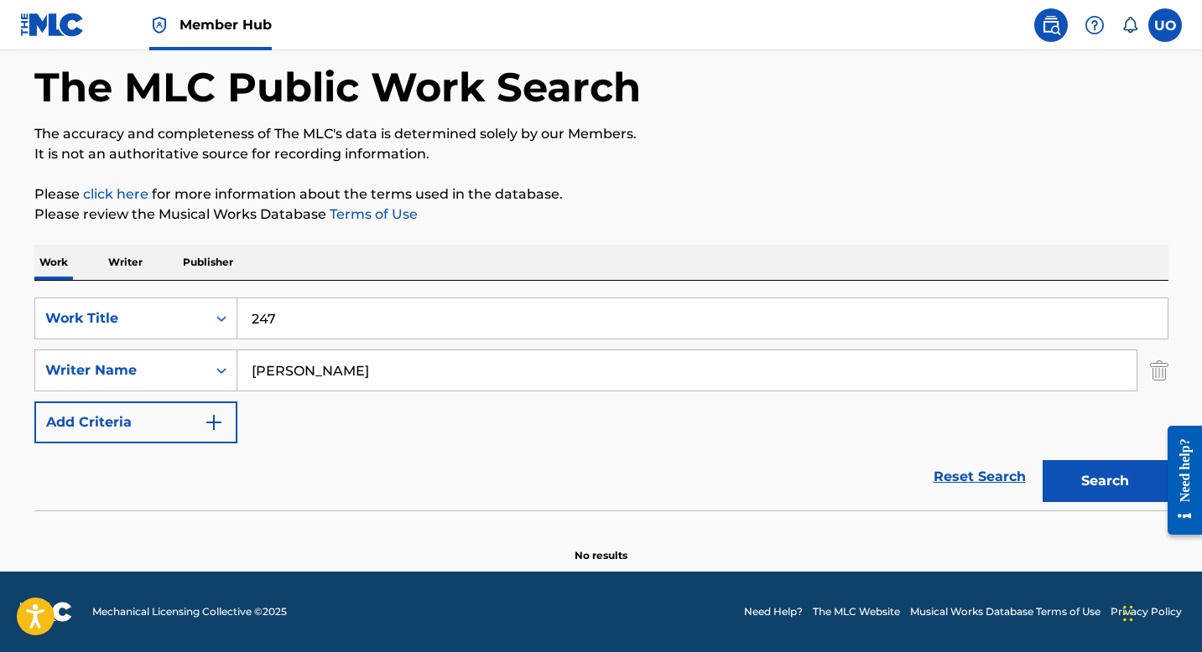
click at [1062, 440] on div "SearchWithCriteria5f9b4e6d-43f1-4608-b95a-f07754a987e0 Work Title 247 SearchWit…" at bounding box center [601, 371] width 1134 height 146
click at [1082, 486] on button "Search" at bounding box center [1105, 481] width 126 height 42
click at [636, 375] on input "[PERSON_NAME]" at bounding box center [686, 371] width 899 height 40
click at [623, 370] on input "[PERSON_NAME]" at bounding box center [686, 371] width 899 height 40
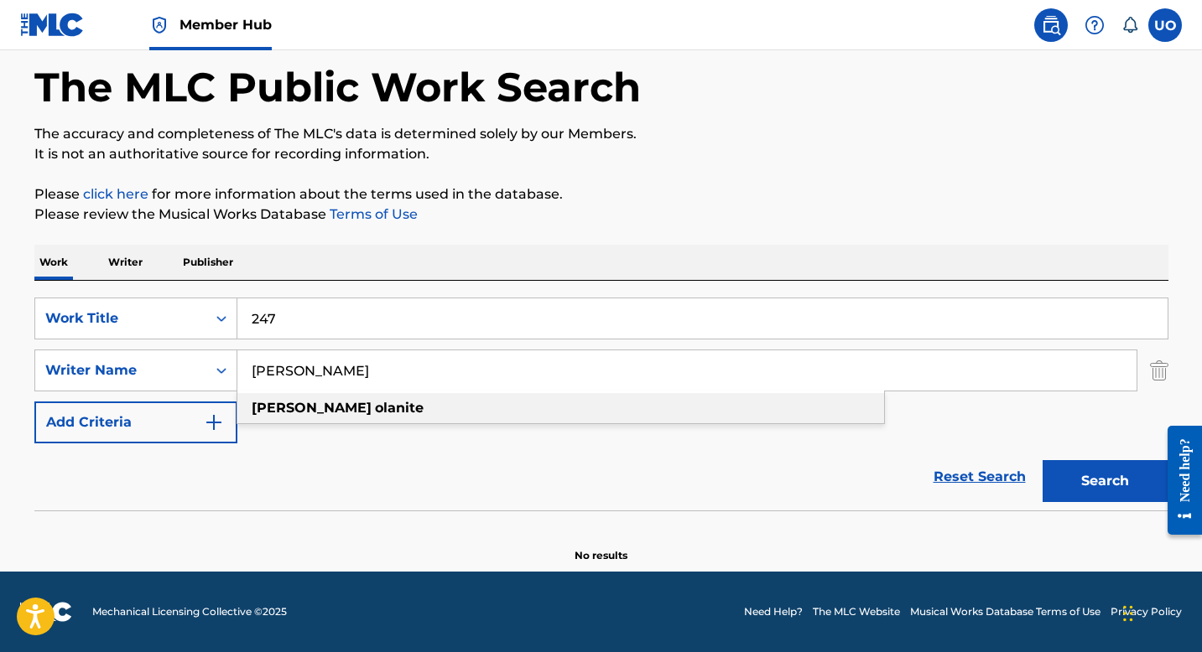
click at [451, 408] on div "[PERSON_NAME]" at bounding box center [560, 408] width 647 height 30
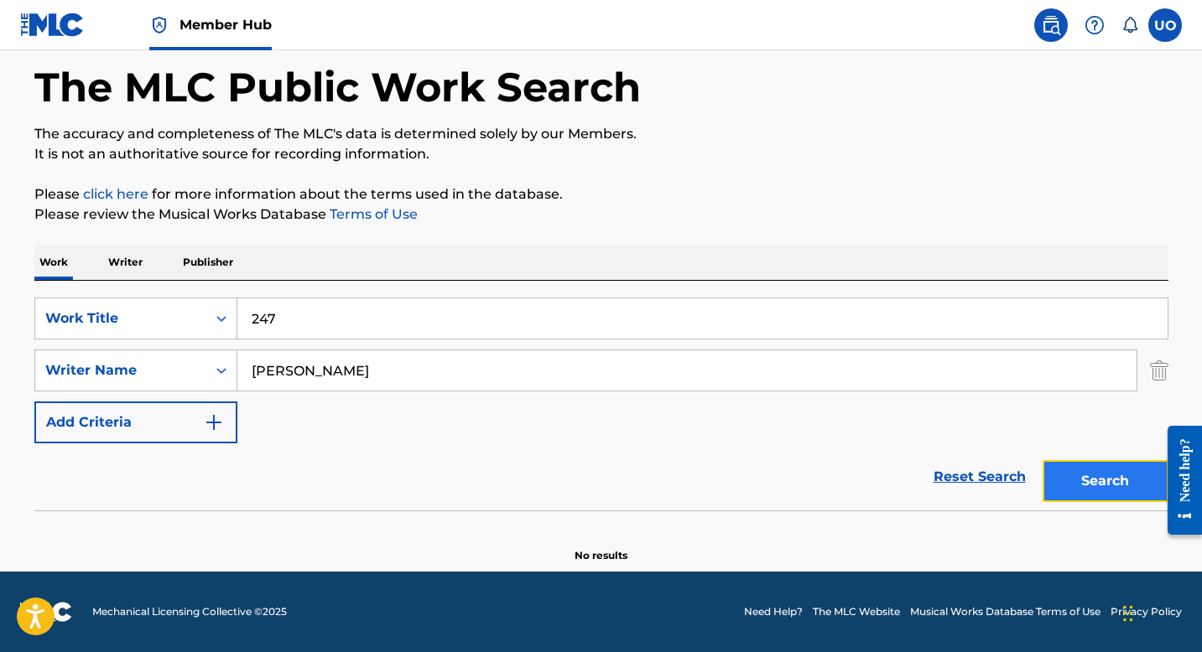
click at [1133, 488] on button "Search" at bounding box center [1105, 481] width 126 height 42
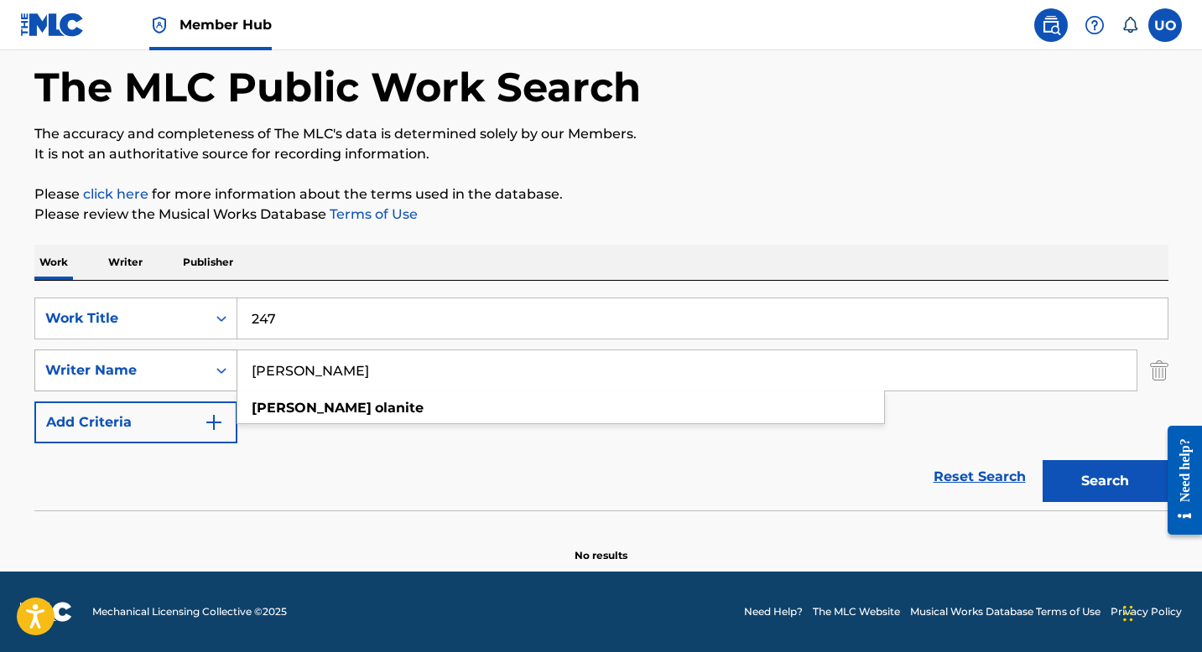
drag, startPoint x: 355, startPoint y: 373, endPoint x: 231, endPoint y: 361, distance: 123.8
click at [231, 361] on div "SearchWithCriteria21fa8a94-e502-48fb-a0a0-6689cd808aa5 Writer Name [PERSON_NAME…" at bounding box center [601, 371] width 1134 height 42
paste input "[URL][DOMAIN_NAME]"
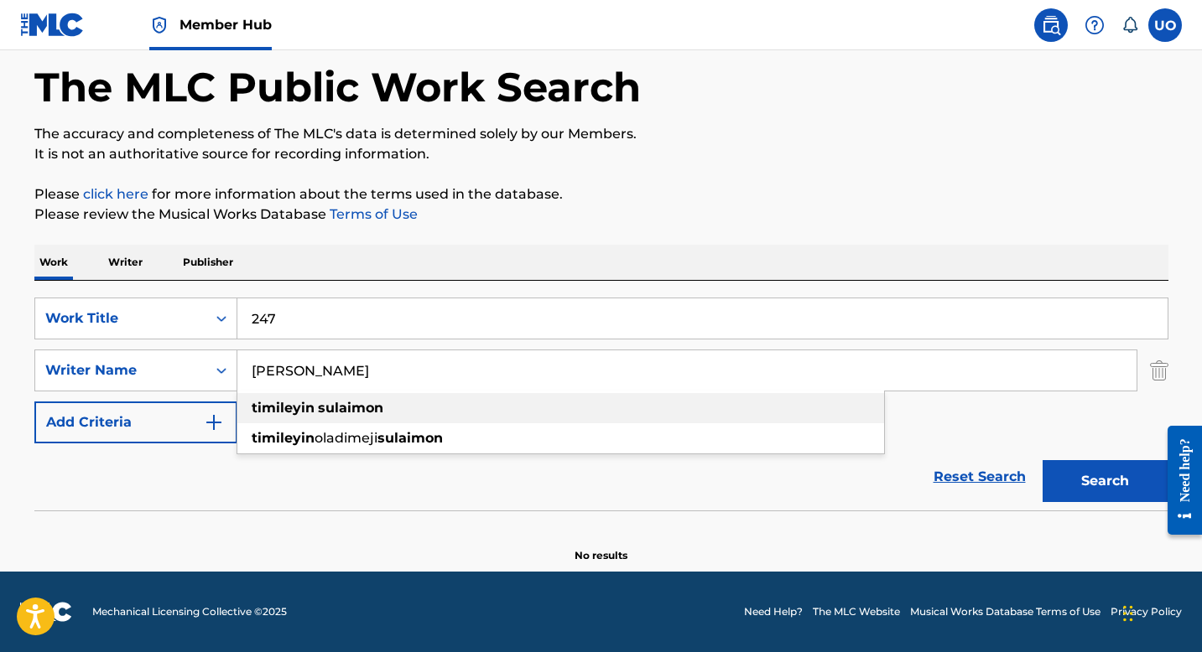
click at [265, 403] on strong "timileyin" at bounding box center [283, 408] width 63 height 16
type input "[PERSON_NAME]"
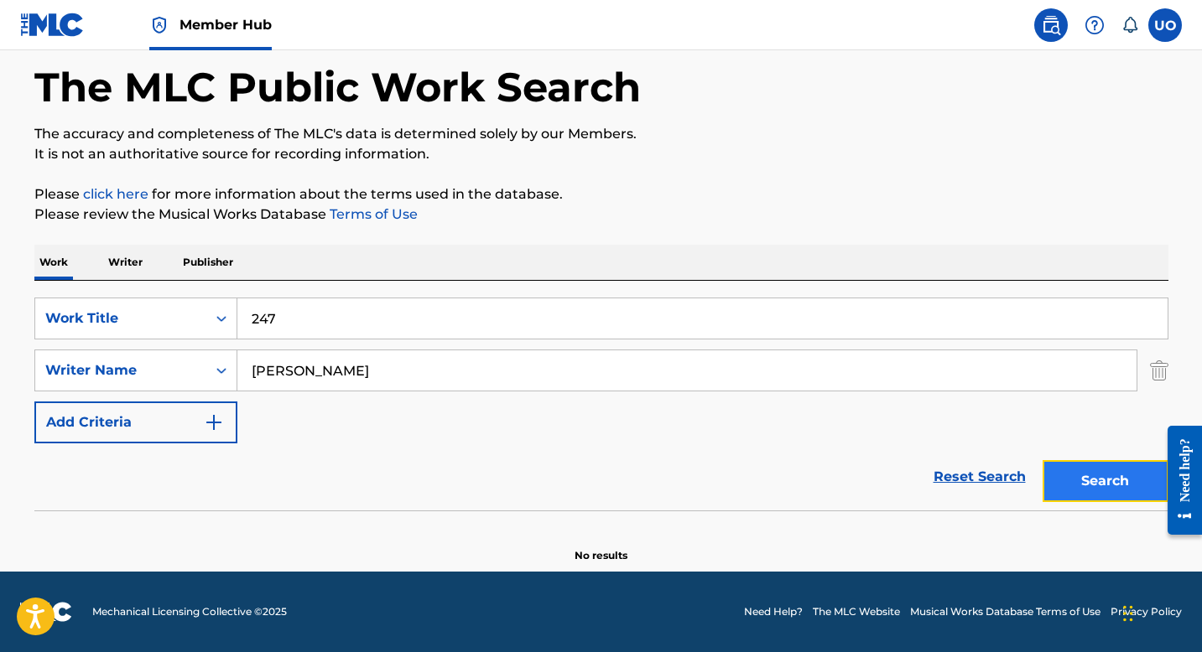
click at [1102, 476] on button "Search" at bounding box center [1105, 481] width 126 height 42
drag, startPoint x: 304, startPoint y: 333, endPoint x: 247, endPoint y: 320, distance: 59.4
click at [247, 320] on input "247" at bounding box center [702, 319] width 930 height 40
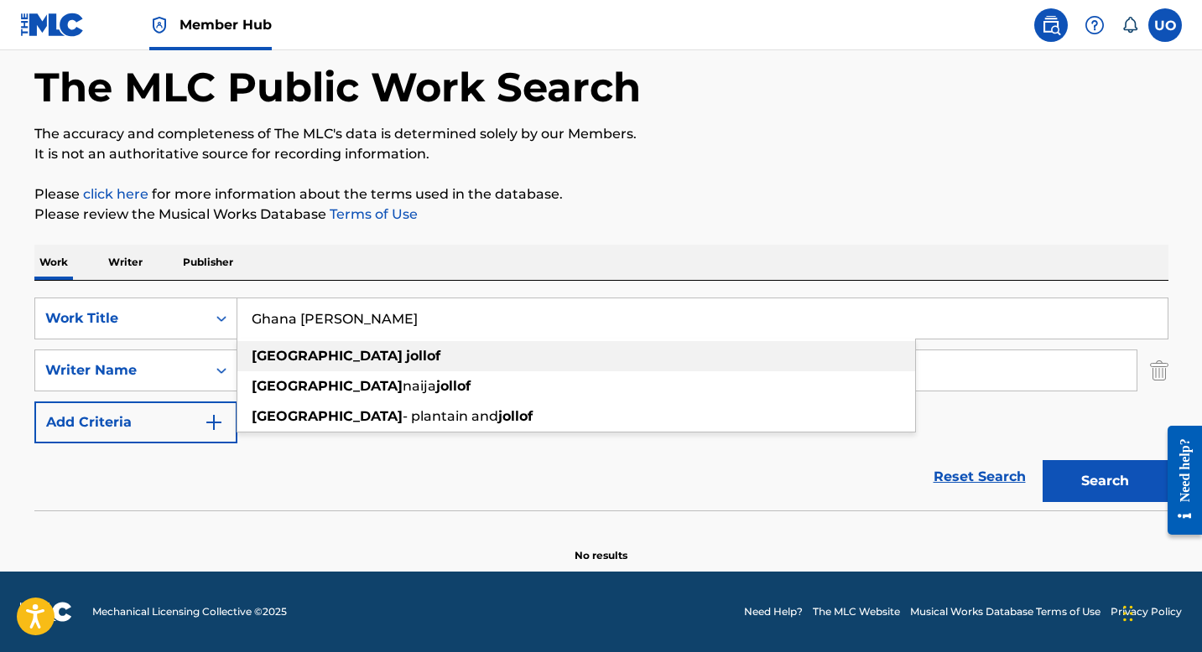
click at [266, 360] on strong "[GEOGRAPHIC_DATA]" at bounding box center [327, 356] width 151 height 16
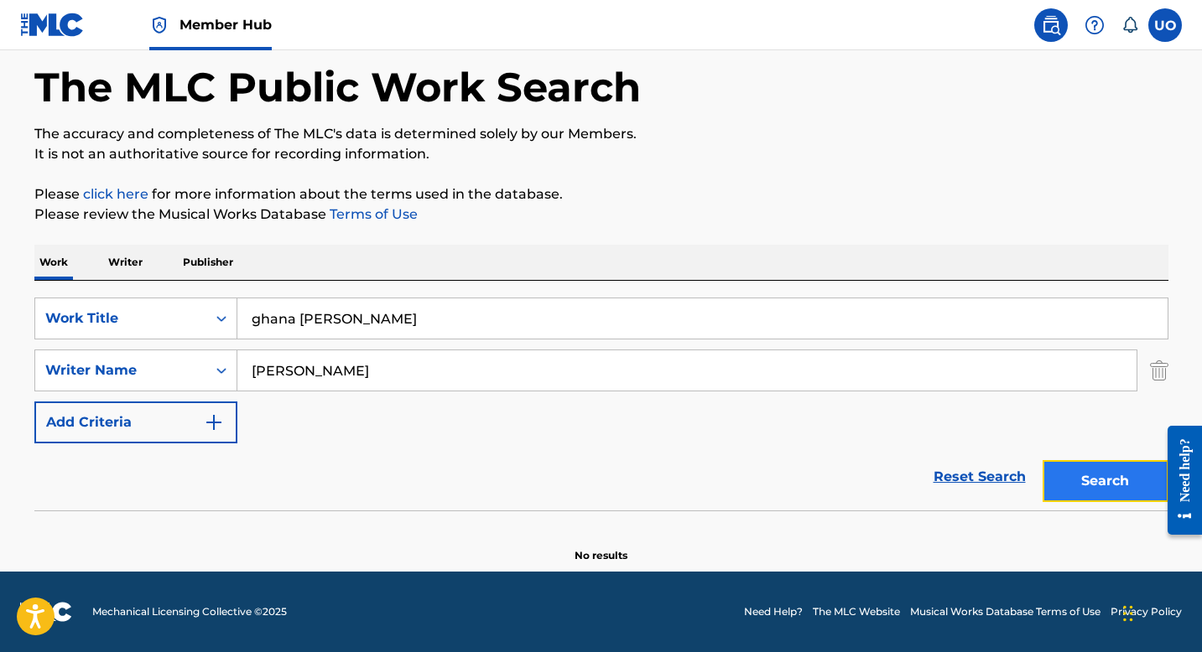
click at [1077, 487] on button "Search" at bounding box center [1105, 481] width 126 height 42
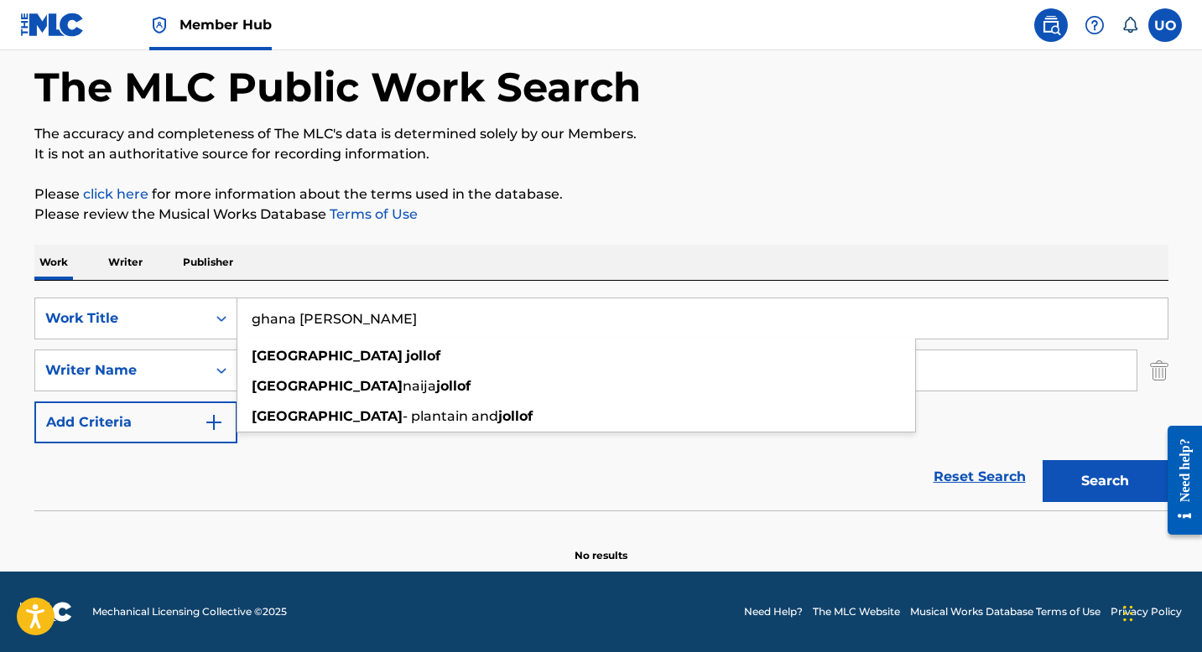
drag, startPoint x: 364, startPoint y: 320, endPoint x: 239, endPoint y: 315, distance: 125.1
click at [239, 315] on input "ghana [PERSON_NAME]" at bounding box center [702, 319] width 930 height 40
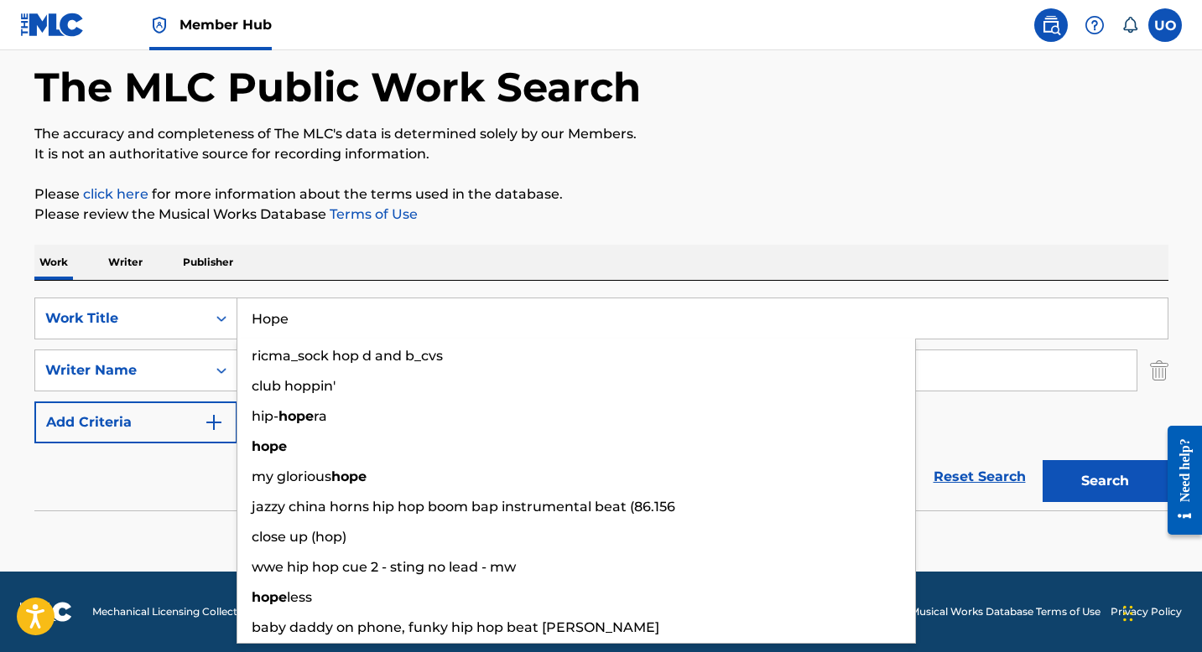
type input "Hope"
click at [1042, 460] on button "Search" at bounding box center [1105, 481] width 126 height 42
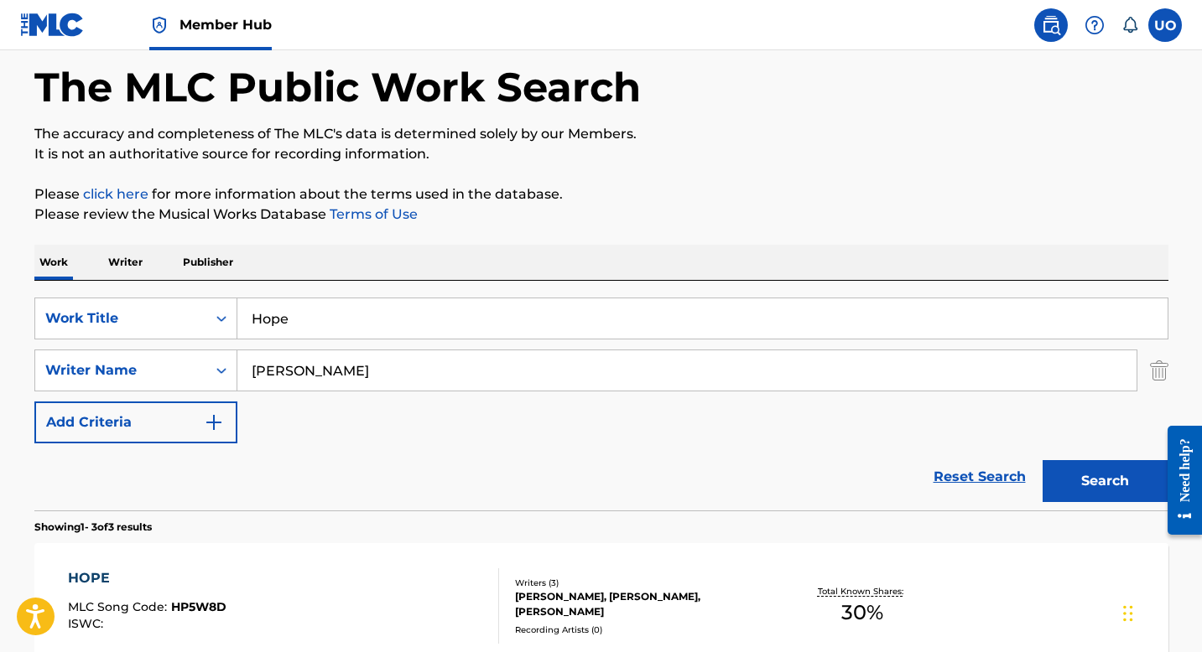
click at [9, 495] on main "The MLC Public Work Search The accuracy and completeness of The MLC's data is d…" at bounding box center [601, 497] width 1202 height 1045
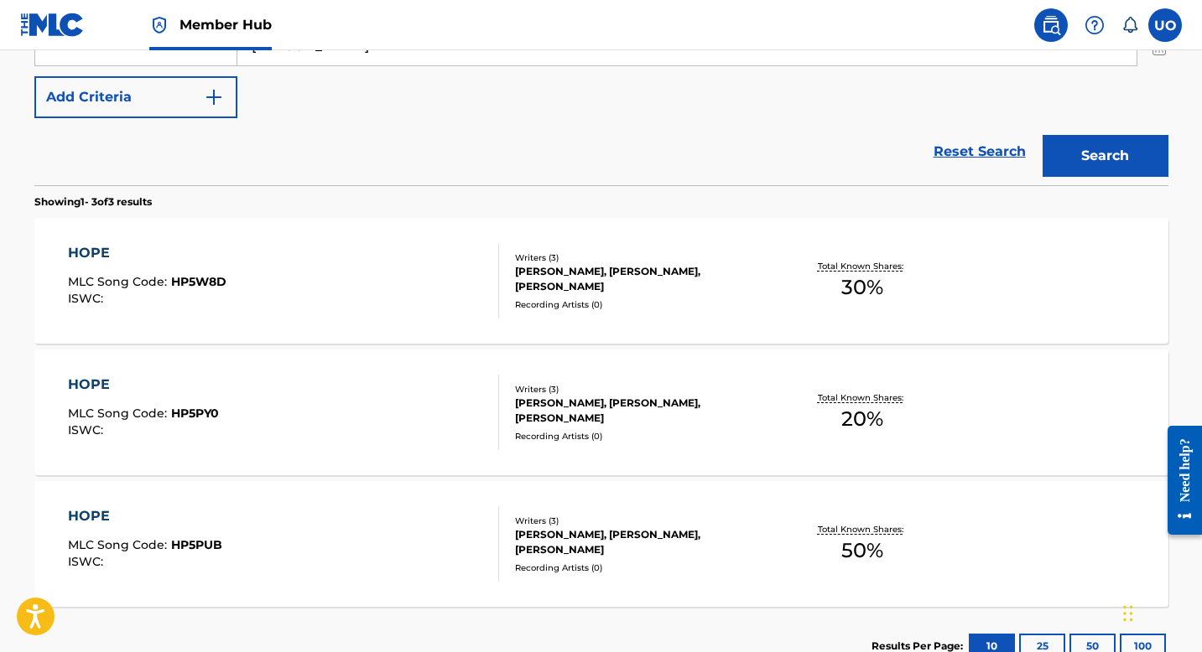
scroll to position [413, 0]
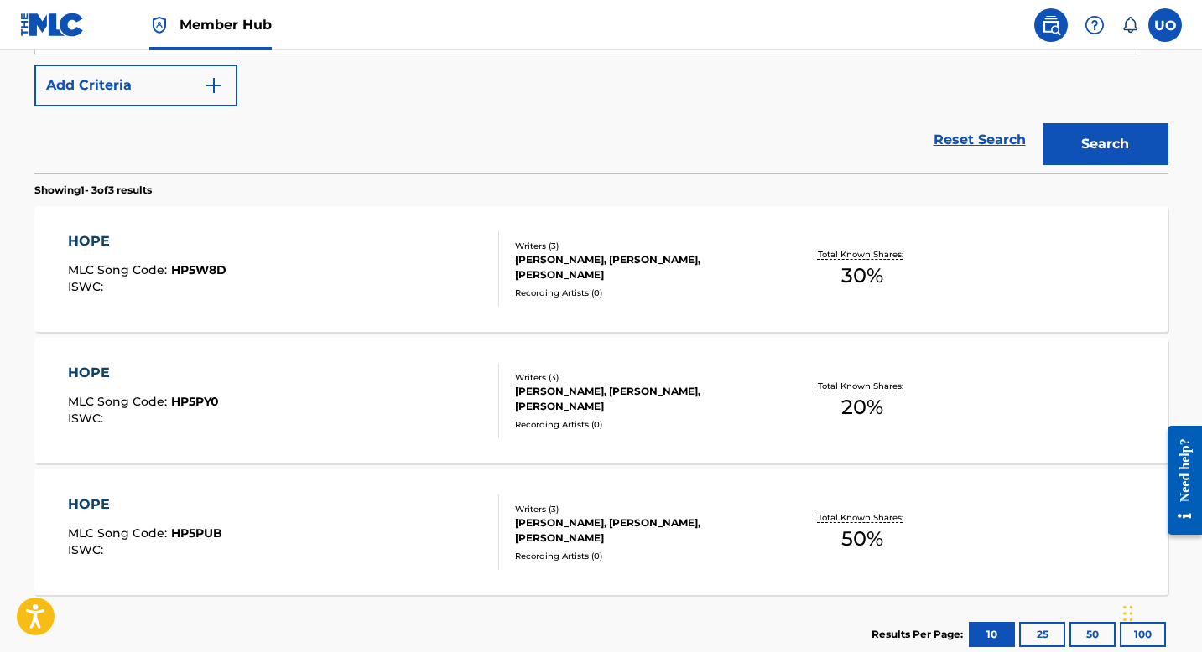
click at [252, 290] on div "HOPE MLC Song Code : HP5W8D ISWC :" at bounding box center [283, 268] width 431 height 75
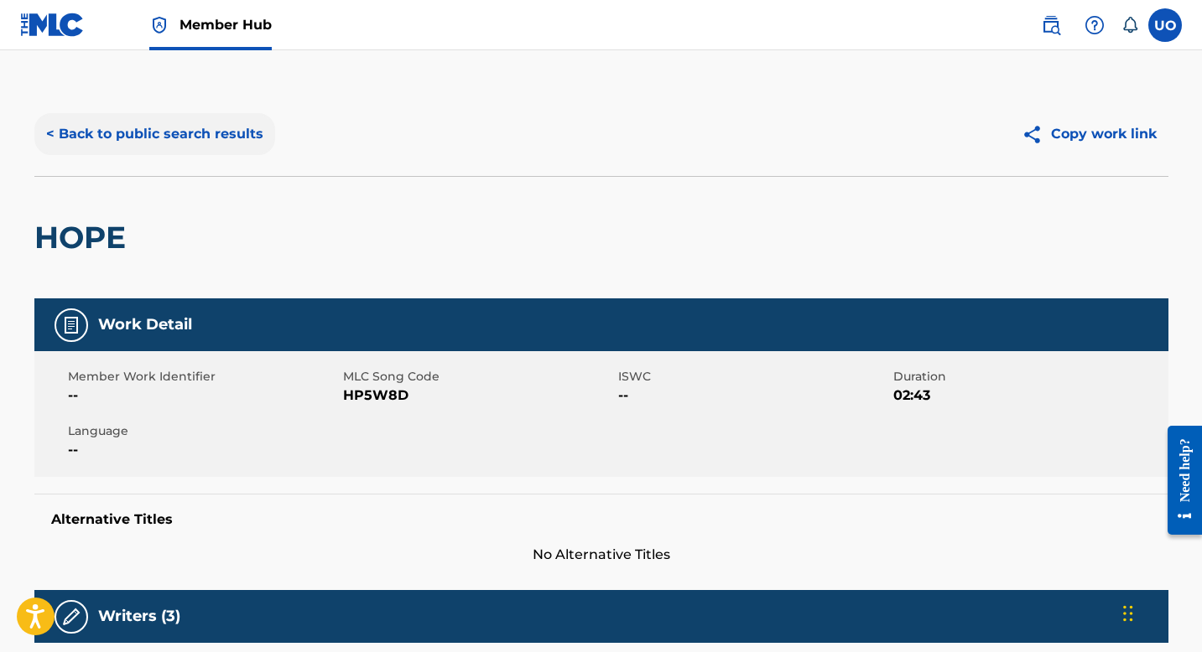
click at [51, 135] on button "< Back to public search results" at bounding box center [154, 134] width 241 height 42
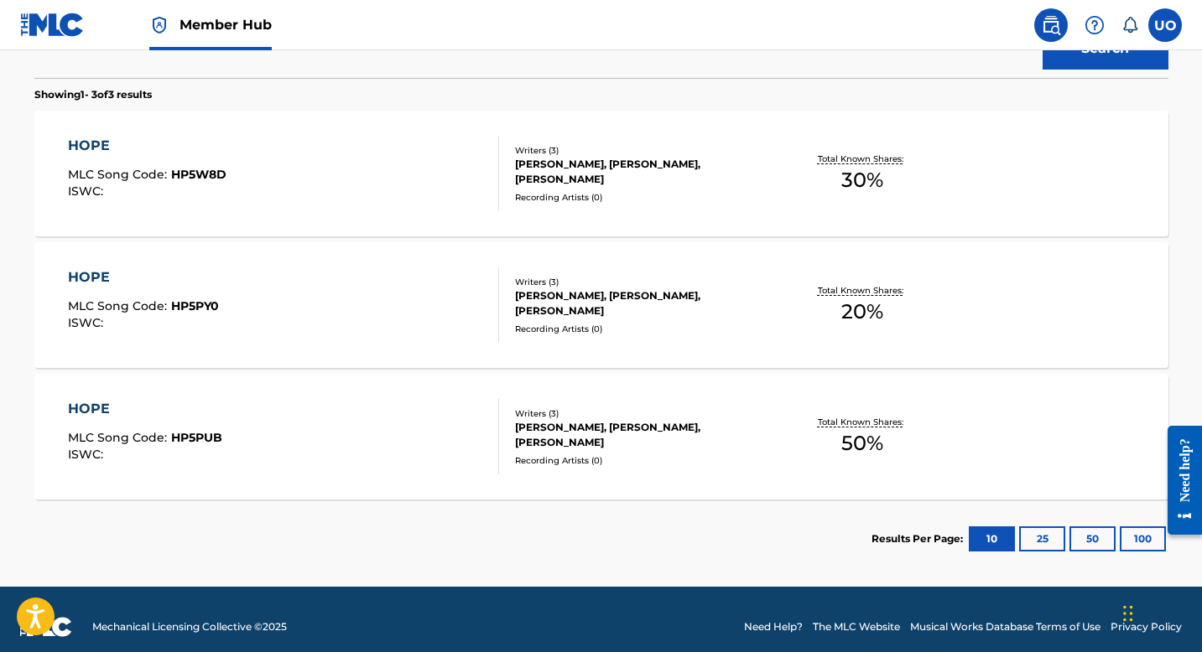
scroll to position [523, 0]
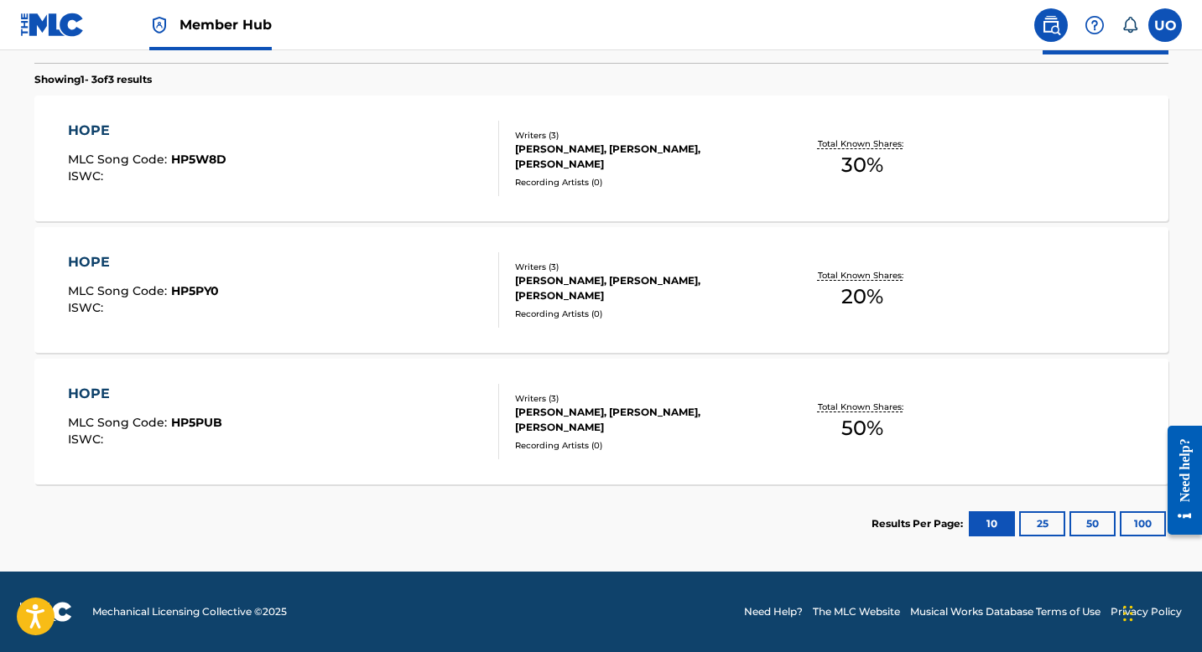
click at [304, 441] on div "HOPE MLC Song Code : HP5PUB ISWC :" at bounding box center [283, 421] width 431 height 75
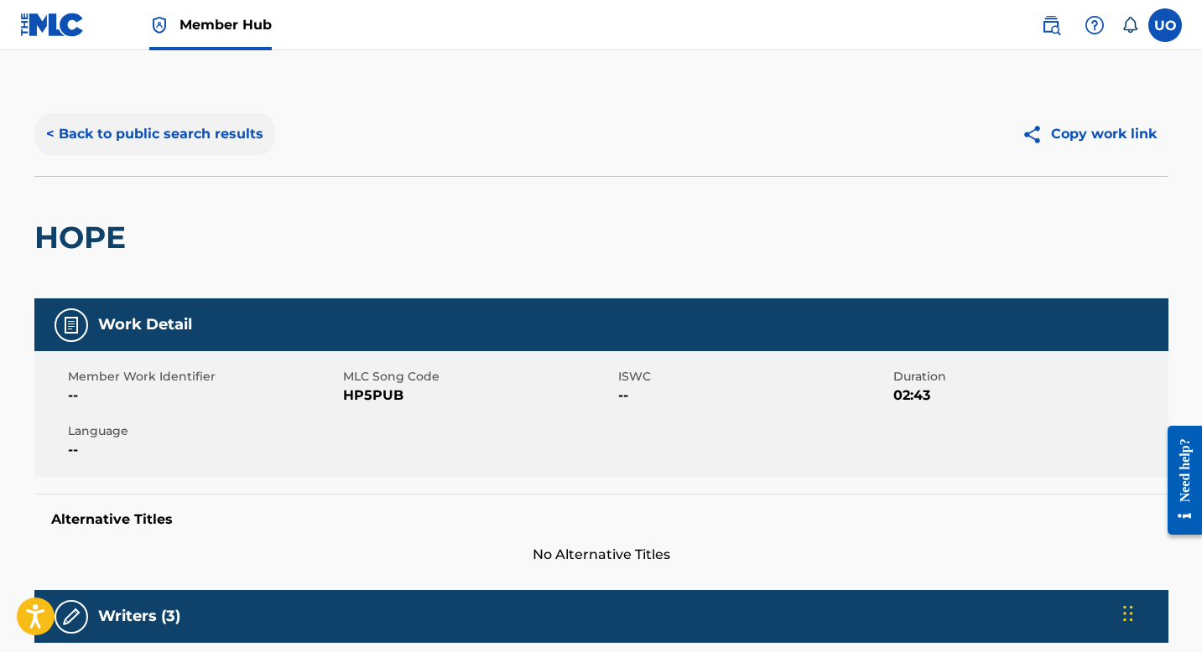
click at [76, 146] on button "< Back to public search results" at bounding box center [154, 134] width 241 height 42
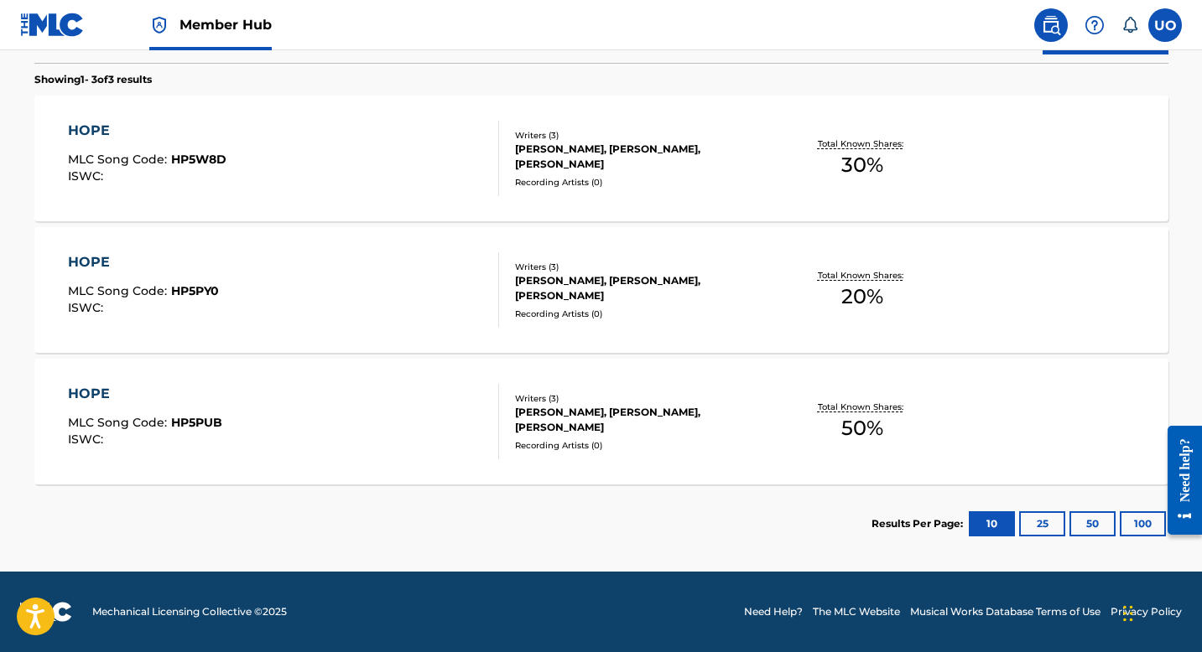
click at [296, 294] on div "HOPE MLC Song Code : HP5PY0 ISWC :" at bounding box center [283, 289] width 431 height 75
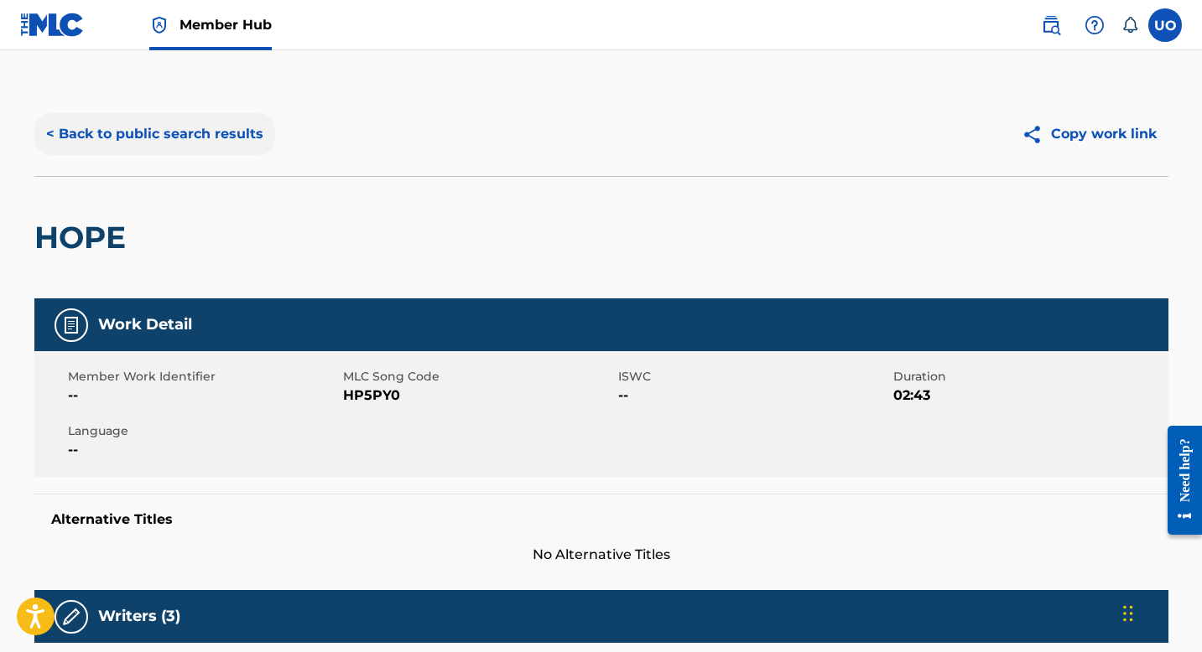
click at [80, 135] on button "< Back to public search results" at bounding box center [154, 134] width 241 height 42
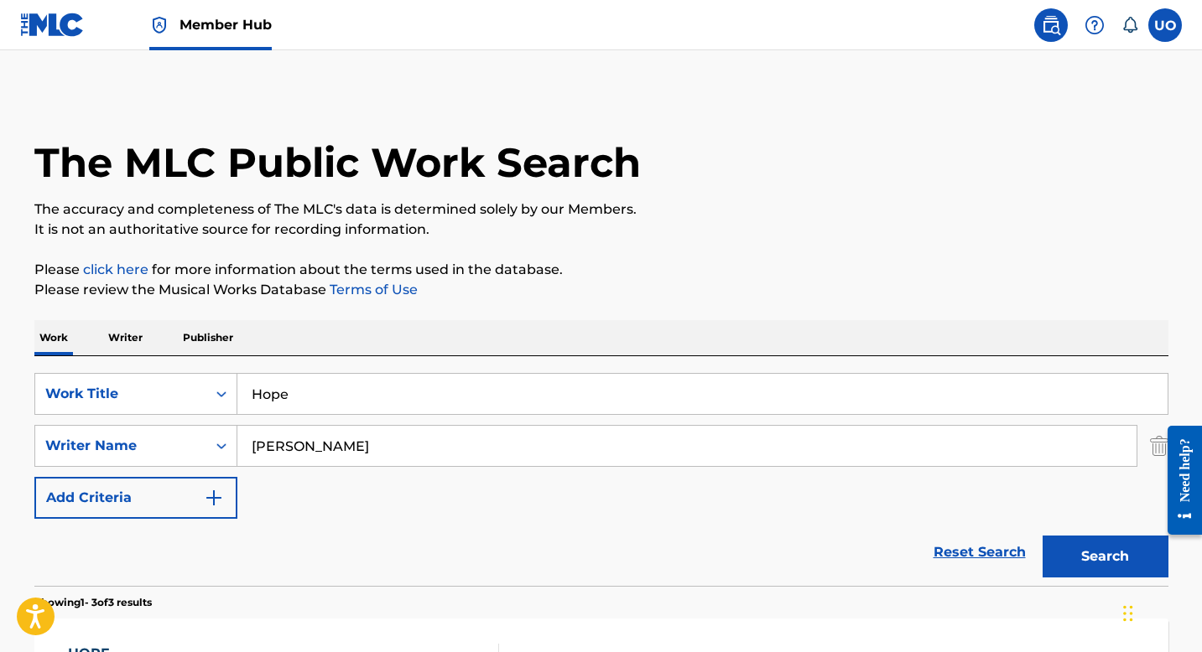
drag, startPoint x: 318, startPoint y: 398, endPoint x: 245, endPoint y: 385, distance: 74.0
click at [245, 385] on input "Hope" at bounding box center [702, 394] width 930 height 40
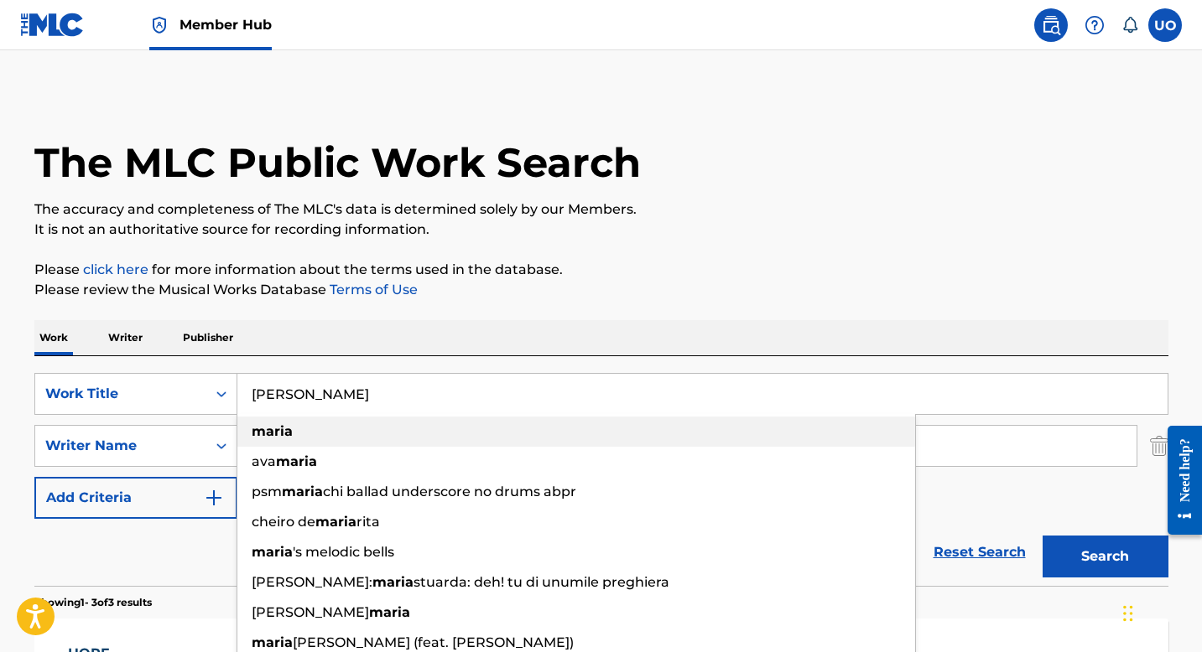
click at [855, 428] on div "maria" at bounding box center [576, 432] width 678 height 30
type input "maria"
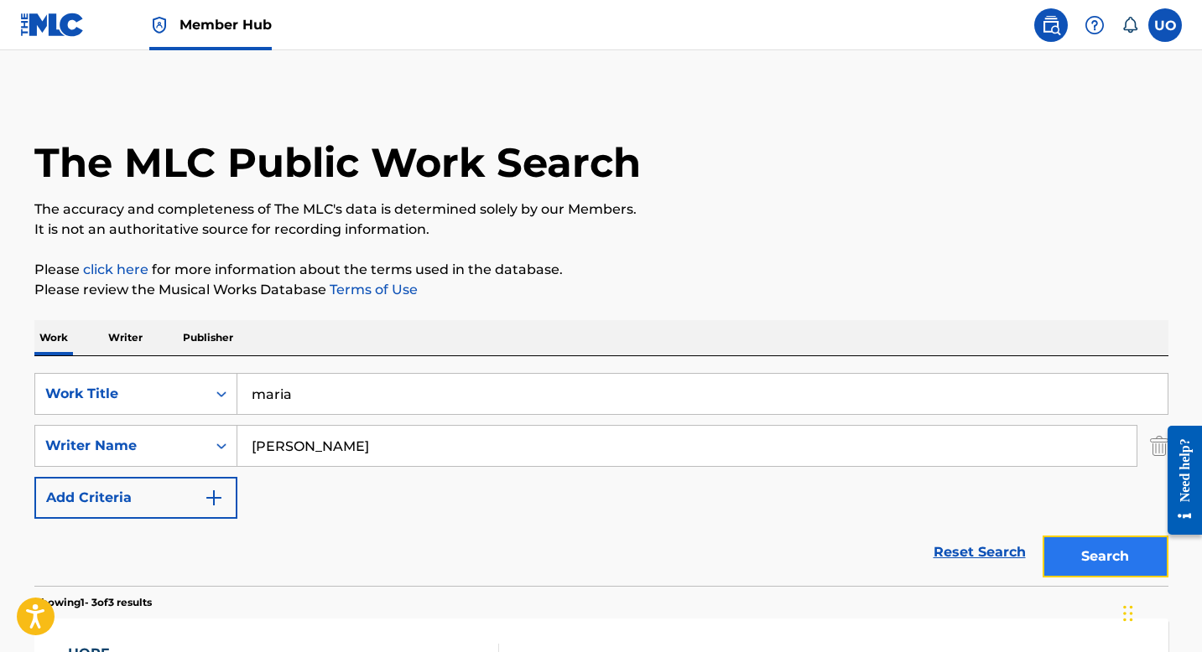
click at [1120, 551] on button "Search" at bounding box center [1105, 557] width 126 height 42
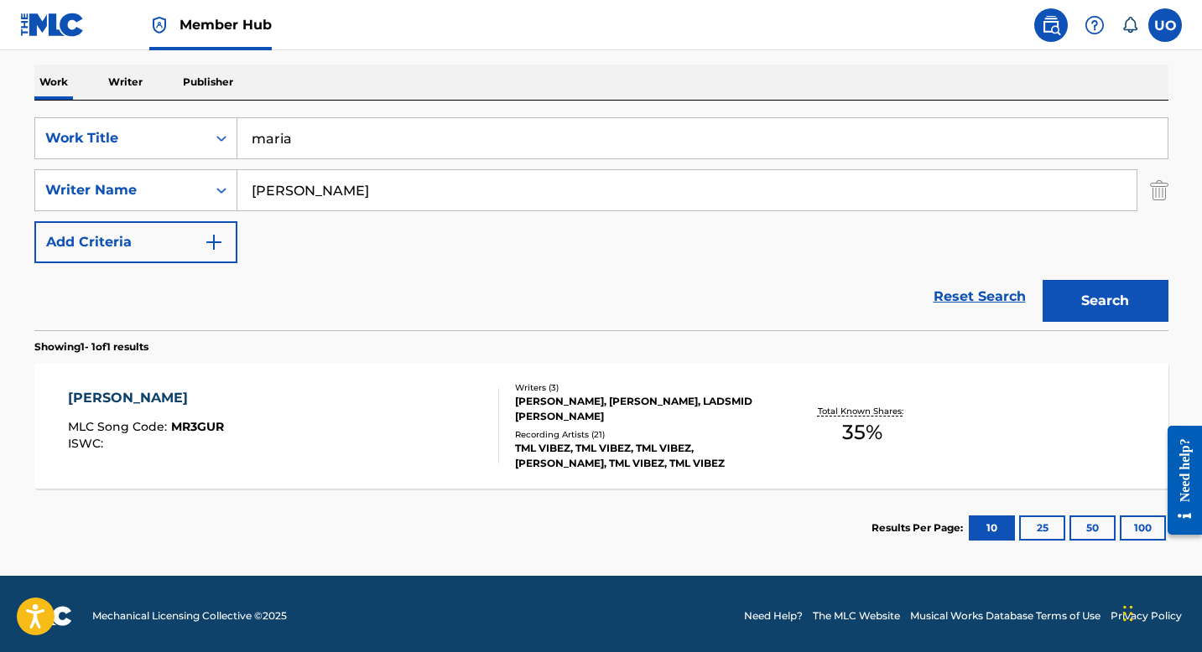
scroll to position [257, 0]
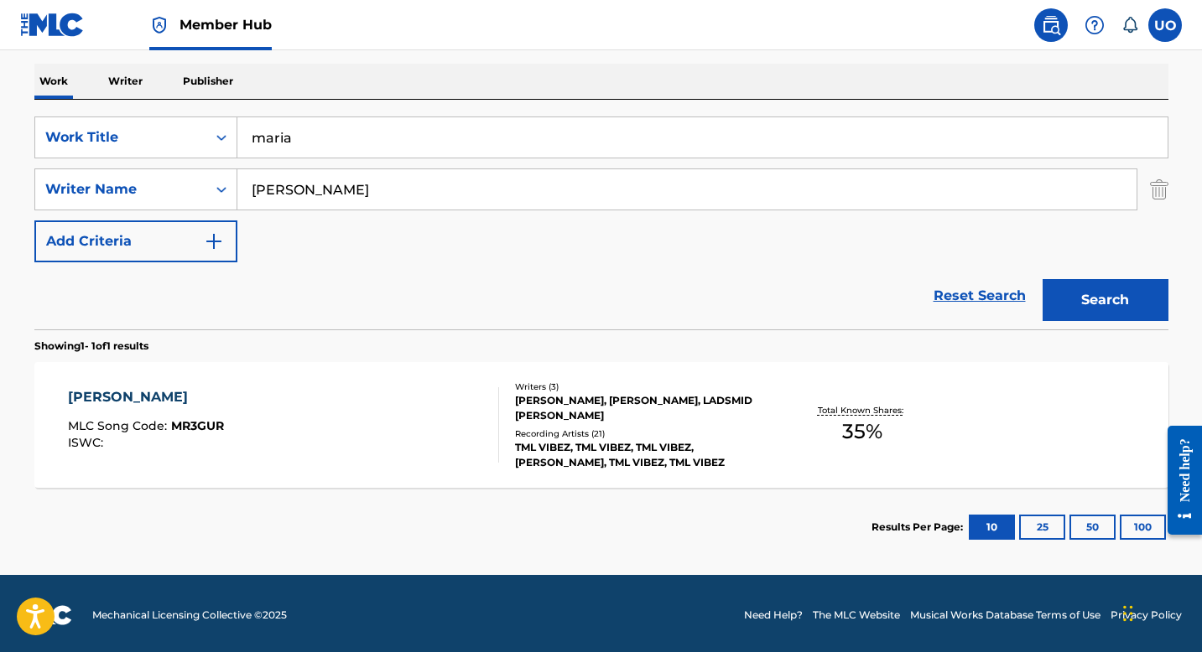
click at [236, 408] on div "[PERSON_NAME] MLC Song Code : MR3GUR ISWC :" at bounding box center [283, 424] width 431 height 75
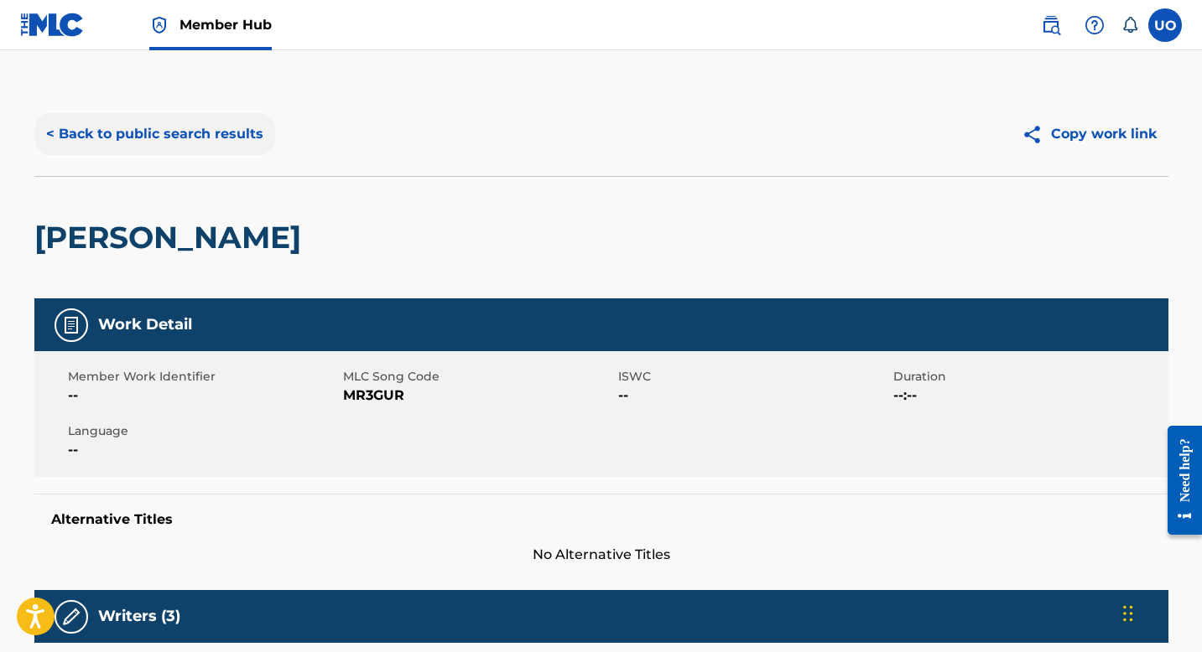
click at [101, 142] on button "< Back to public search results" at bounding box center [154, 134] width 241 height 42
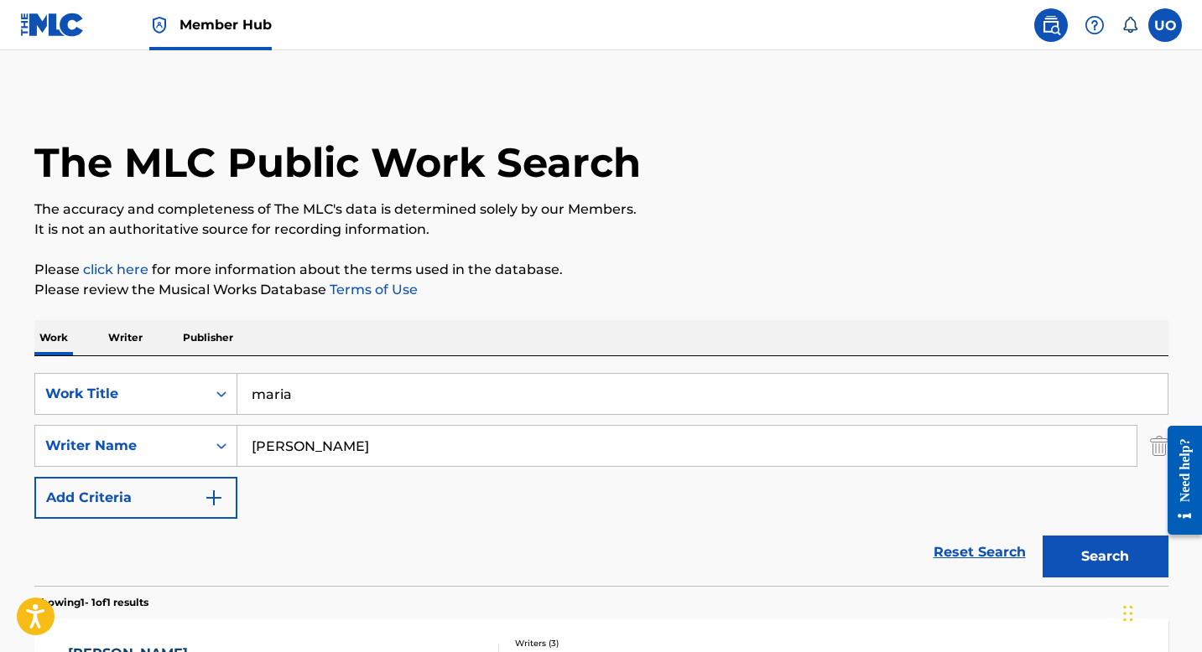
scroll to position [164, 0]
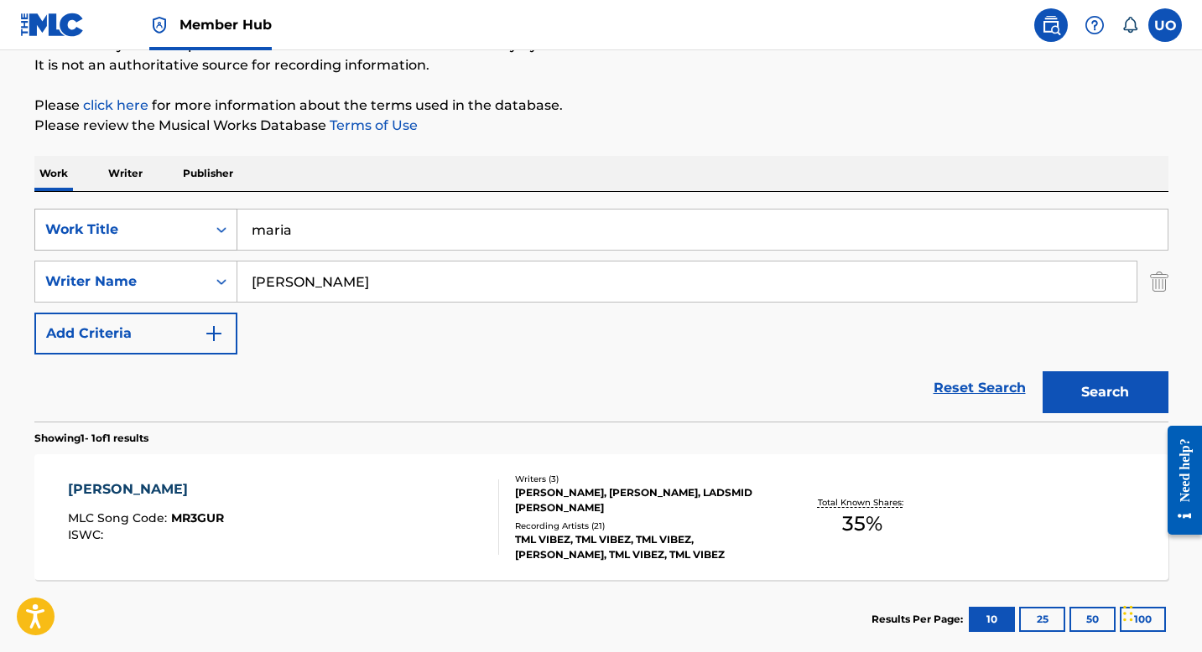
drag, startPoint x: 299, startPoint y: 226, endPoint x: 236, endPoint y: 222, distance: 63.8
click at [236, 222] on div "SearchWithCriteria5f9b4e6d-43f1-4608-b95a-f07754a987e0 Work Title [PERSON_NAME]" at bounding box center [601, 230] width 1134 height 42
type input "365"
click at [1042, 372] on button "Search" at bounding box center [1105, 393] width 126 height 42
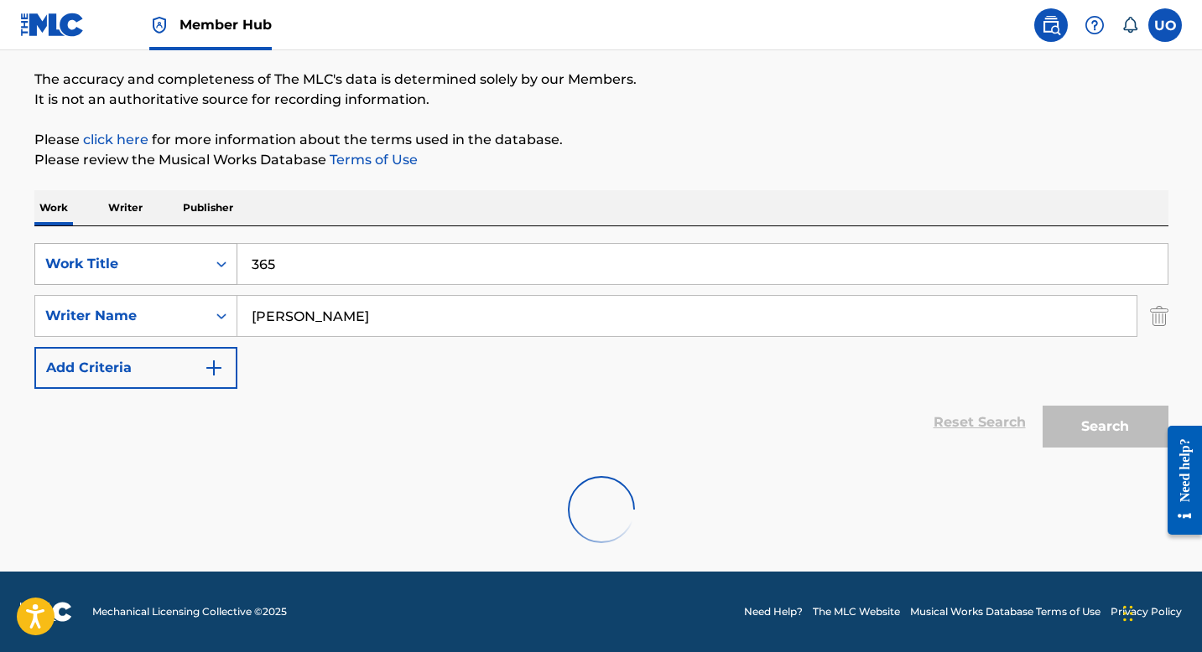
scroll to position [130, 0]
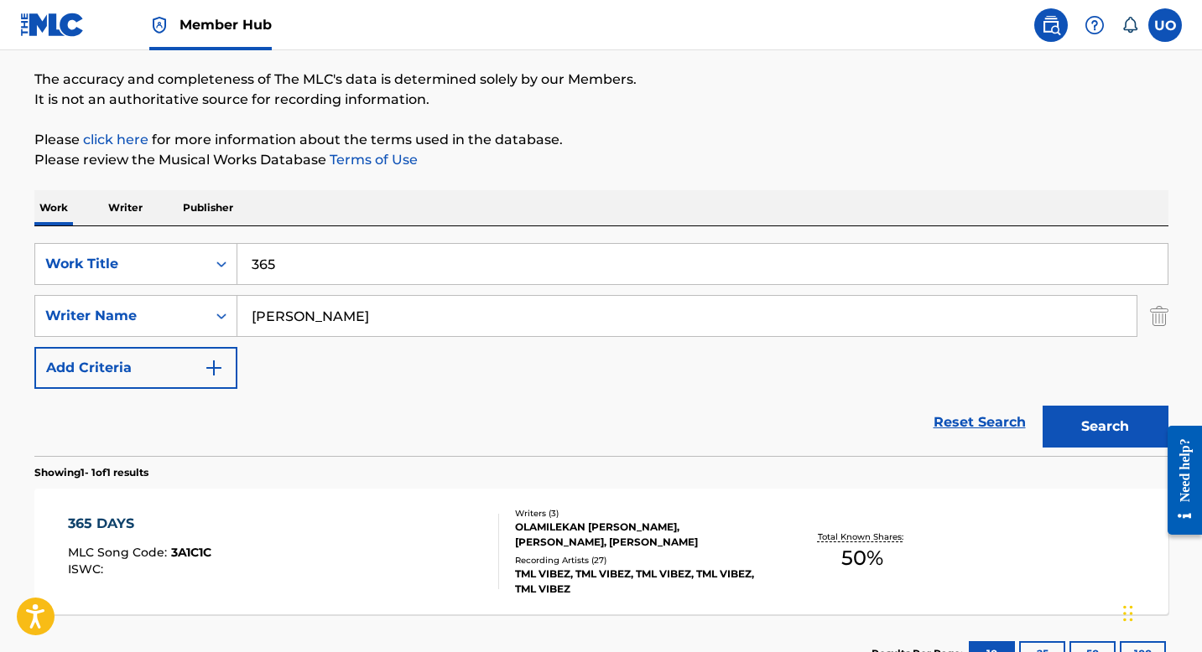
click at [123, 568] on div "ISWC :" at bounding box center [139, 570] width 143 height 13
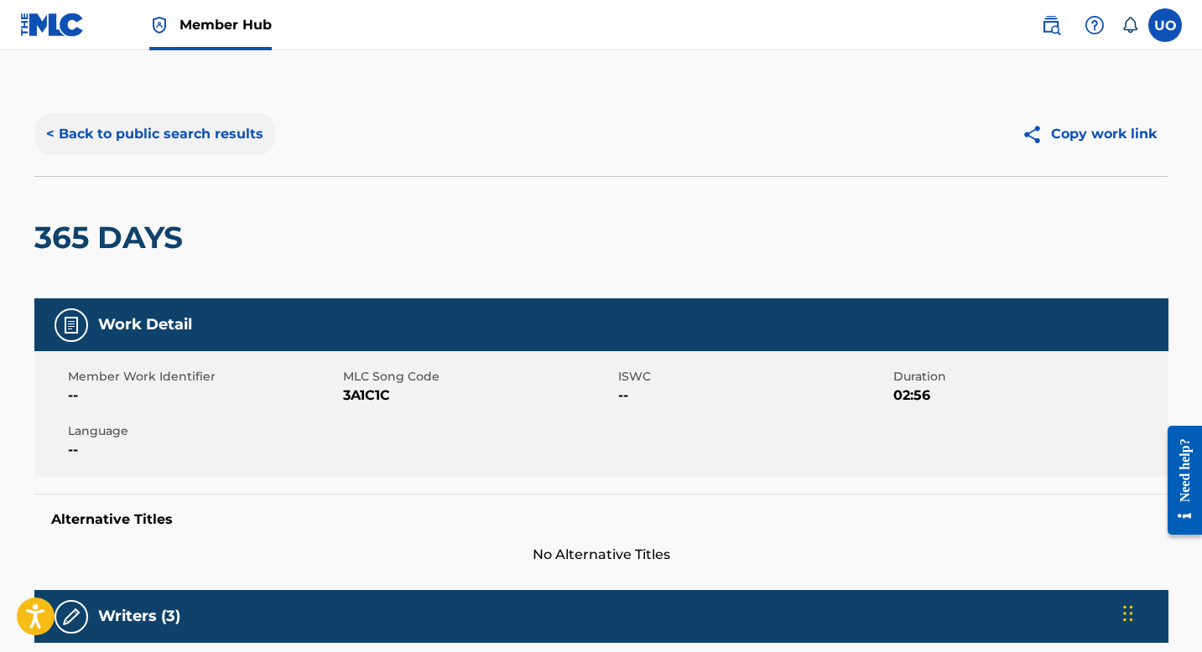
click at [67, 130] on button "< Back to public search results" at bounding box center [154, 134] width 241 height 42
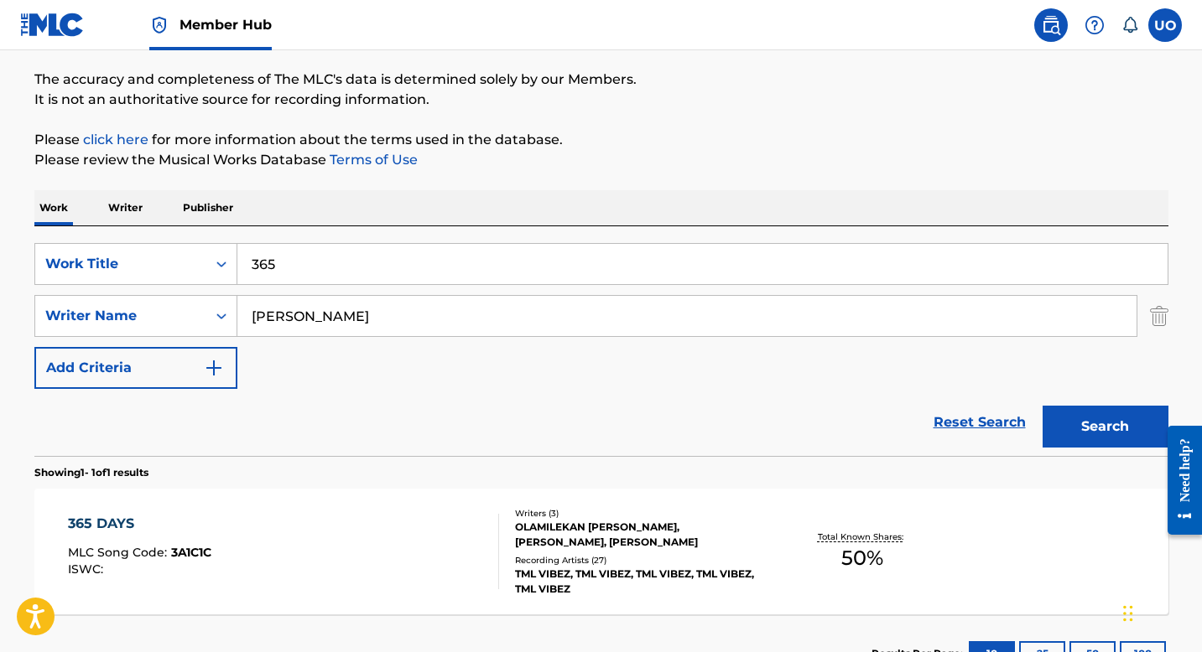
drag, startPoint x: 287, startPoint y: 262, endPoint x: 243, endPoint y: 260, distance: 43.6
click at [243, 260] on input "365" at bounding box center [702, 264] width 930 height 40
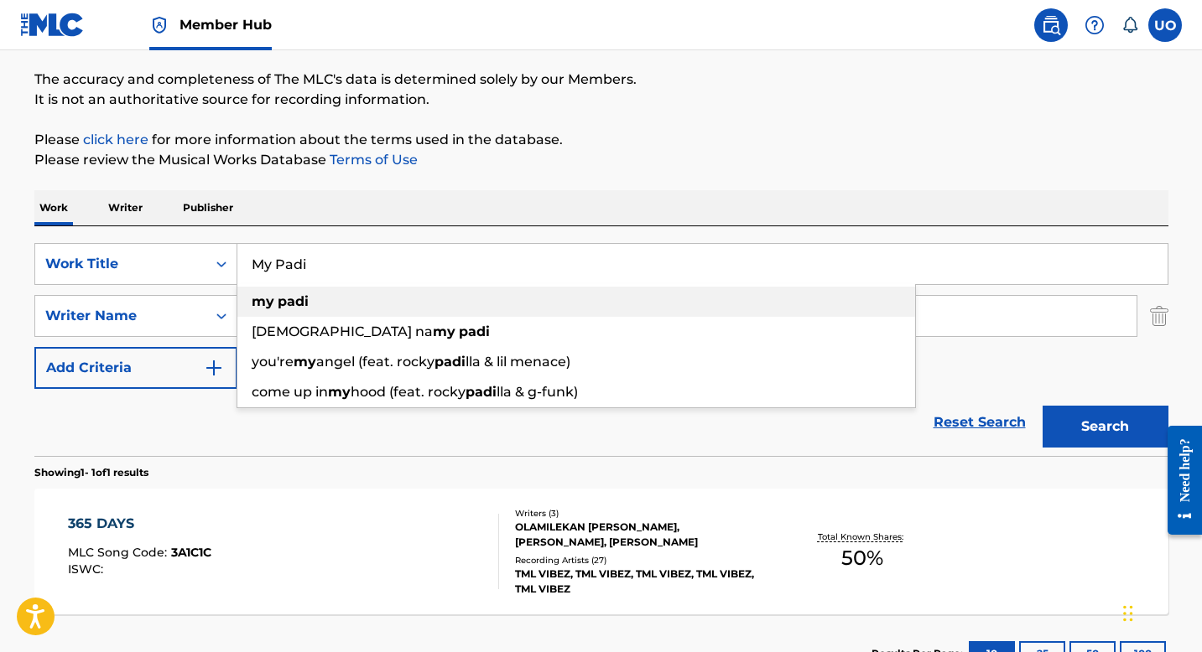
click at [256, 298] on strong "my" at bounding box center [263, 302] width 23 height 16
type input "my padi"
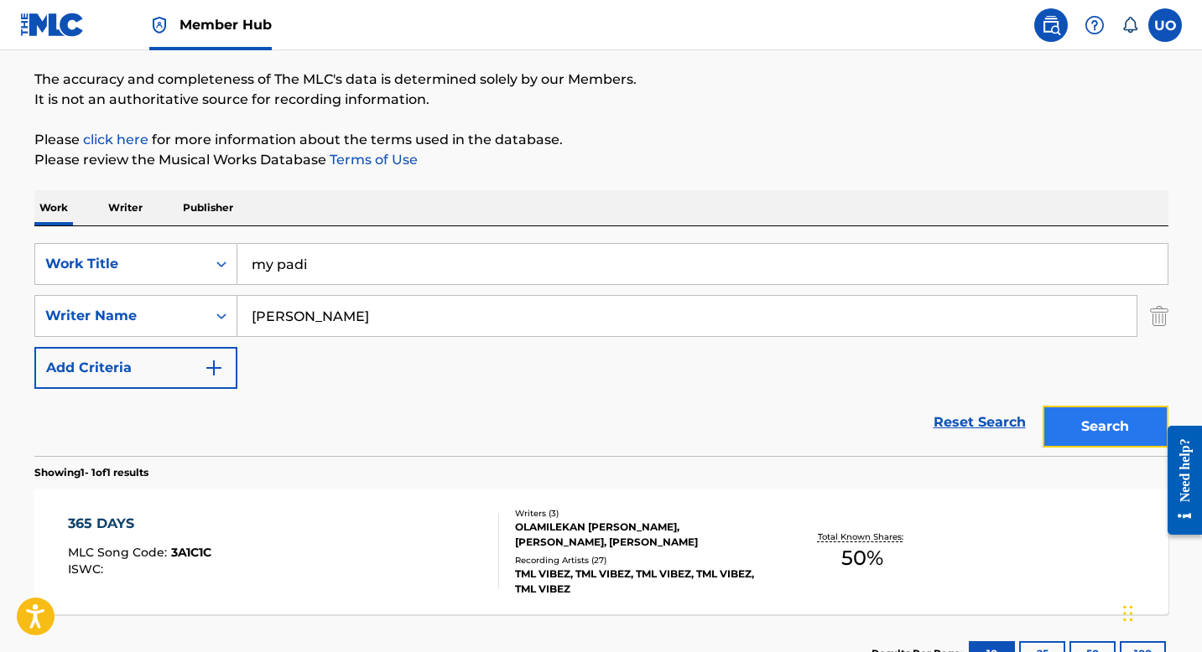
click at [1118, 410] on button "Search" at bounding box center [1105, 427] width 126 height 42
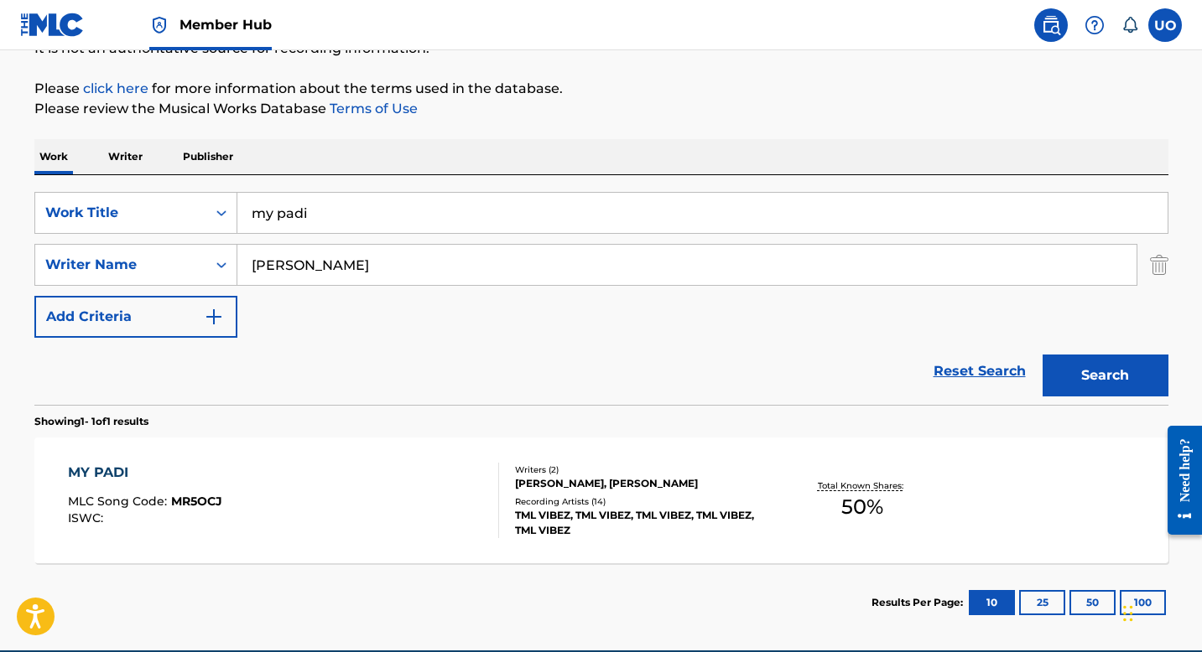
scroll to position [199, 0]
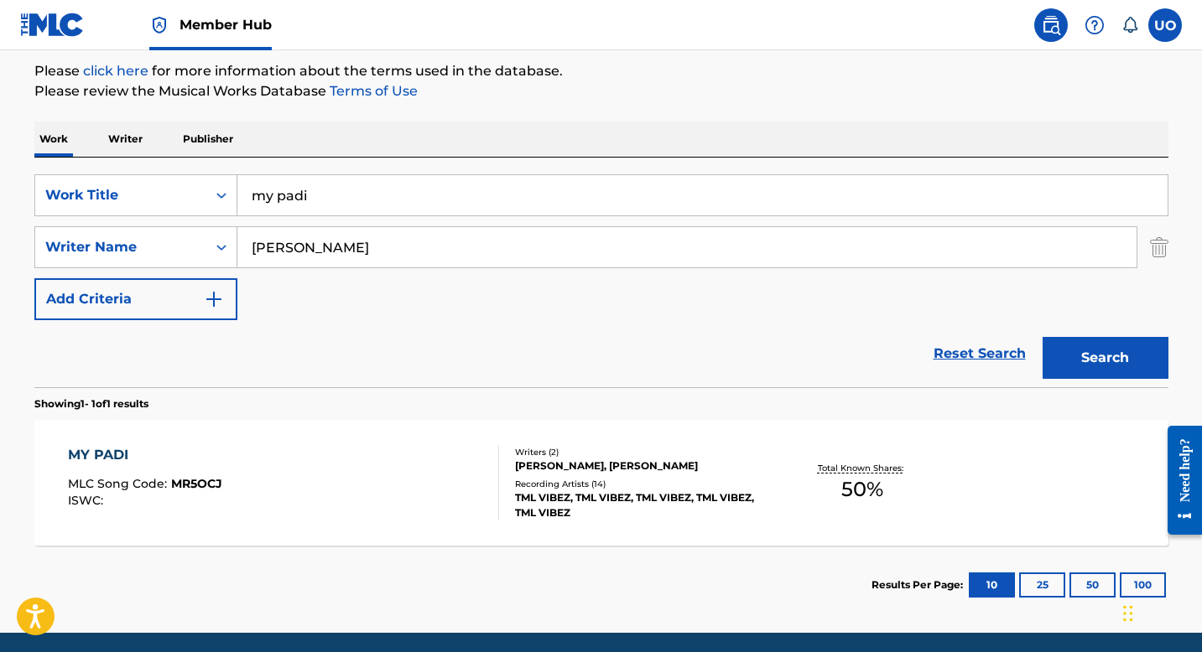
click at [163, 438] on div "MY PADI MLC Song Code : MR5OCJ ISWC : Writers ( 2 ) [PERSON_NAME], [PERSON_NAME…" at bounding box center [601, 483] width 1134 height 126
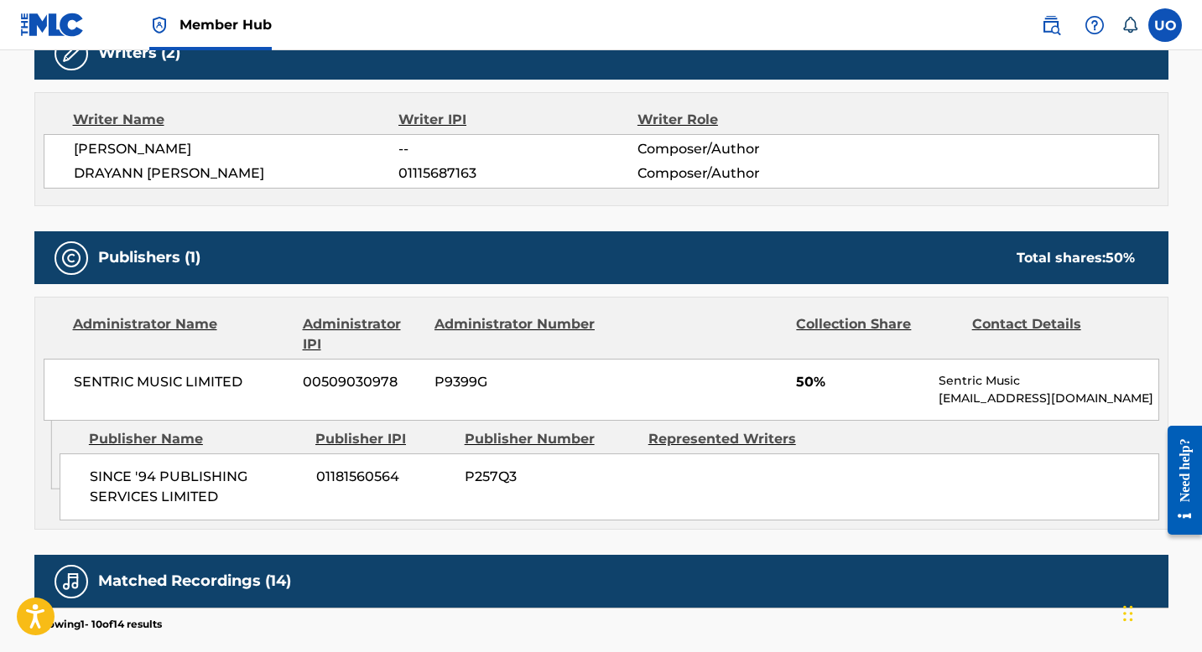
scroll to position [565, 0]
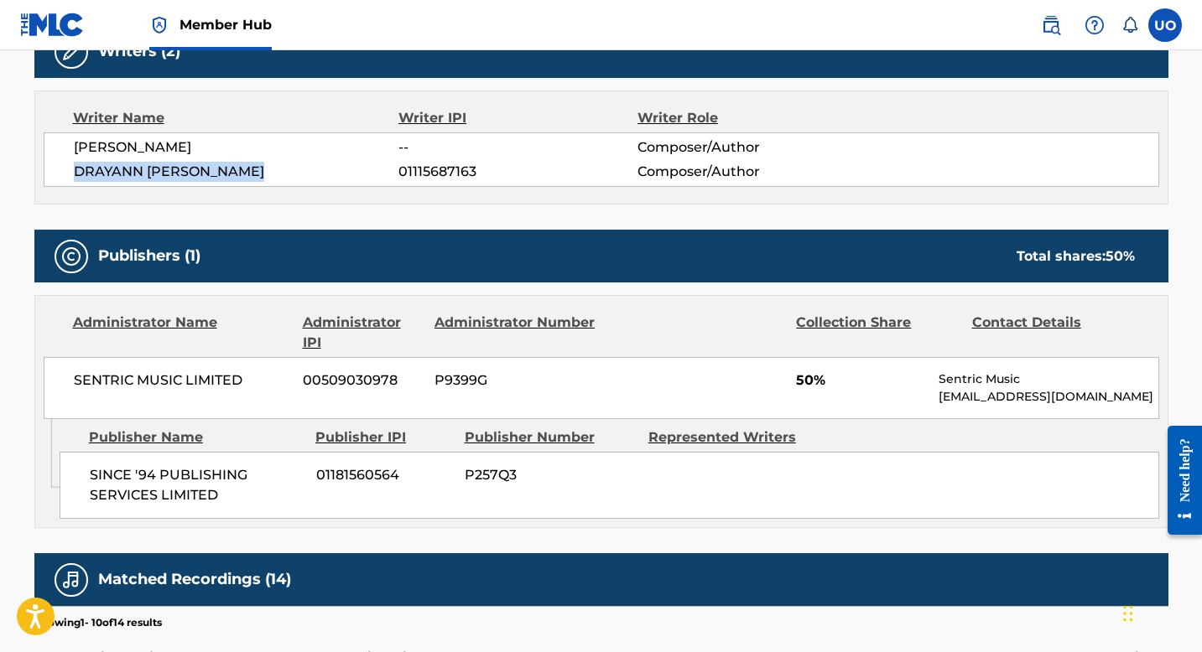
drag, startPoint x: 289, startPoint y: 169, endPoint x: 71, endPoint y: 173, distance: 217.2
click at [71, 173] on div "[PERSON_NAME] -- Composer/Author [PERSON_NAME] 01115687163 Composer/Author" at bounding box center [601, 160] width 1115 height 55
copy span "DRAYANN [PERSON_NAME]"
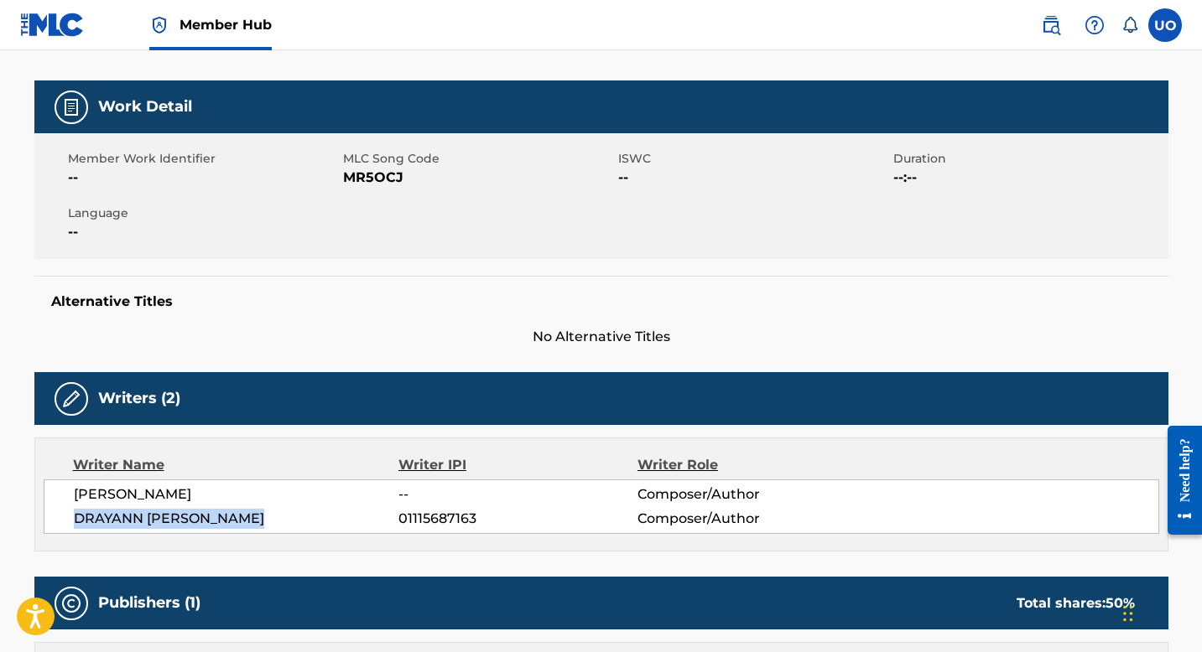
scroll to position [0, 0]
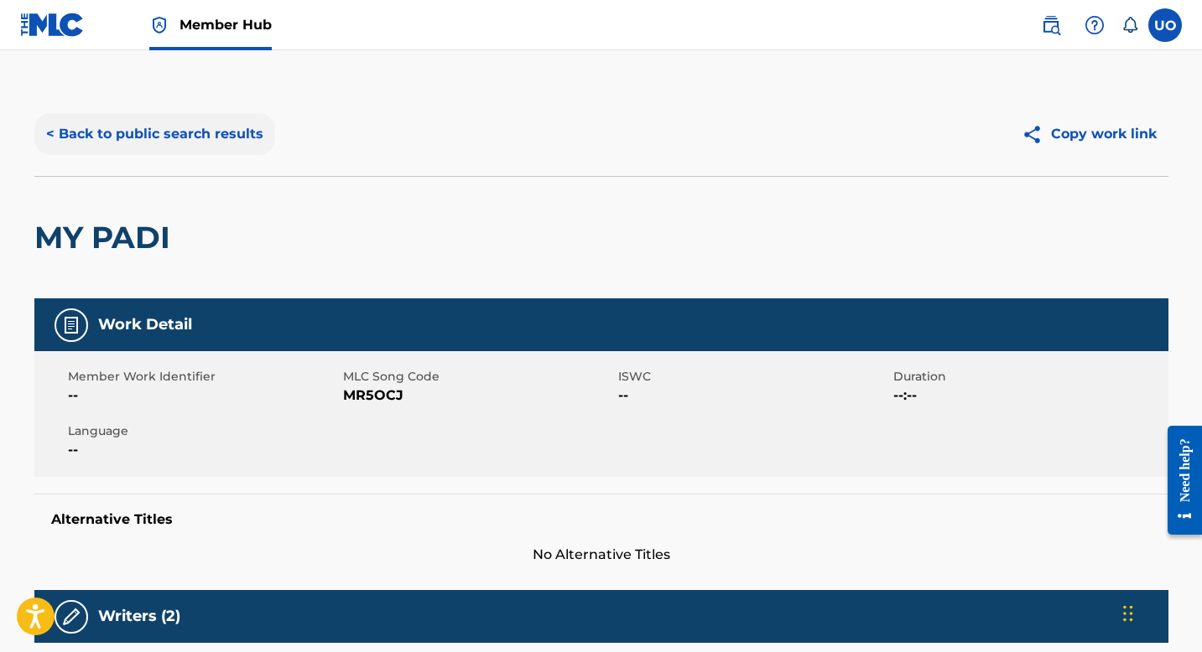
click at [90, 142] on button "< Back to public search results" at bounding box center [154, 134] width 241 height 42
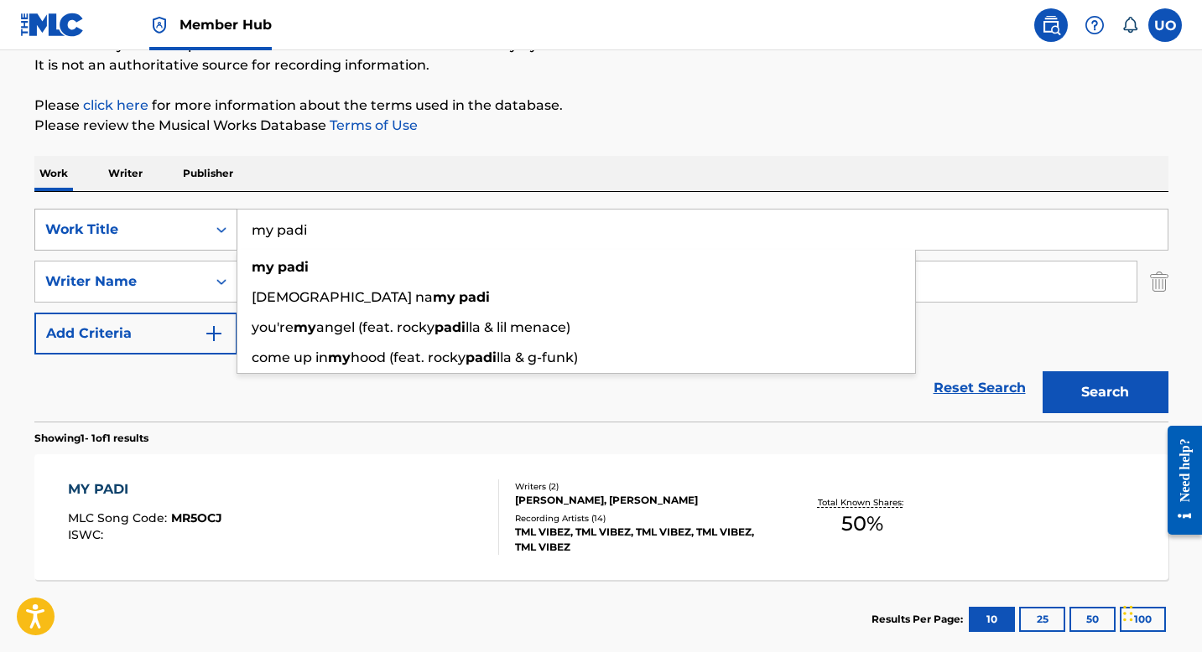
drag, startPoint x: 366, startPoint y: 235, endPoint x: 232, endPoint y: 221, distance: 134.1
click at [232, 221] on div "SearchWithCriteria5f9b4e6d-43f1-4608-b95a-f07754a987e0 Work Title my padi my pa…" at bounding box center [601, 230] width 1134 height 42
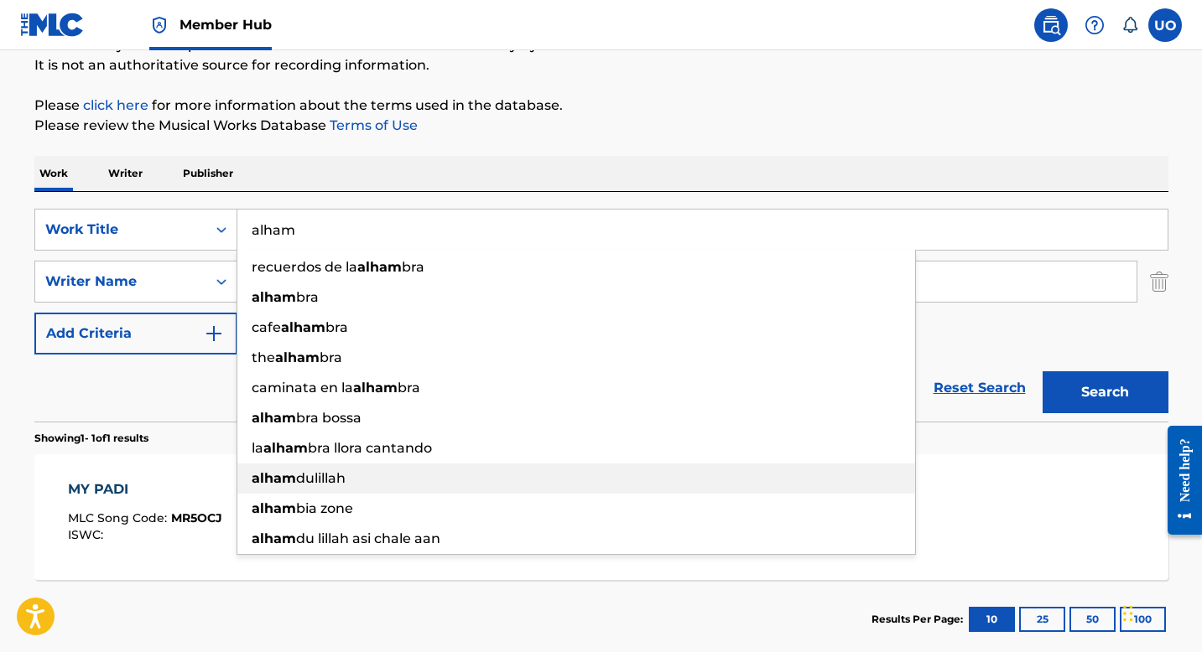
click at [261, 475] on strong "alham" at bounding box center [274, 479] width 44 height 16
type input "alhamdulillah"
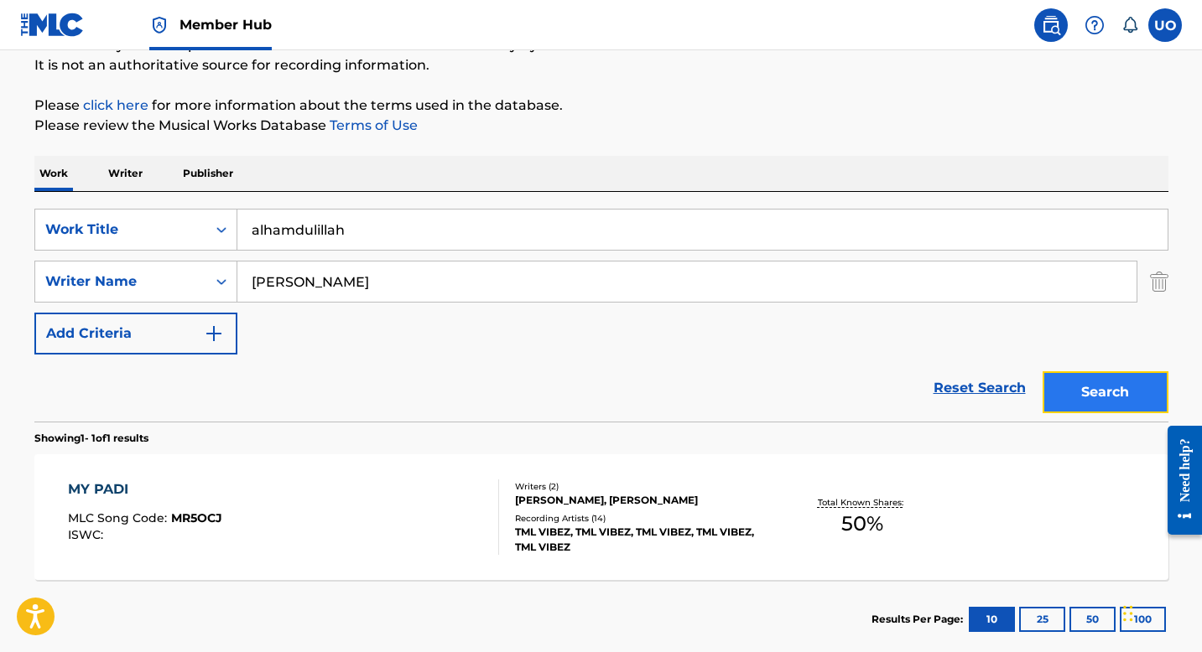
click at [1126, 388] on button "Search" at bounding box center [1105, 393] width 126 height 42
click at [374, 507] on div "ALHAMDULILLAH MLC Song Code : AX297O ISWC :" at bounding box center [283, 517] width 431 height 75
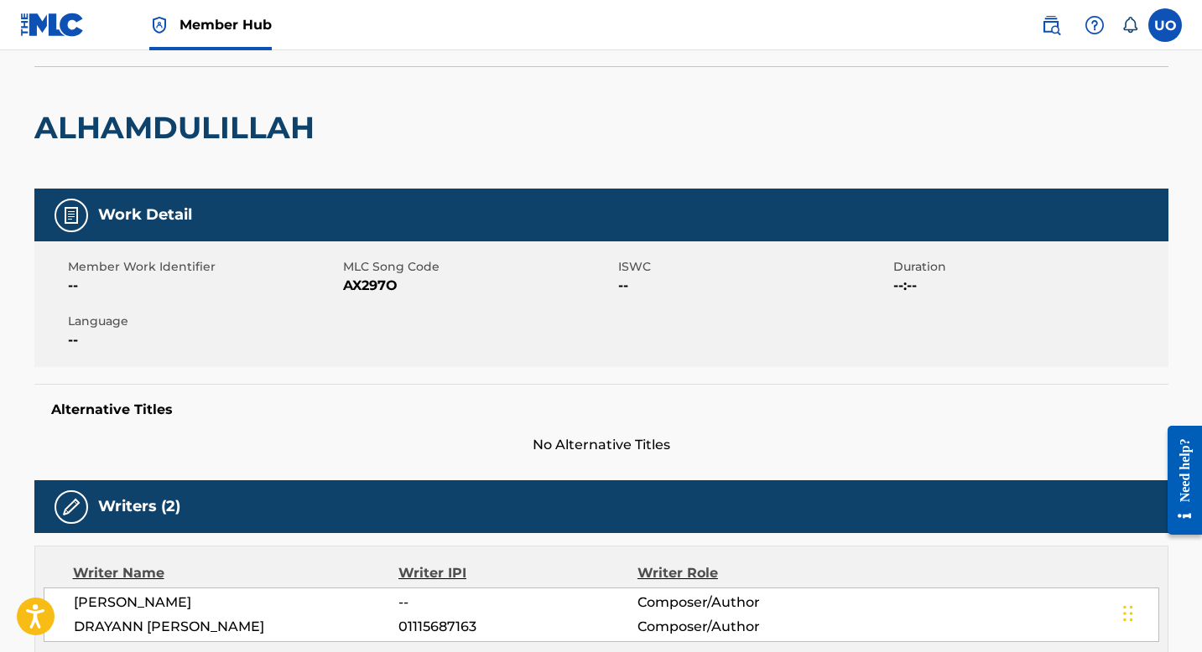
scroll to position [103, 0]
